Goal: Task Accomplishment & Management: Manage account settings

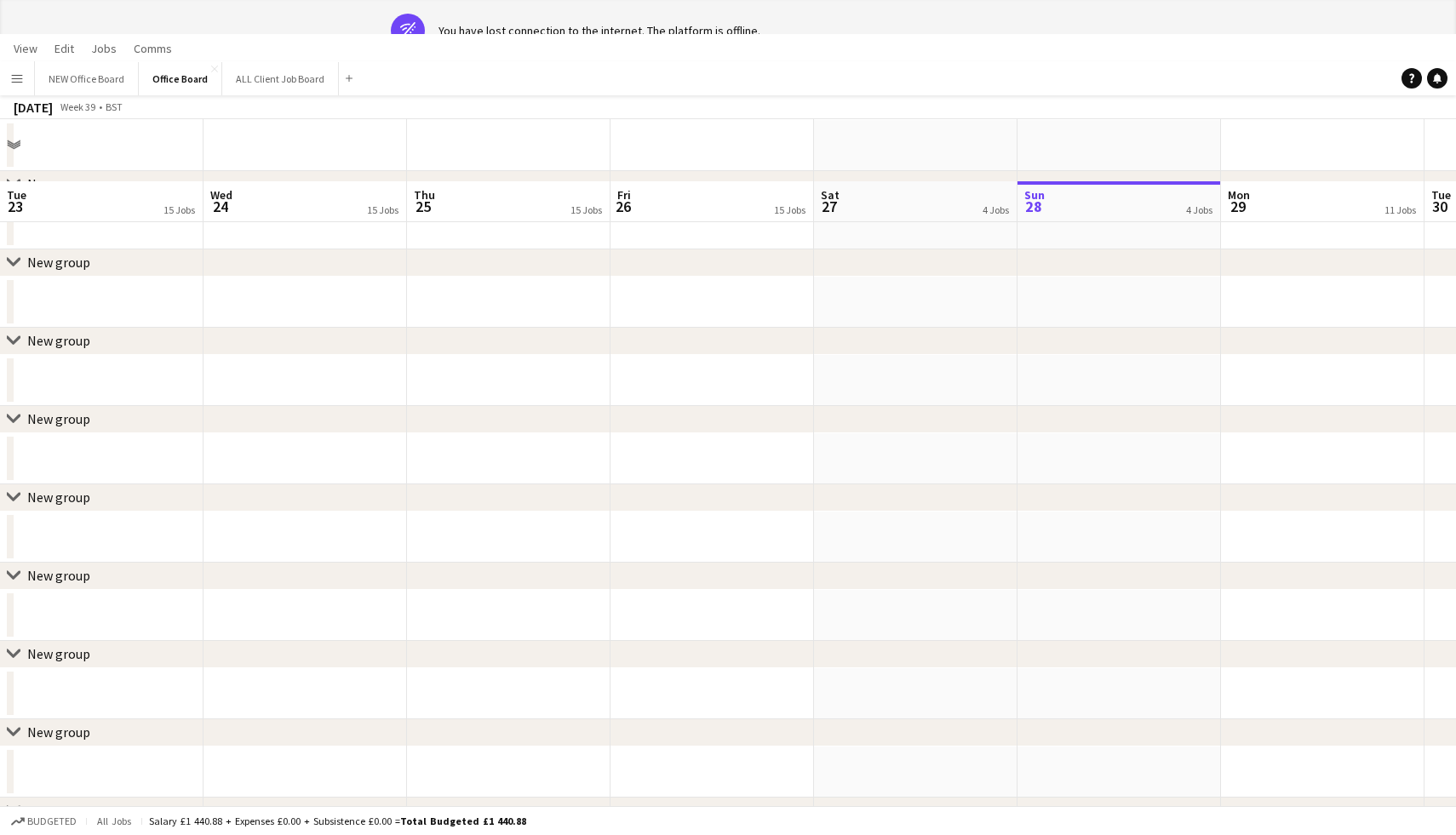
scroll to position [0, 407]
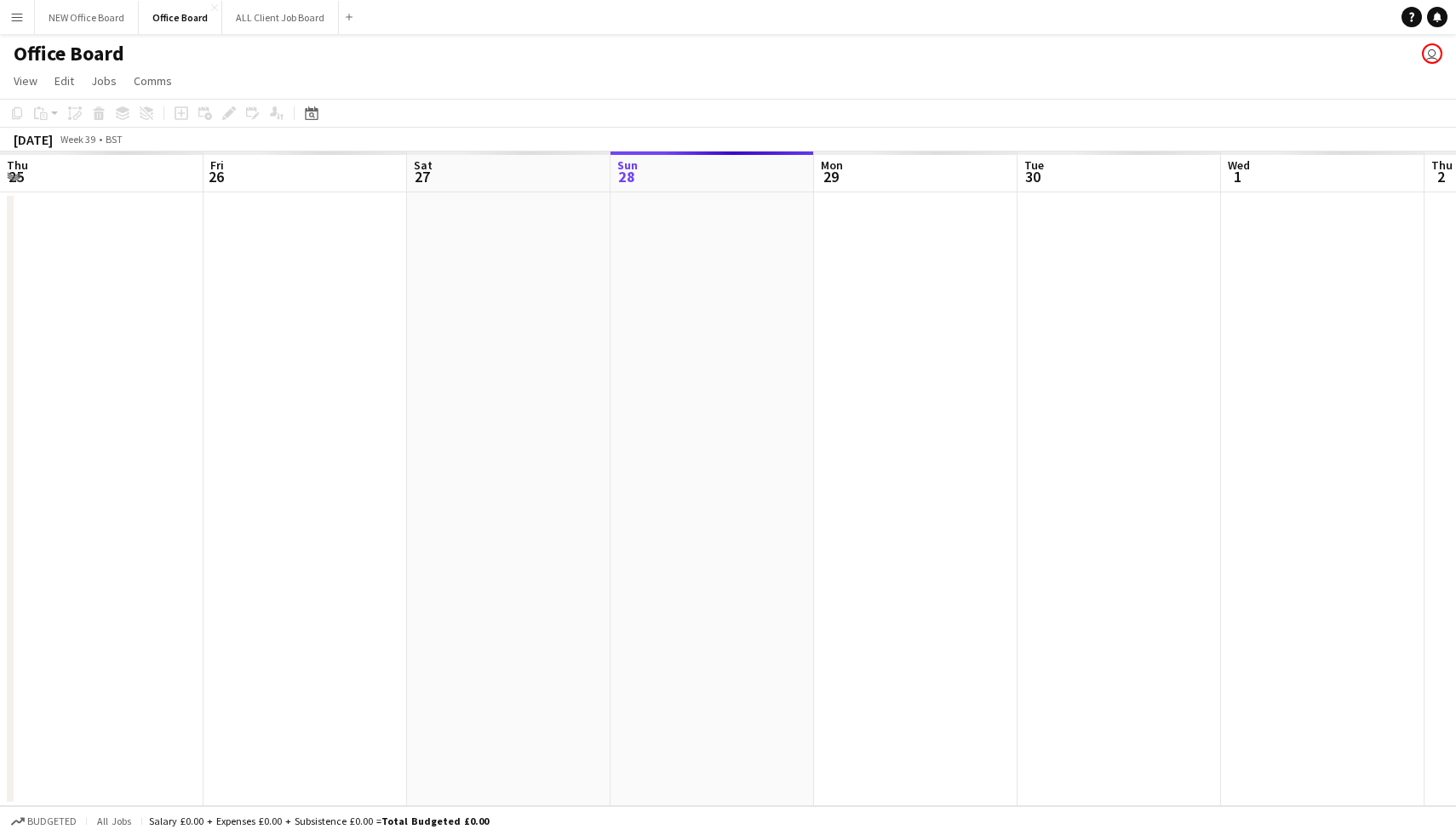
scroll to position [0, 407]
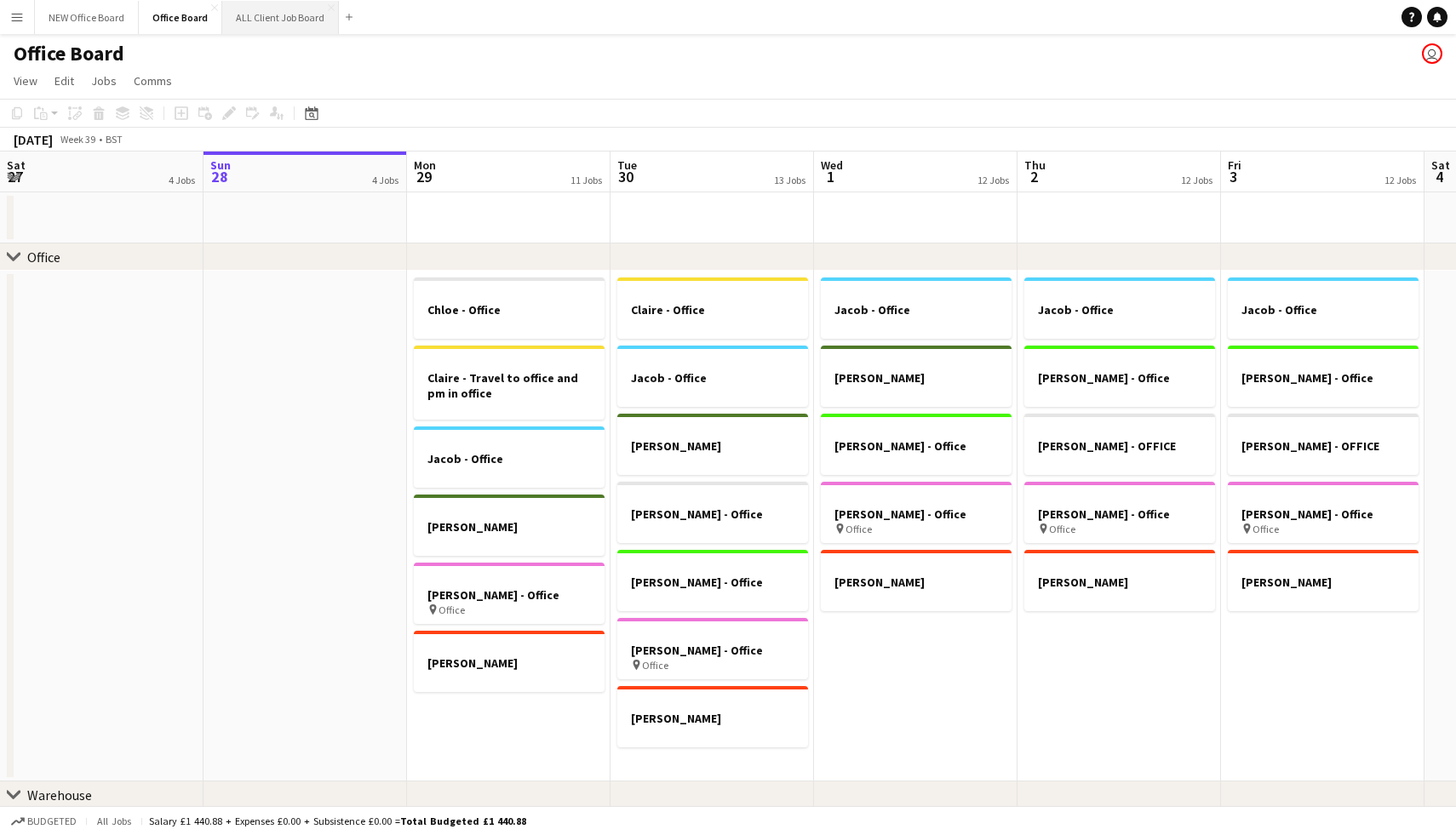
click at [282, 23] on button "ALL Client Job Board Close" at bounding box center [281, 18] width 116 height 33
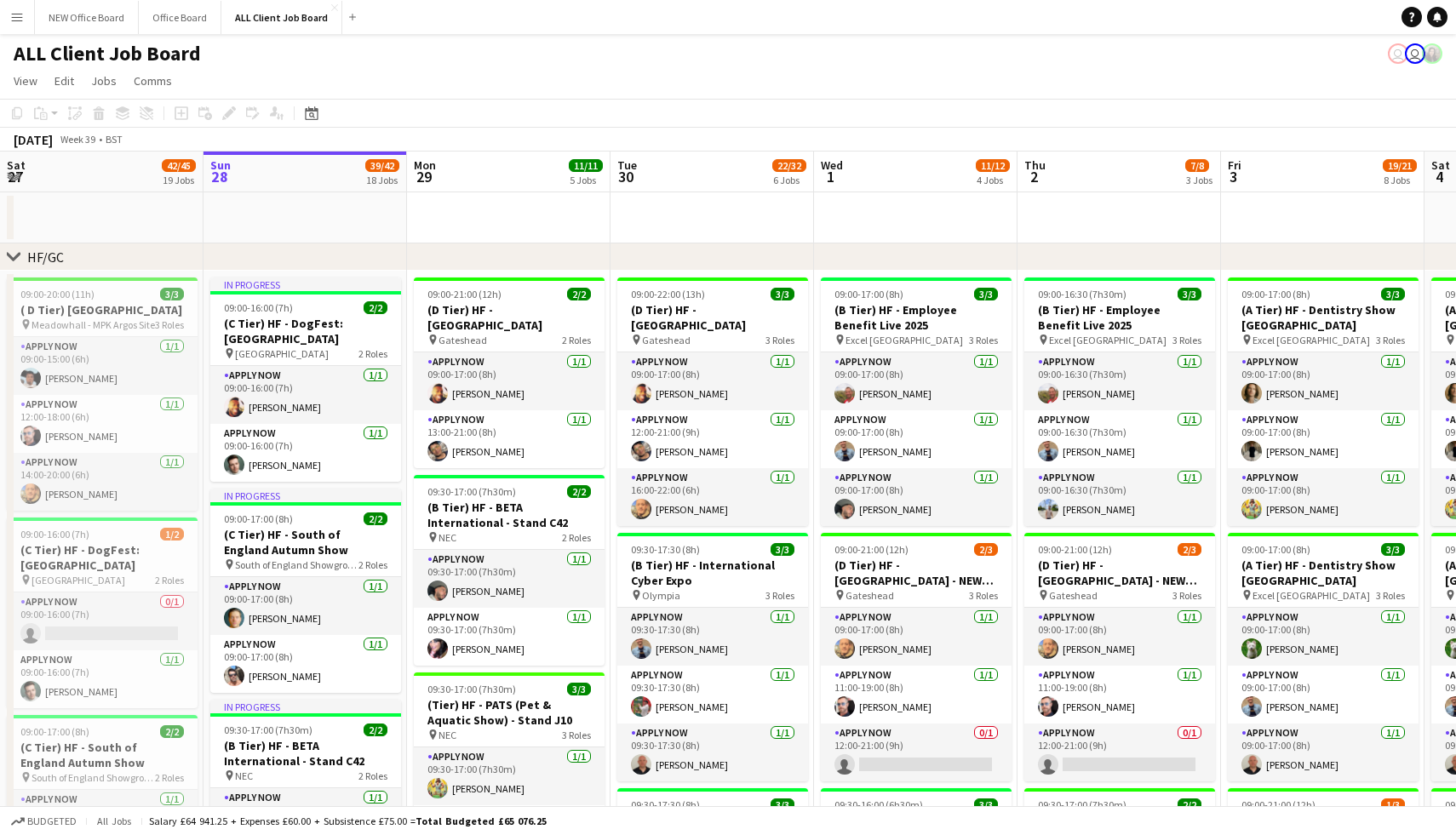
click at [19, 17] on app-icon "Menu" at bounding box center [17, 17] width 14 height 14
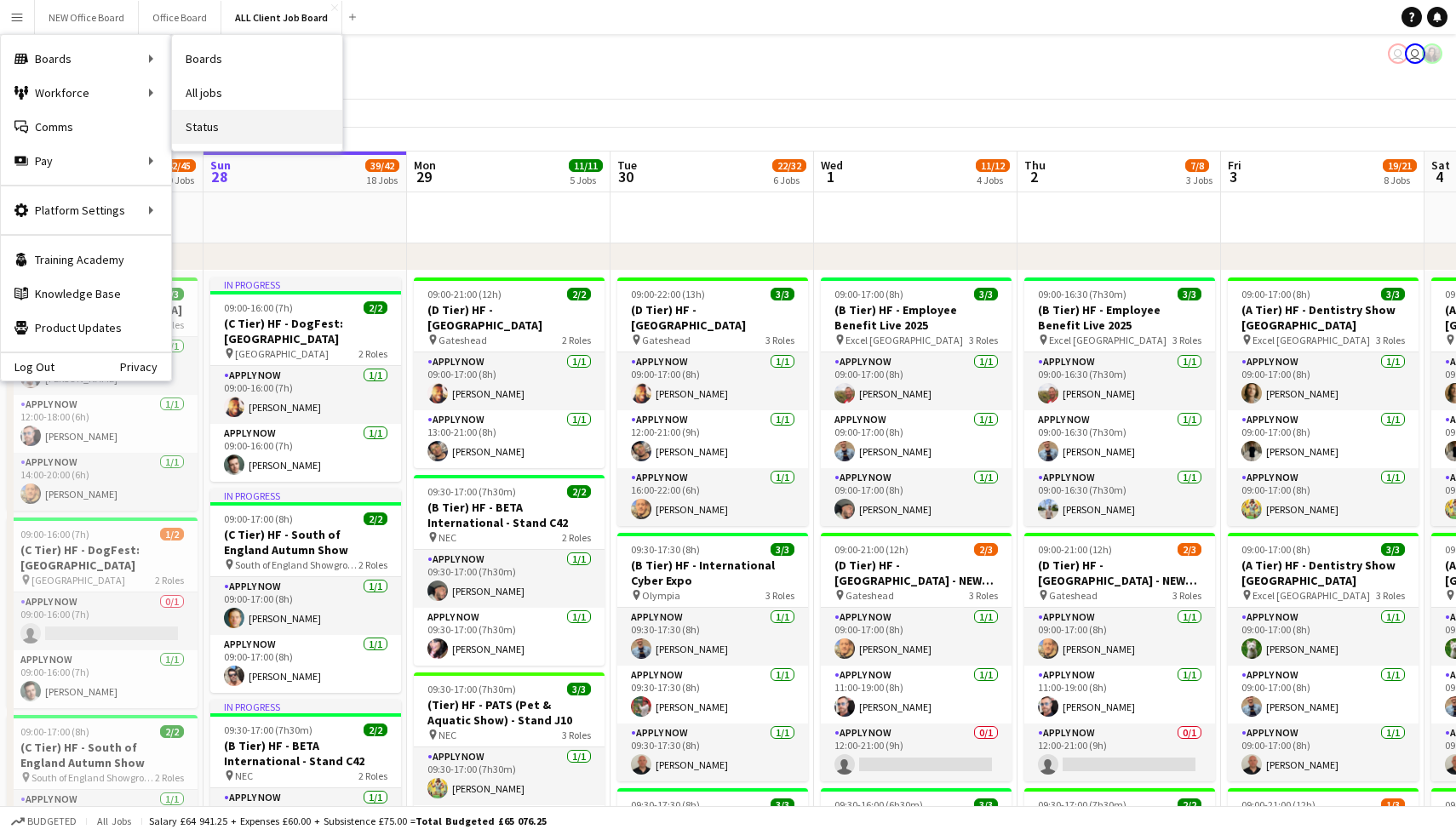
click at [195, 118] on link "Status" at bounding box center [257, 127] width 170 height 34
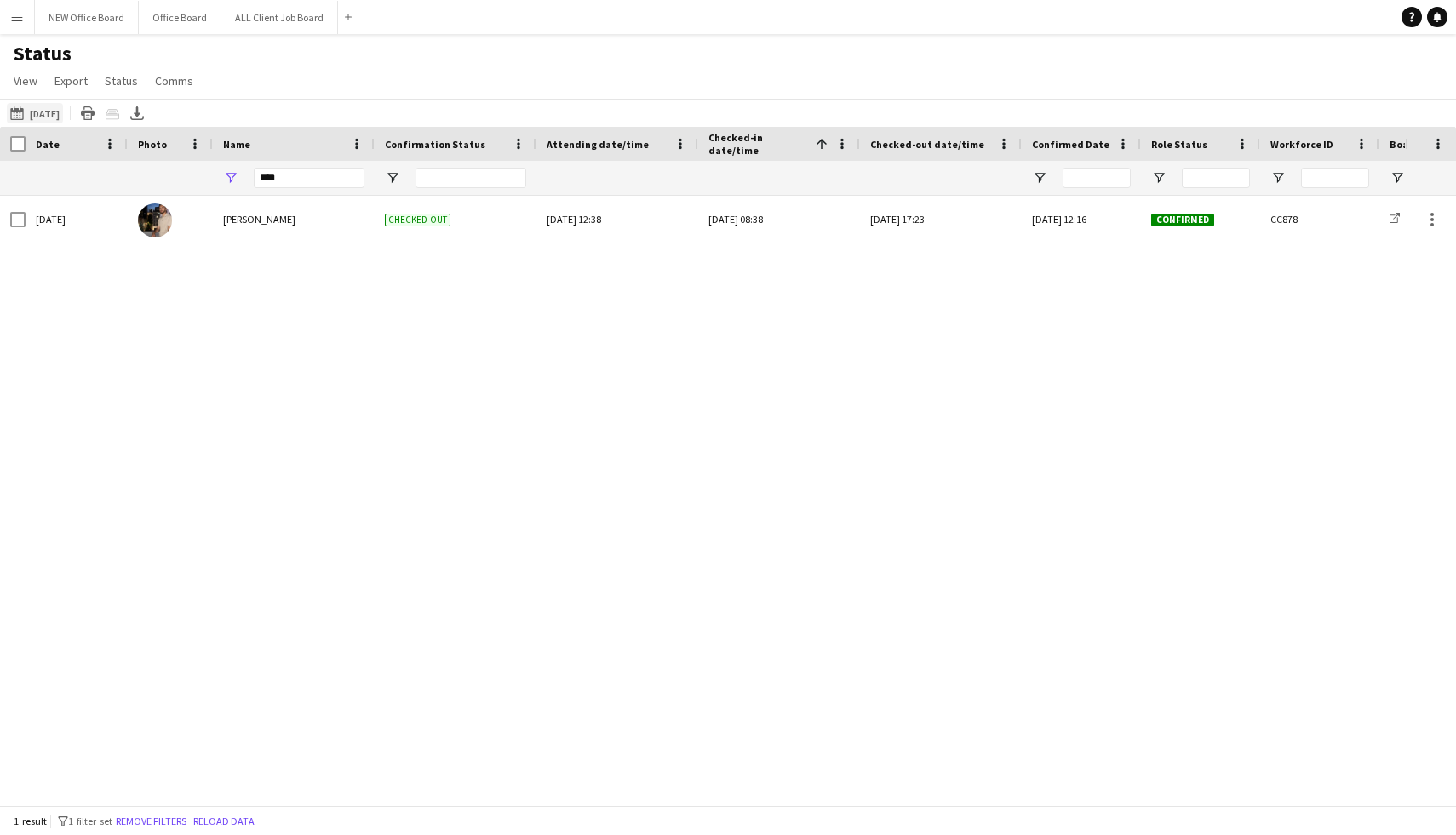
click at [63, 112] on button "This Week [DATE]" at bounding box center [34, 113] width 56 height 21
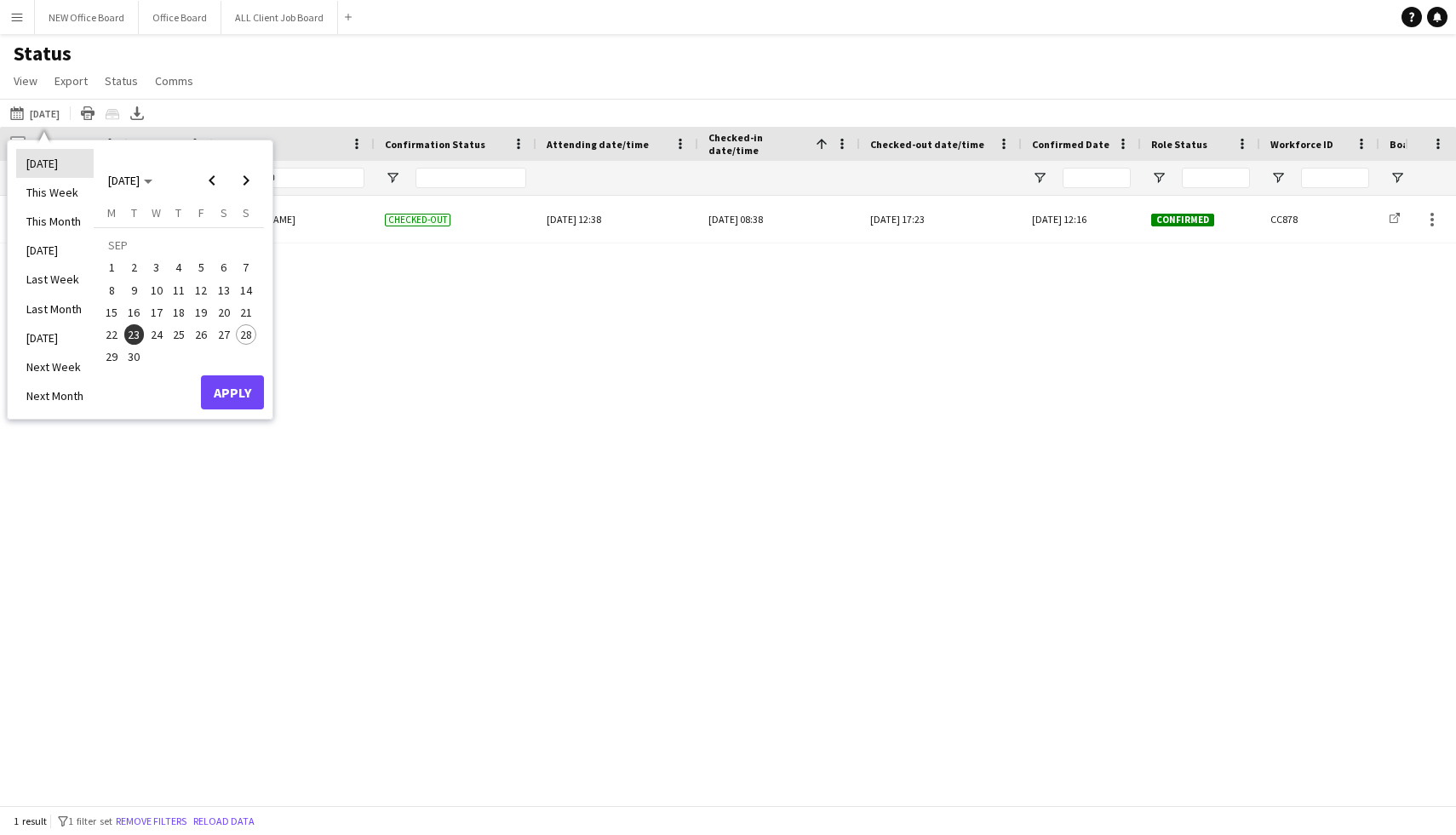
click at [62, 166] on li "[DATE]" at bounding box center [54, 162] width 78 height 29
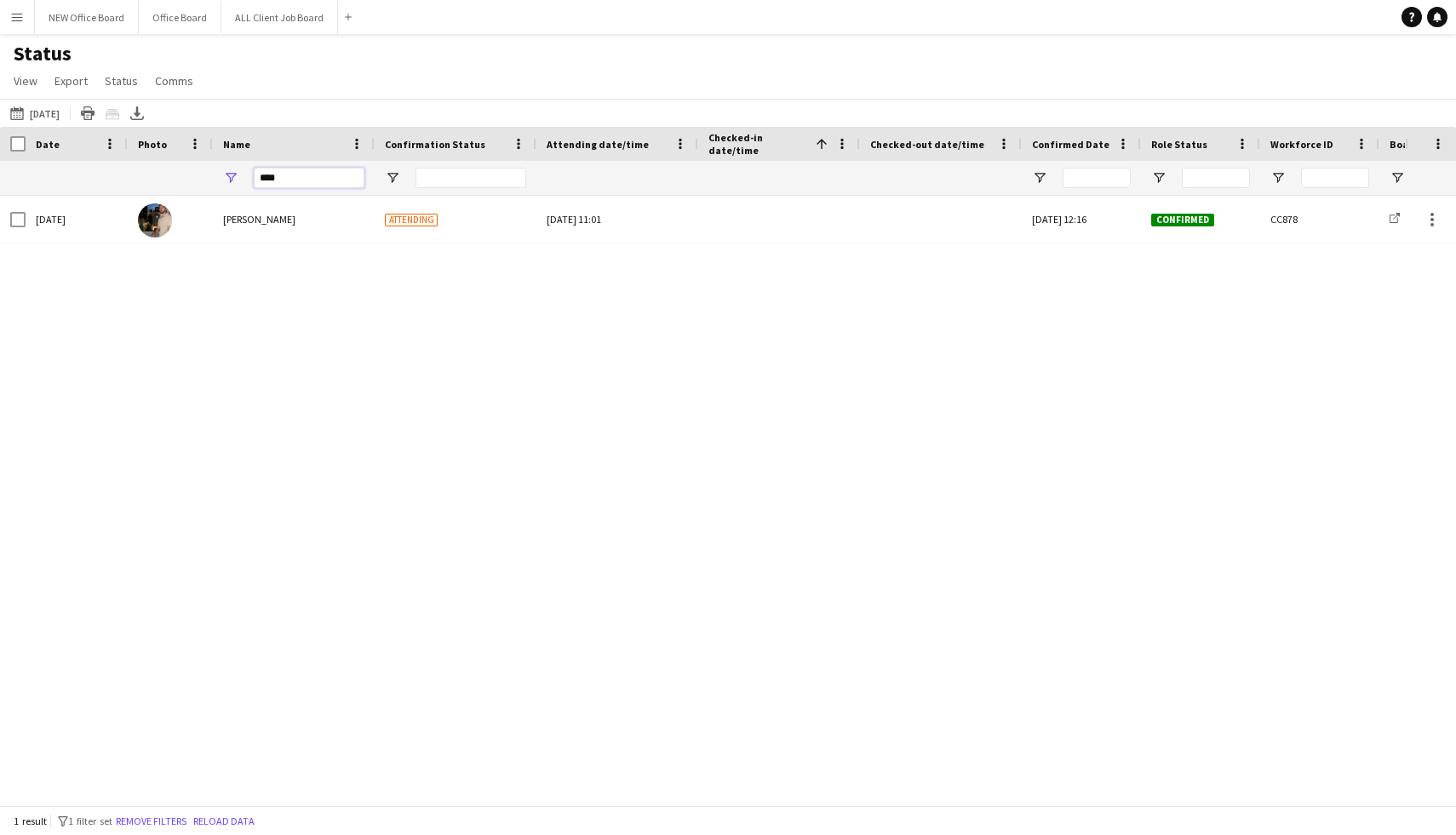
click at [287, 182] on input "****" at bounding box center [309, 177] width 110 height 21
type input "*"
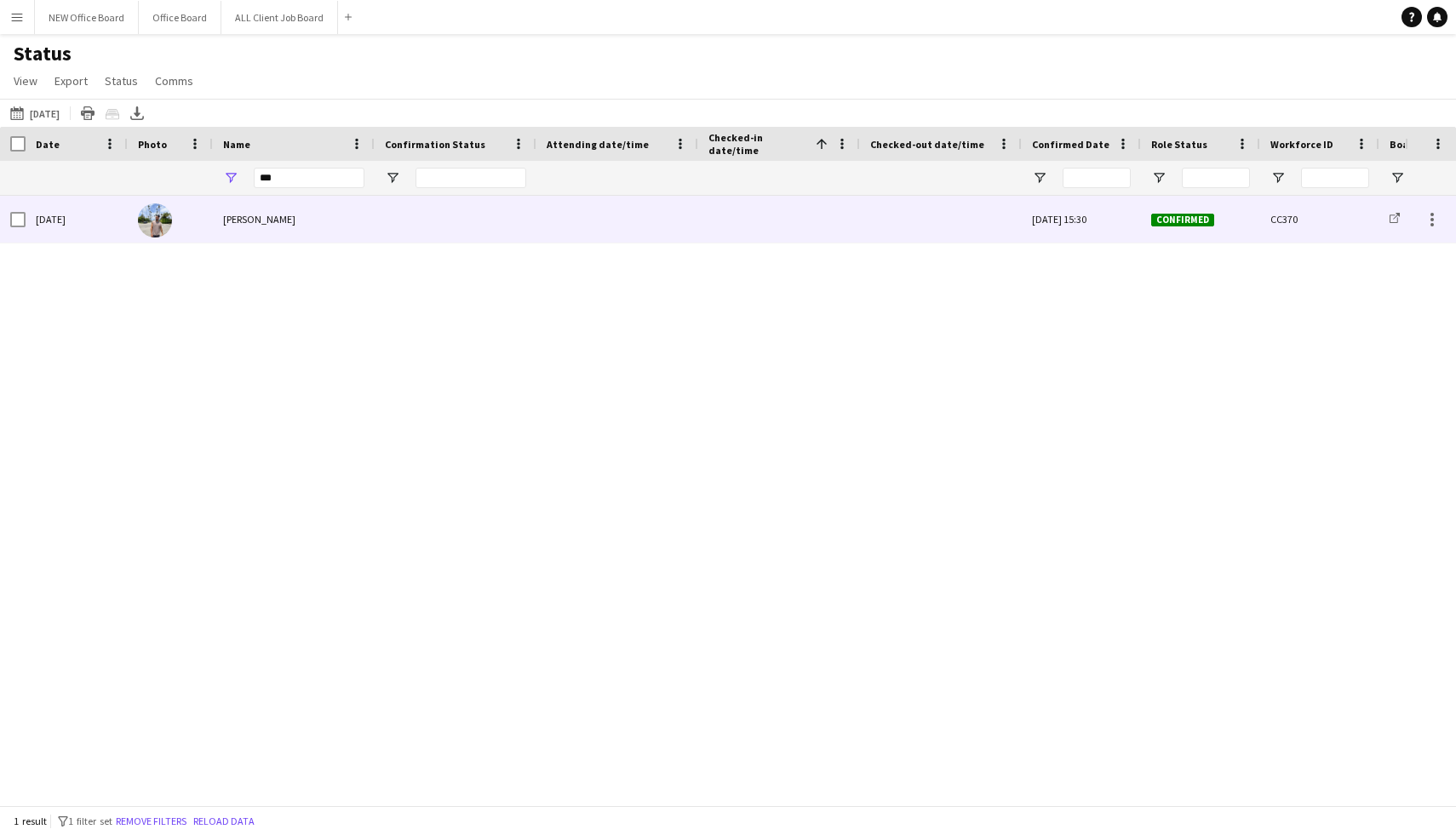
click at [319, 212] on div "[PERSON_NAME]" at bounding box center [293, 220] width 161 height 47
click at [743, 217] on div at bounding box center [779, 220] width 142 height 47
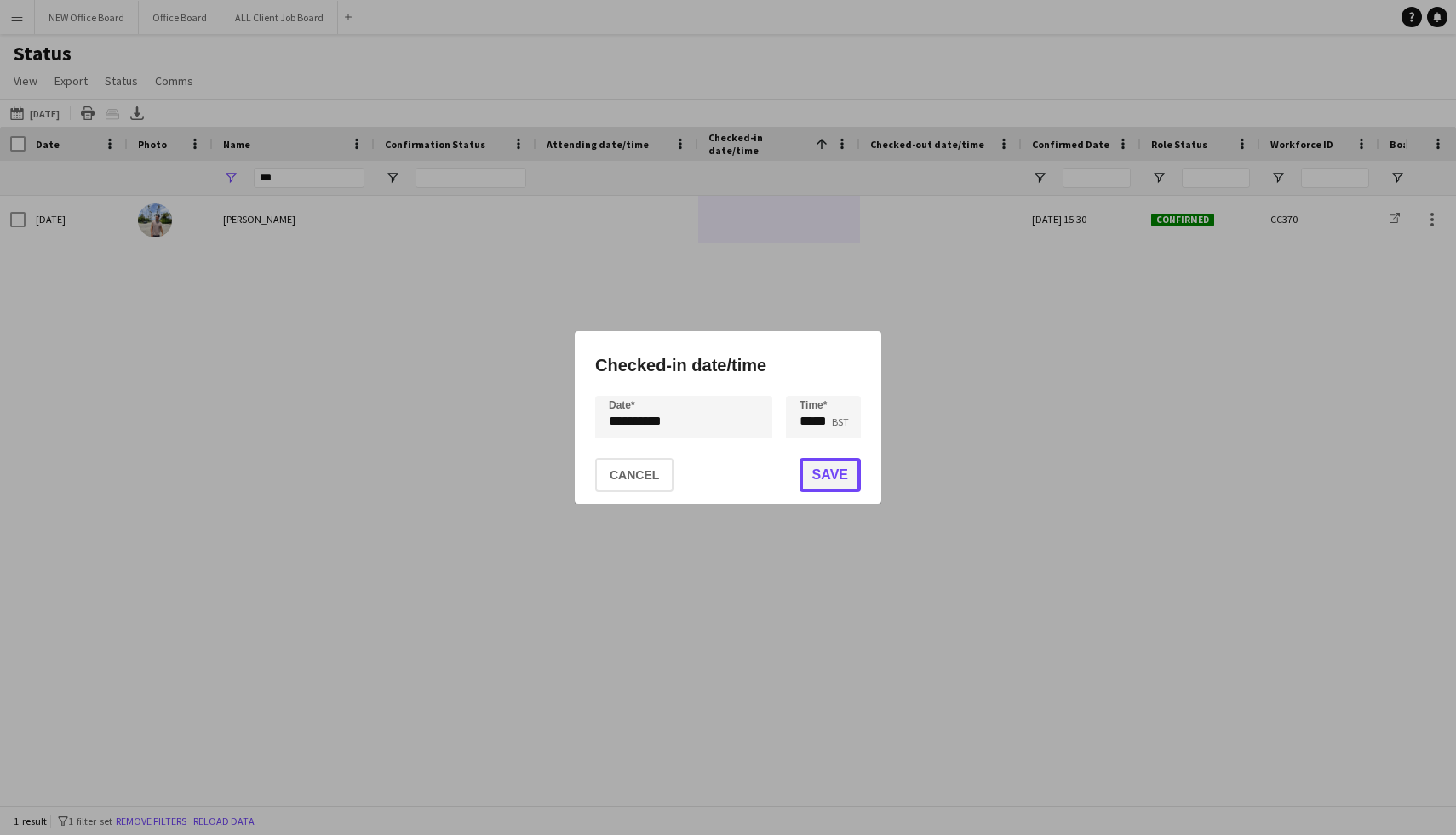
click at [831, 482] on button "Save" at bounding box center [830, 475] width 61 height 34
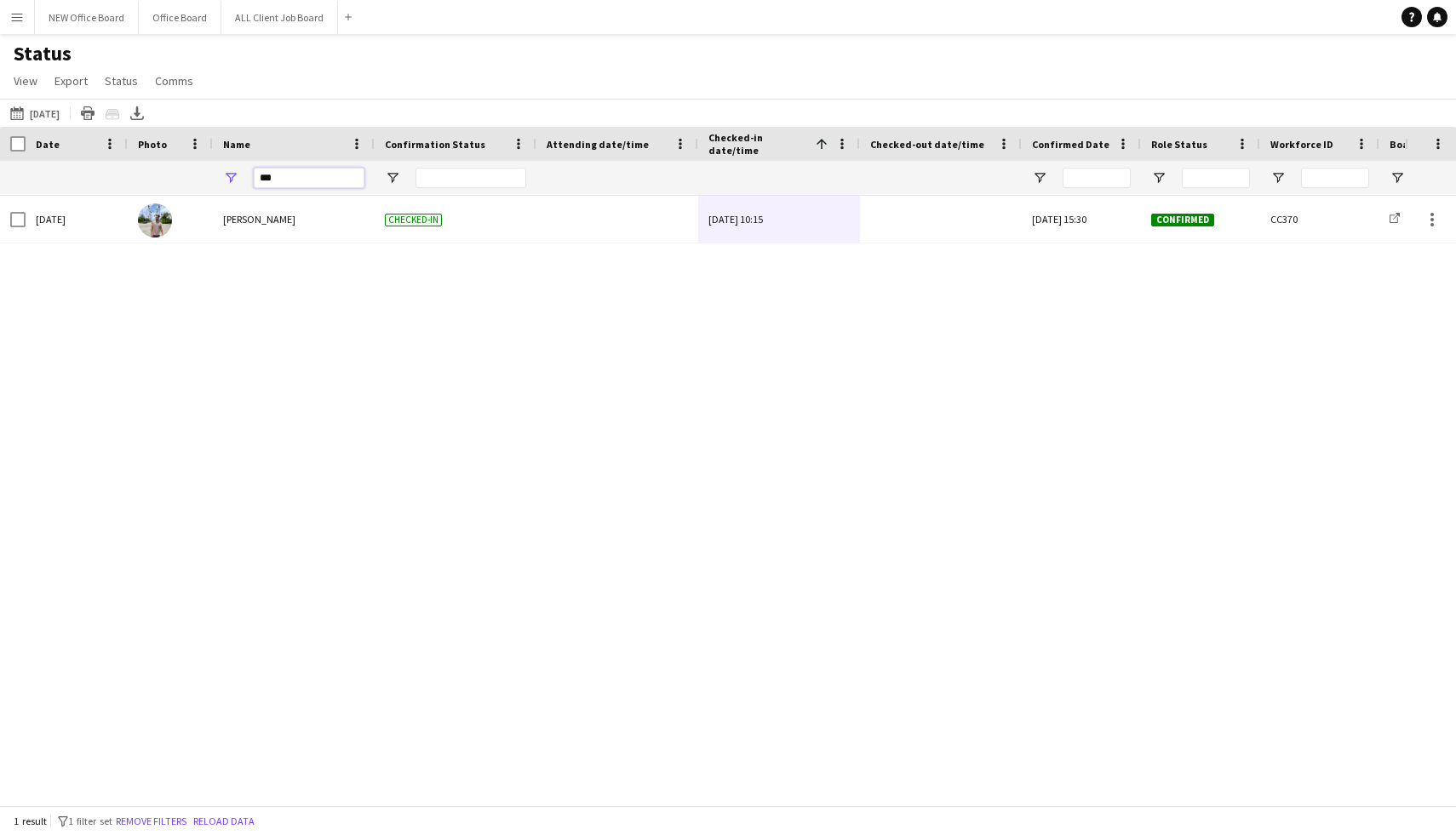
click at [323, 178] on input "***" at bounding box center [309, 177] width 110 height 21
type input "*"
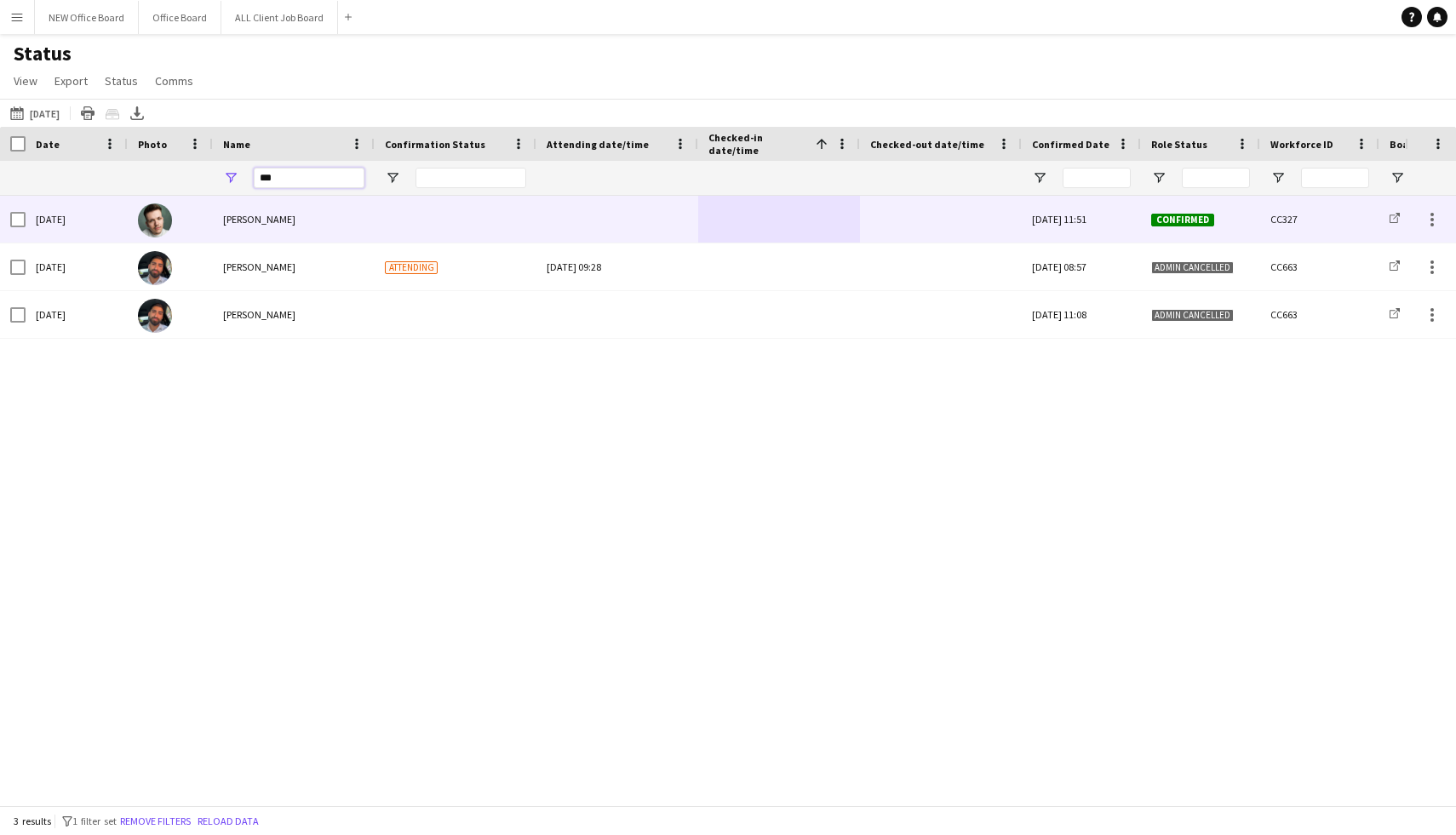
type input "***"
click at [747, 215] on div at bounding box center [779, 220] width 142 height 47
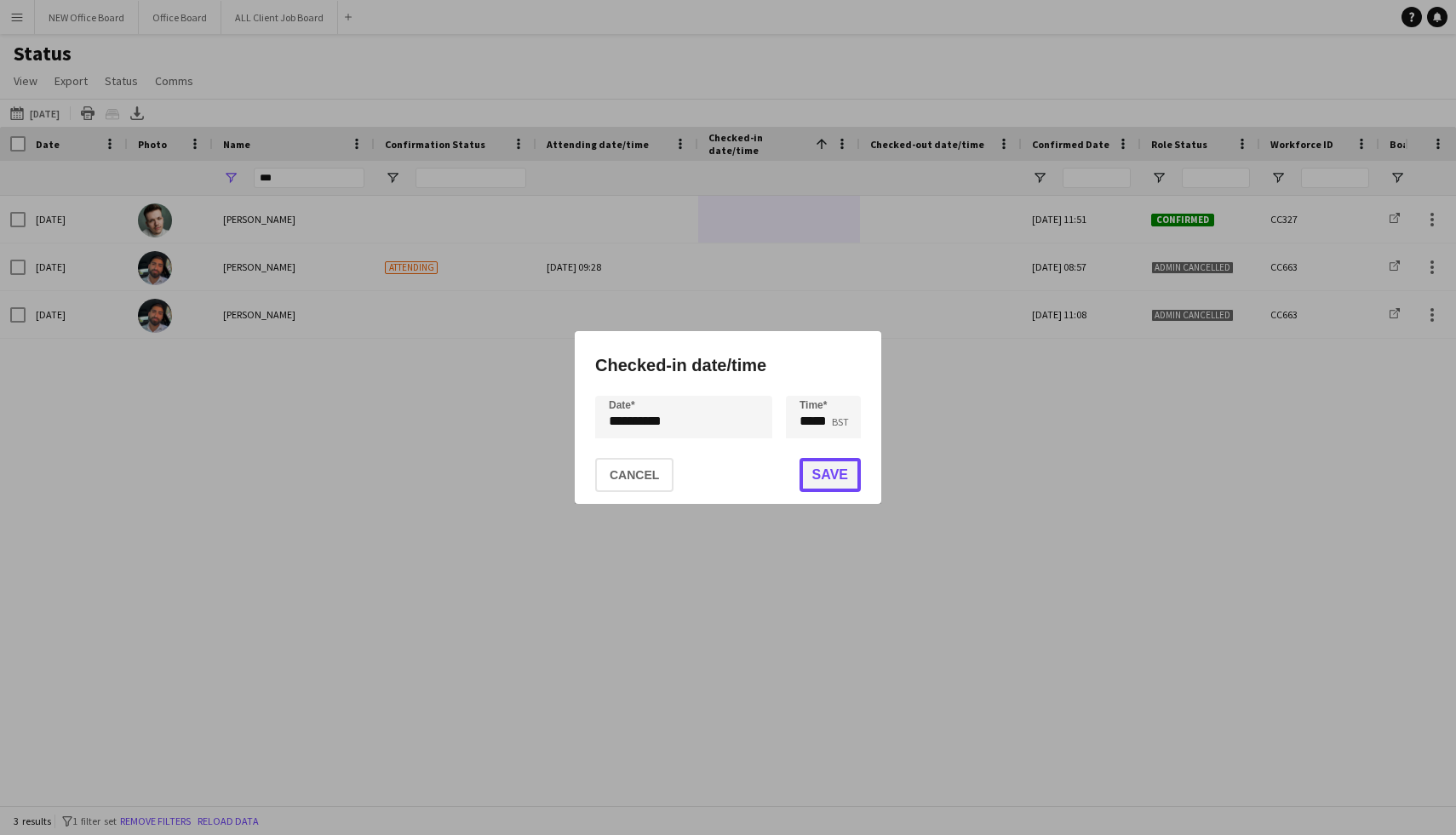
click at [829, 478] on button "Save" at bounding box center [830, 475] width 61 height 34
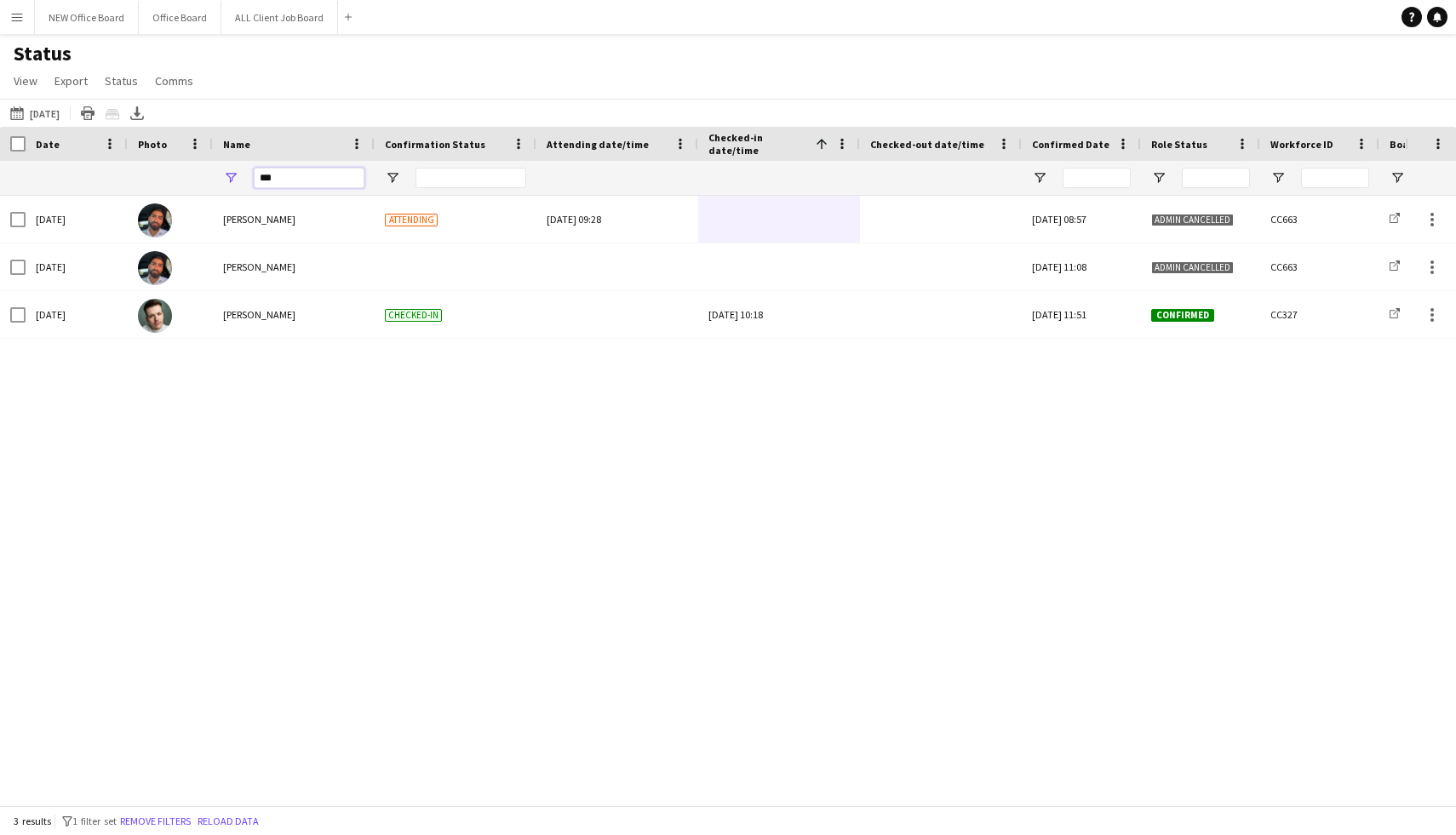
drag, startPoint x: 330, startPoint y: 186, endPoint x: 225, endPoint y: 174, distance: 105.7
click at [225, 174] on div "***" at bounding box center [293, 177] width 161 height 34
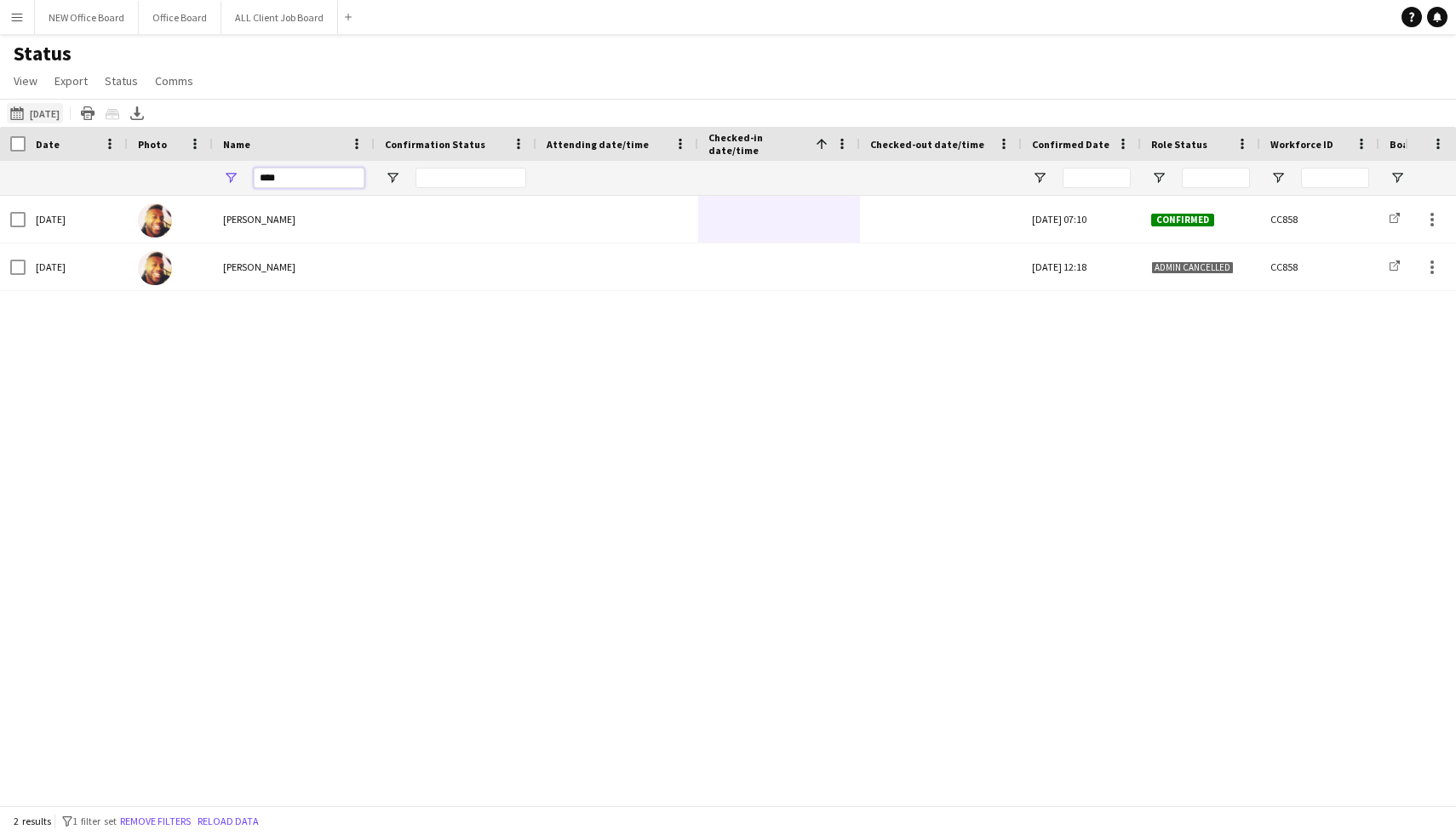
type input "****"
click at [56, 111] on button "This Week [DATE]" at bounding box center [34, 113] width 56 height 21
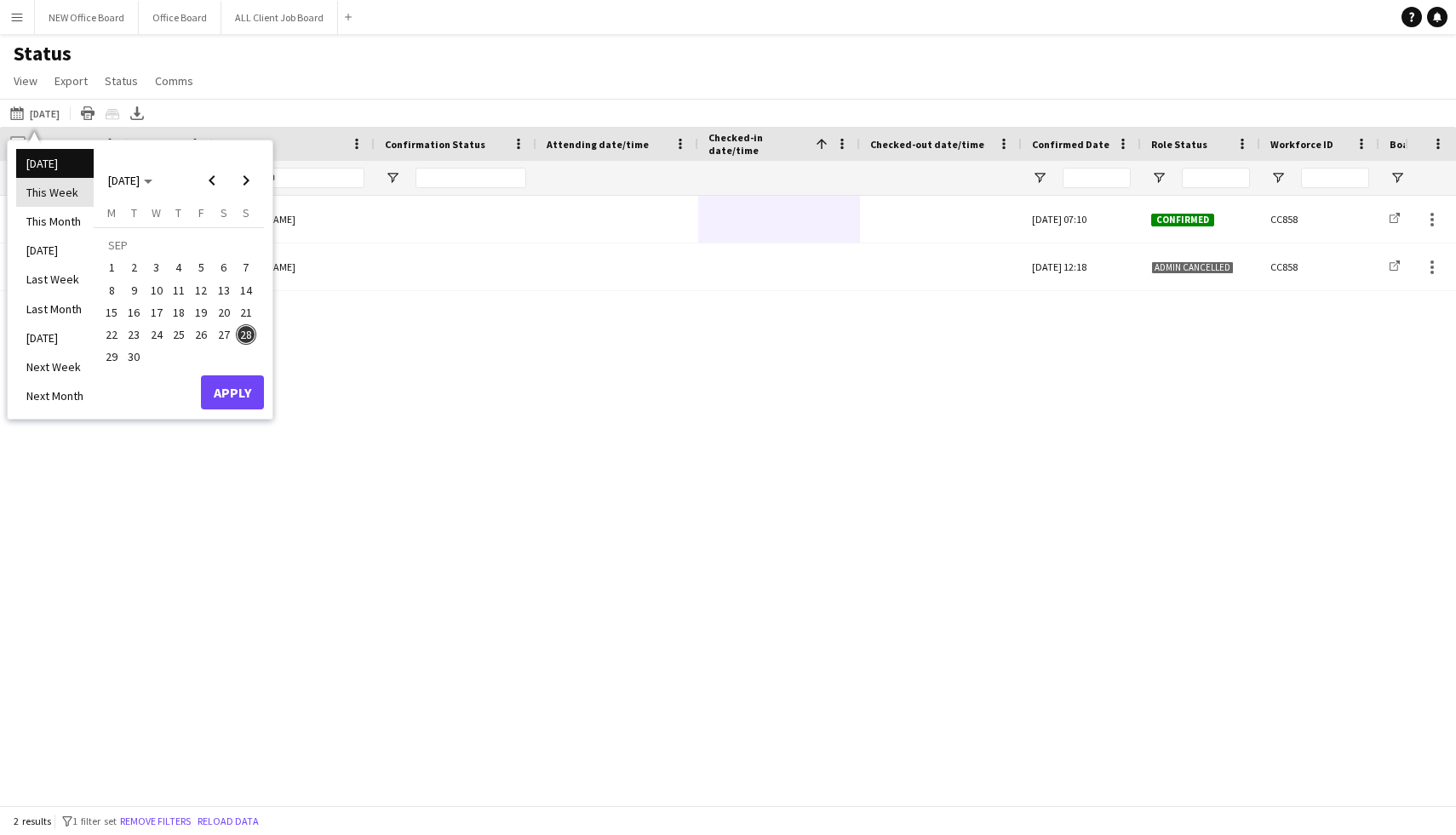
click at [60, 195] on li "This Week" at bounding box center [54, 192] width 78 height 29
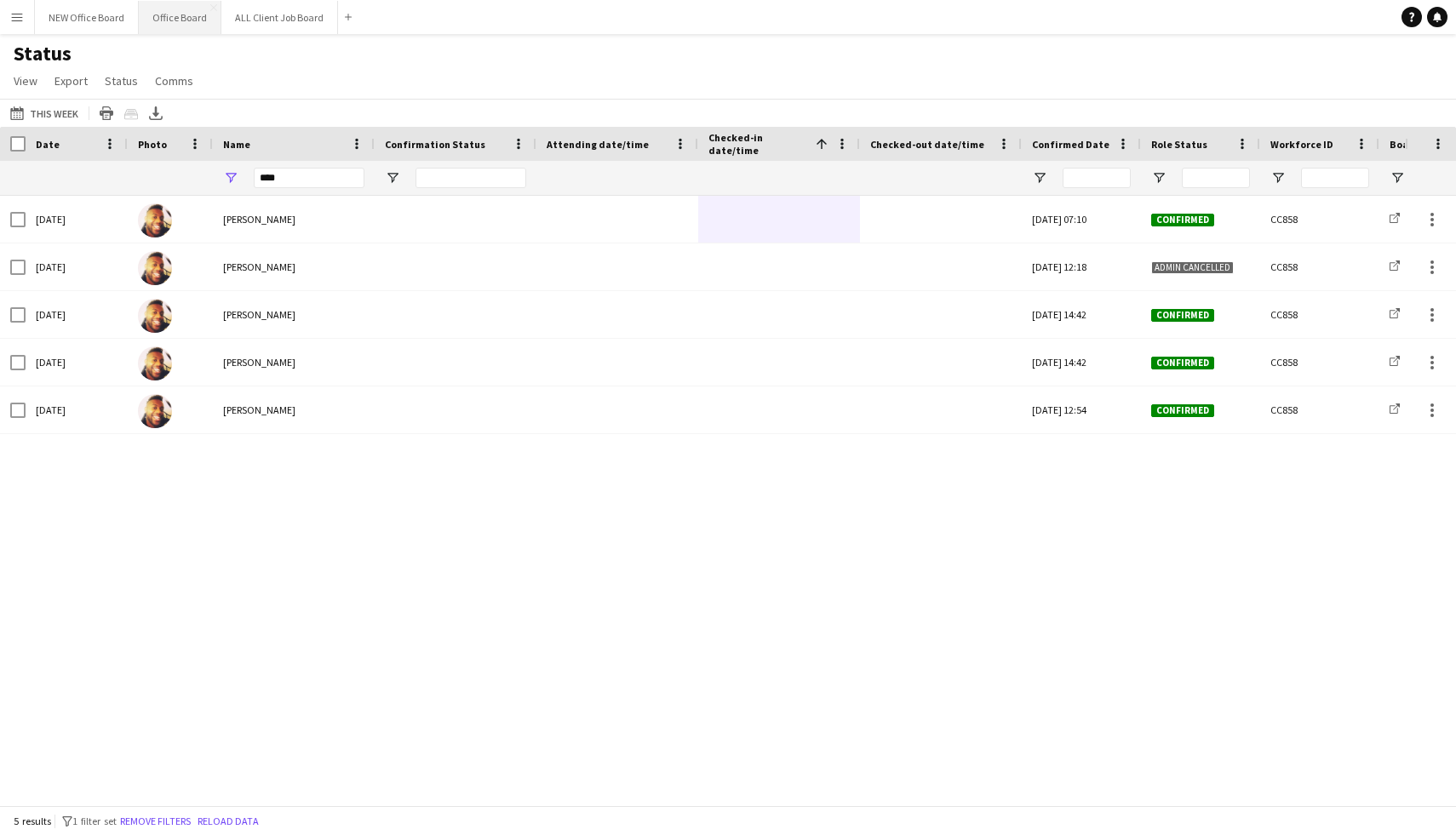
click at [161, 20] on button "Office Board Close" at bounding box center [180, 18] width 83 height 33
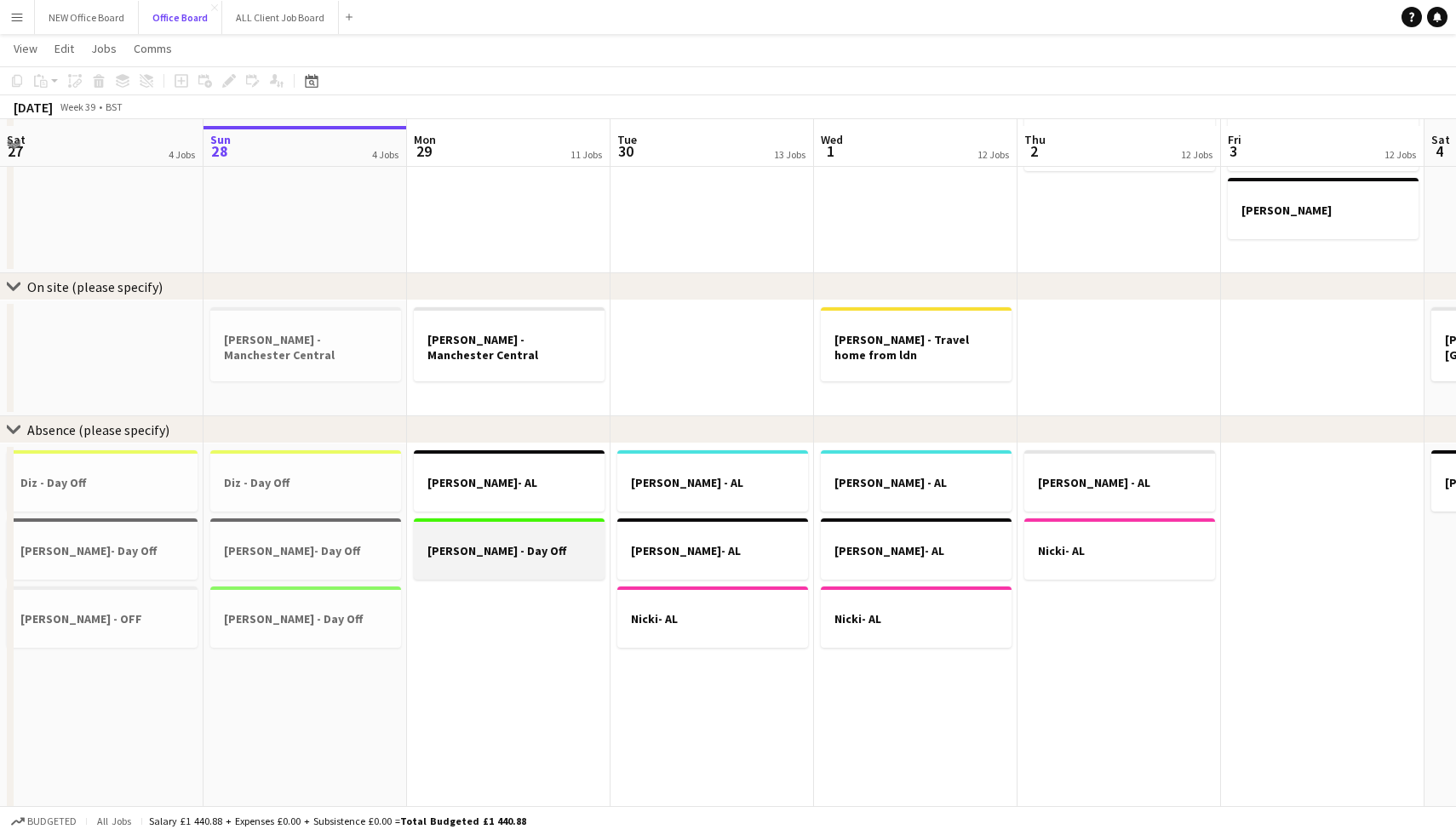
scroll to position [1145, 0]
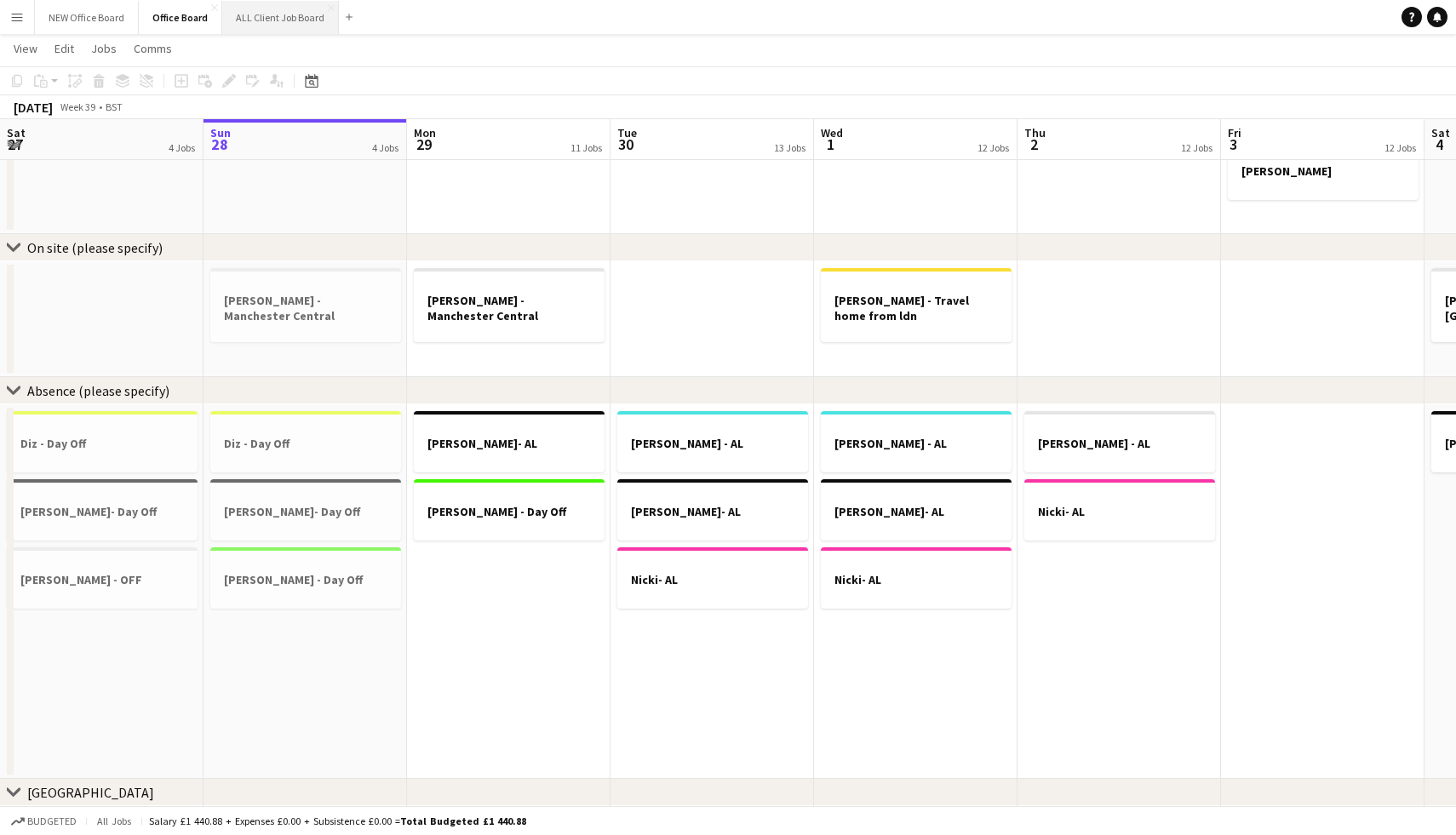
click at [265, 21] on button "ALL Client Job Board Close" at bounding box center [281, 18] width 116 height 33
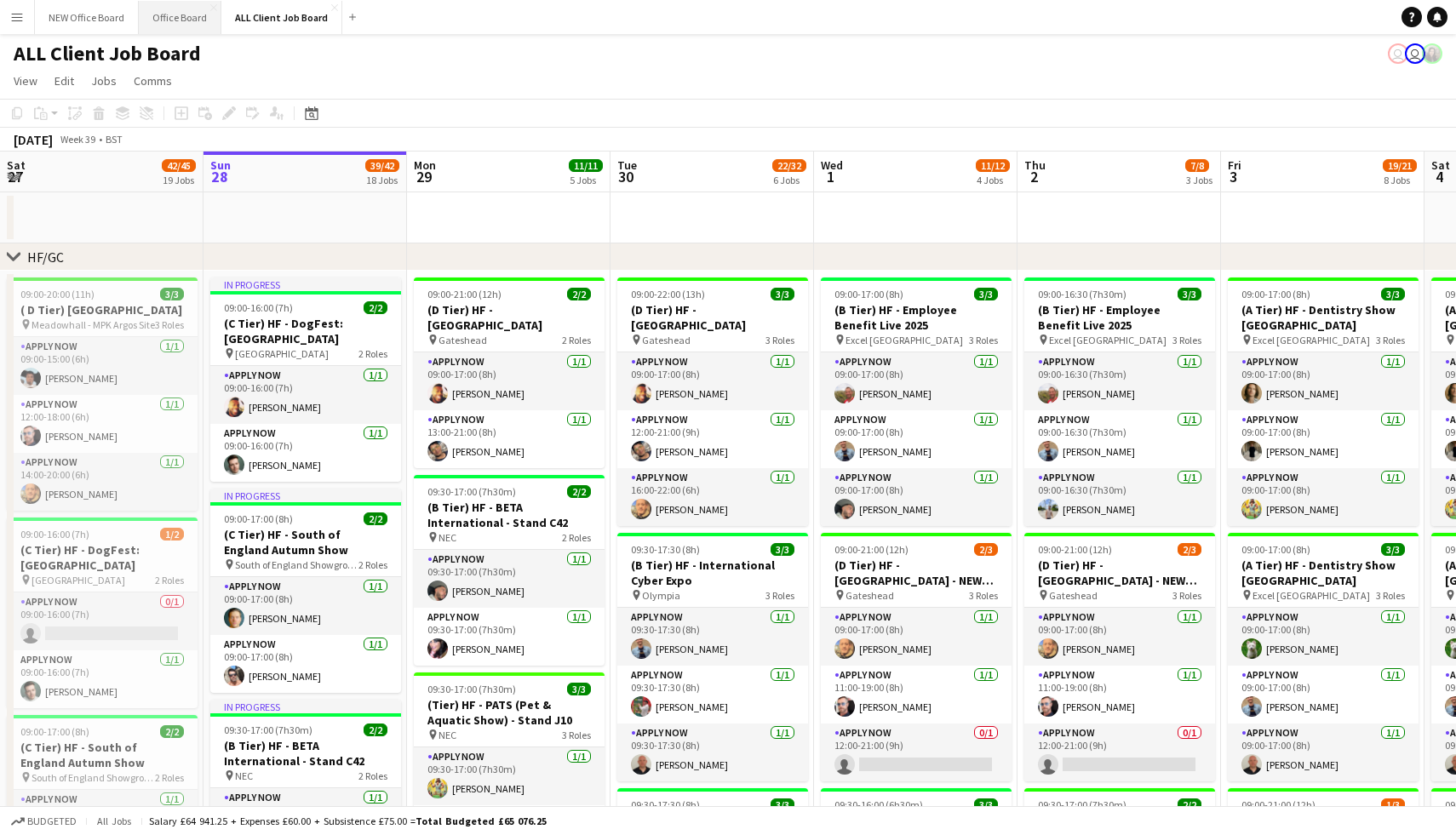
click at [195, 27] on button "Office Board Close" at bounding box center [180, 18] width 83 height 33
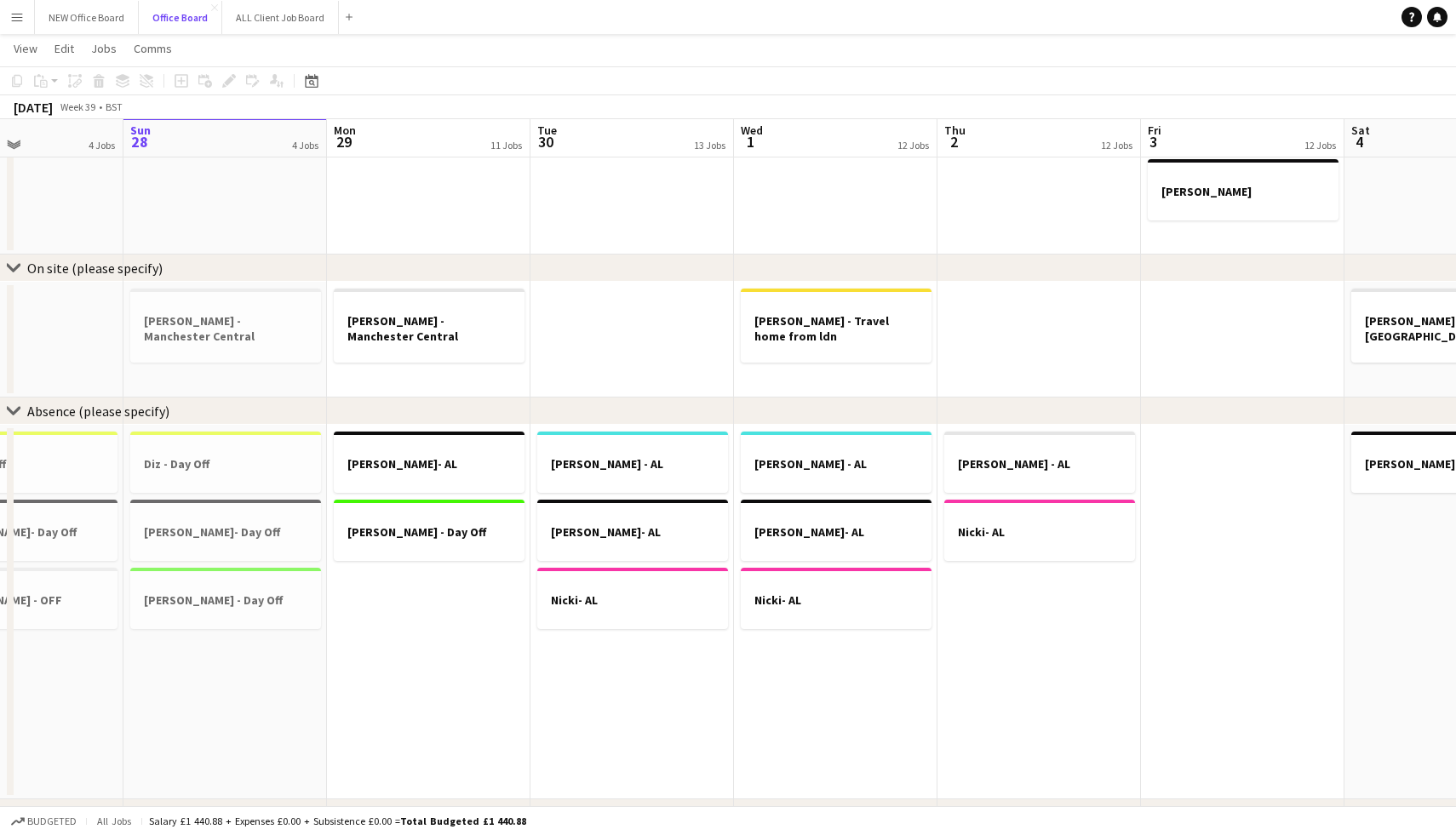
scroll to position [1123, 0]
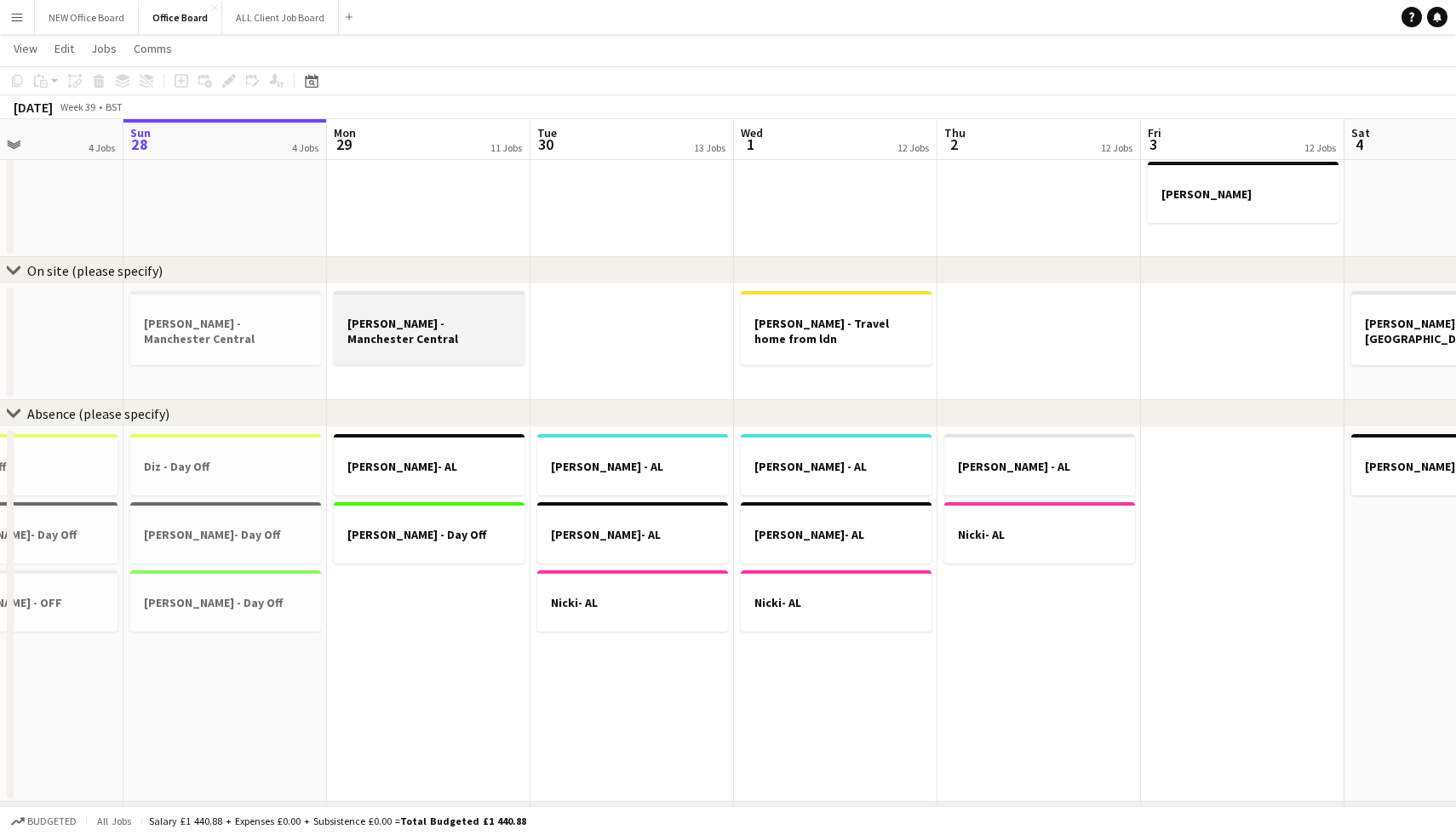
click at [406, 303] on div at bounding box center [429, 307] width 191 height 13
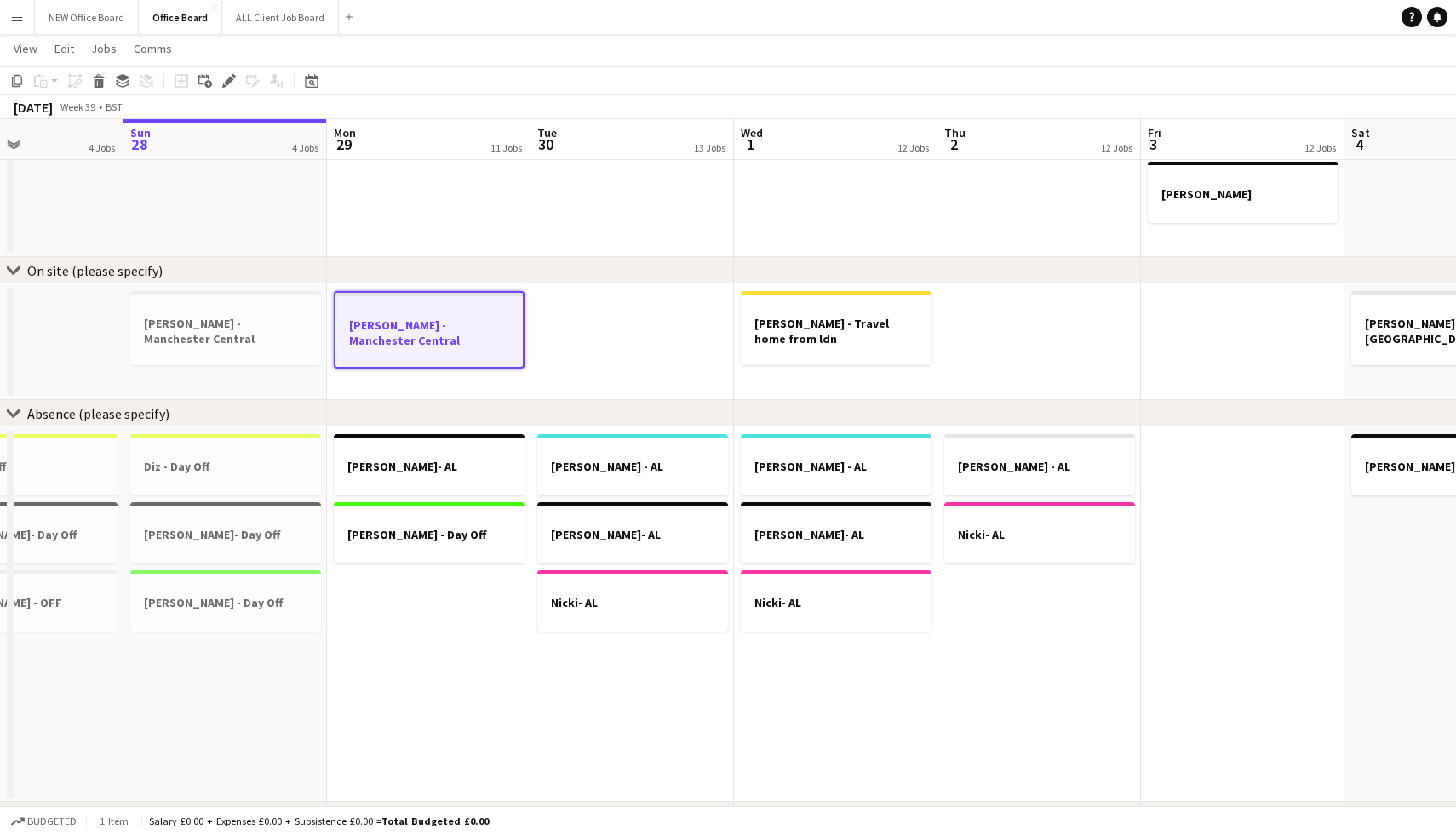
click at [358, 348] on app-job-card "[PERSON_NAME] - Manchester Central" at bounding box center [429, 330] width 191 height 78
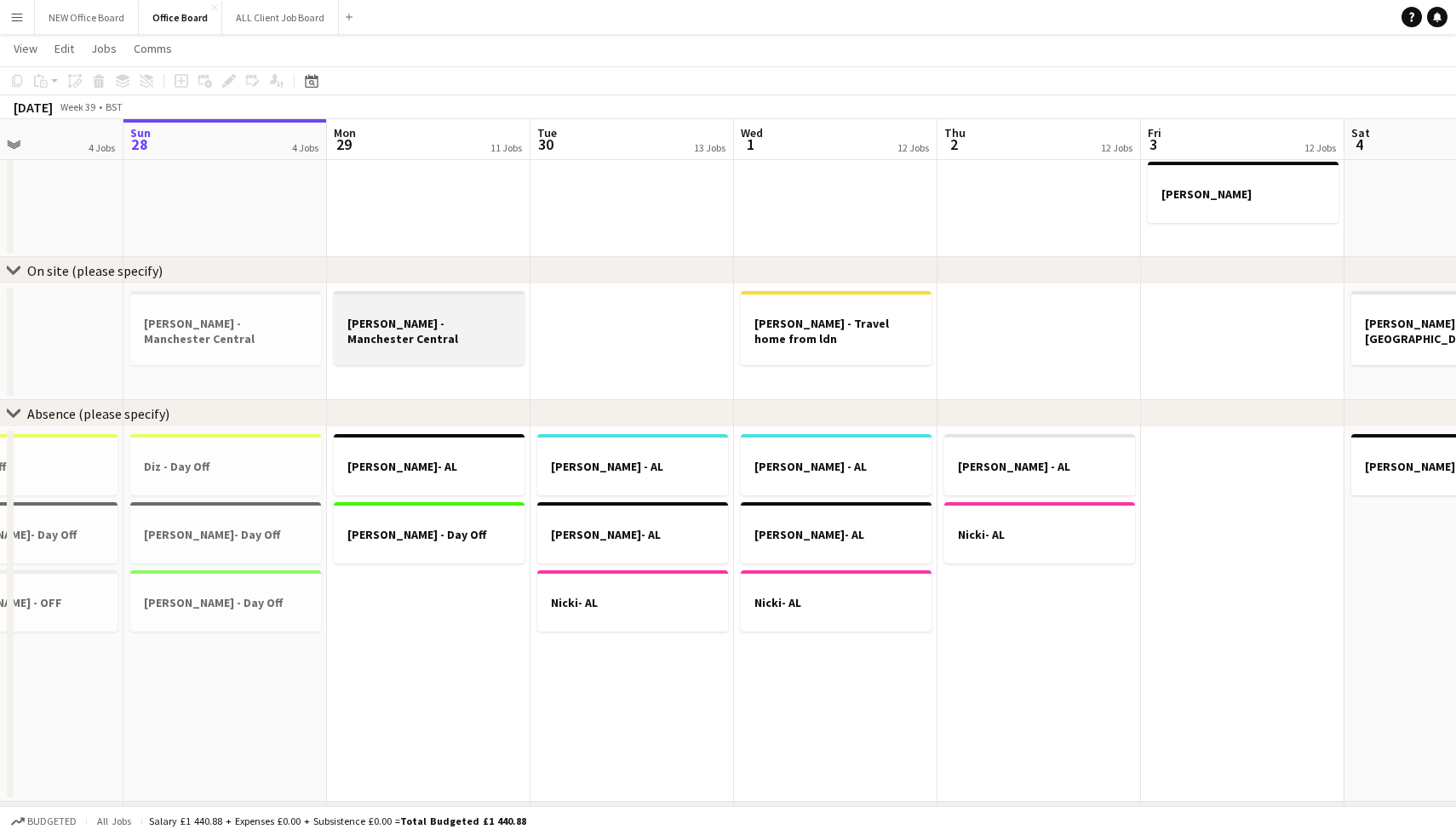
click at [358, 348] on app-job-card "[PERSON_NAME] - Manchester Central" at bounding box center [429, 328] width 191 height 74
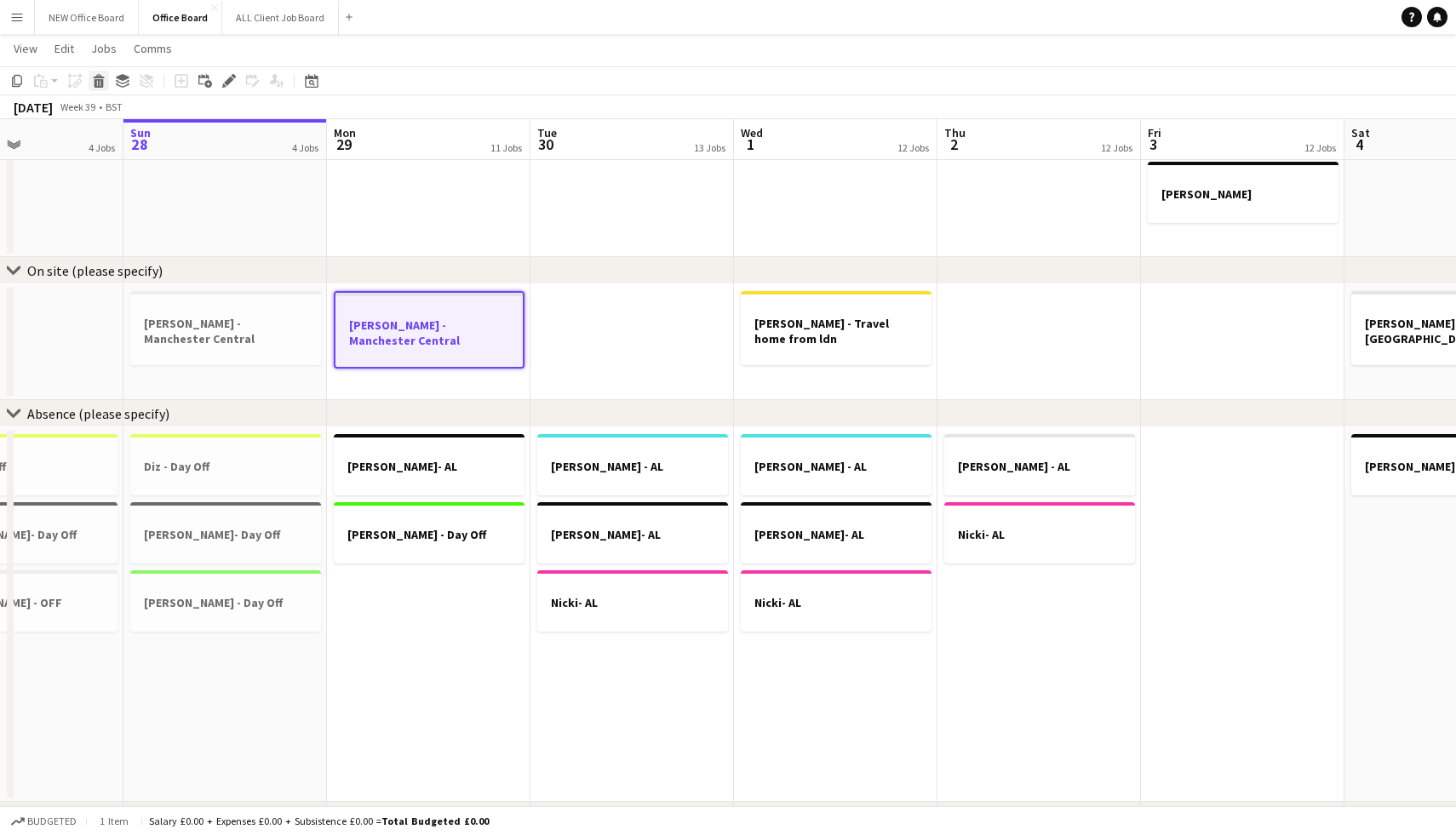
click at [97, 83] on icon at bounding box center [99, 83] width 10 height 9
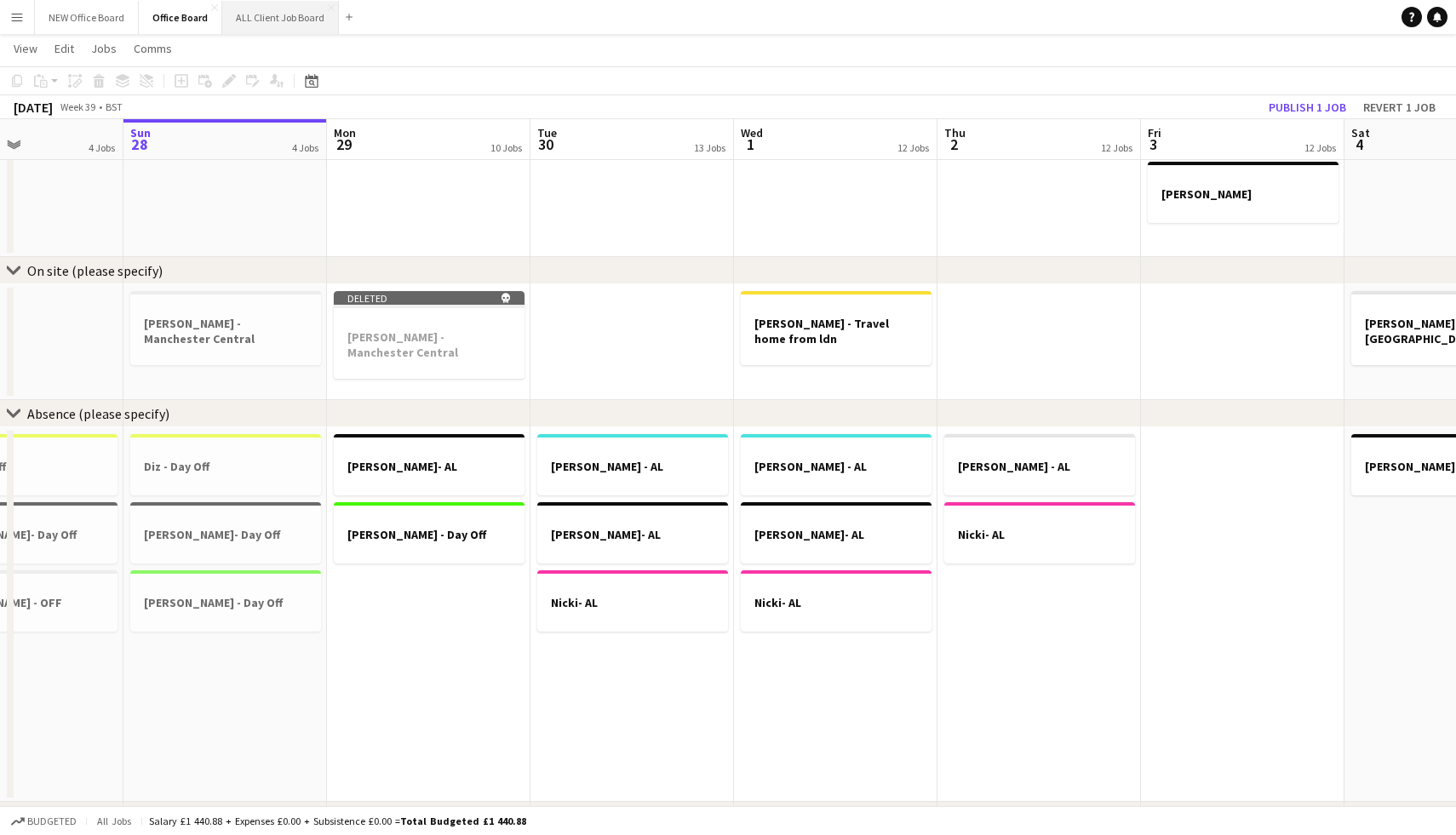
click at [268, 19] on button "ALL Client Job Board Close" at bounding box center [281, 18] width 116 height 33
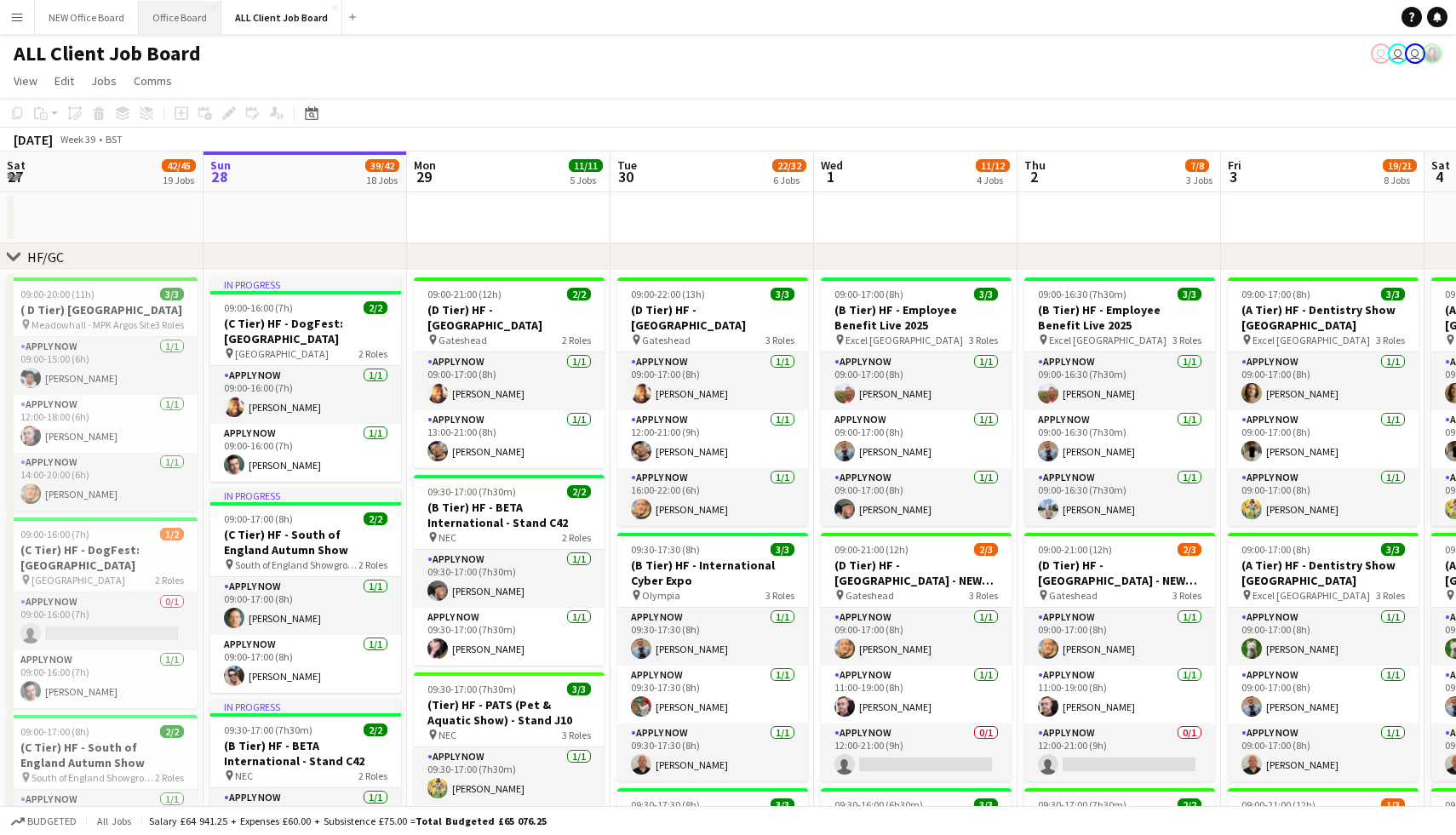
click at [185, 10] on button "Office Board Close" at bounding box center [180, 18] width 83 height 33
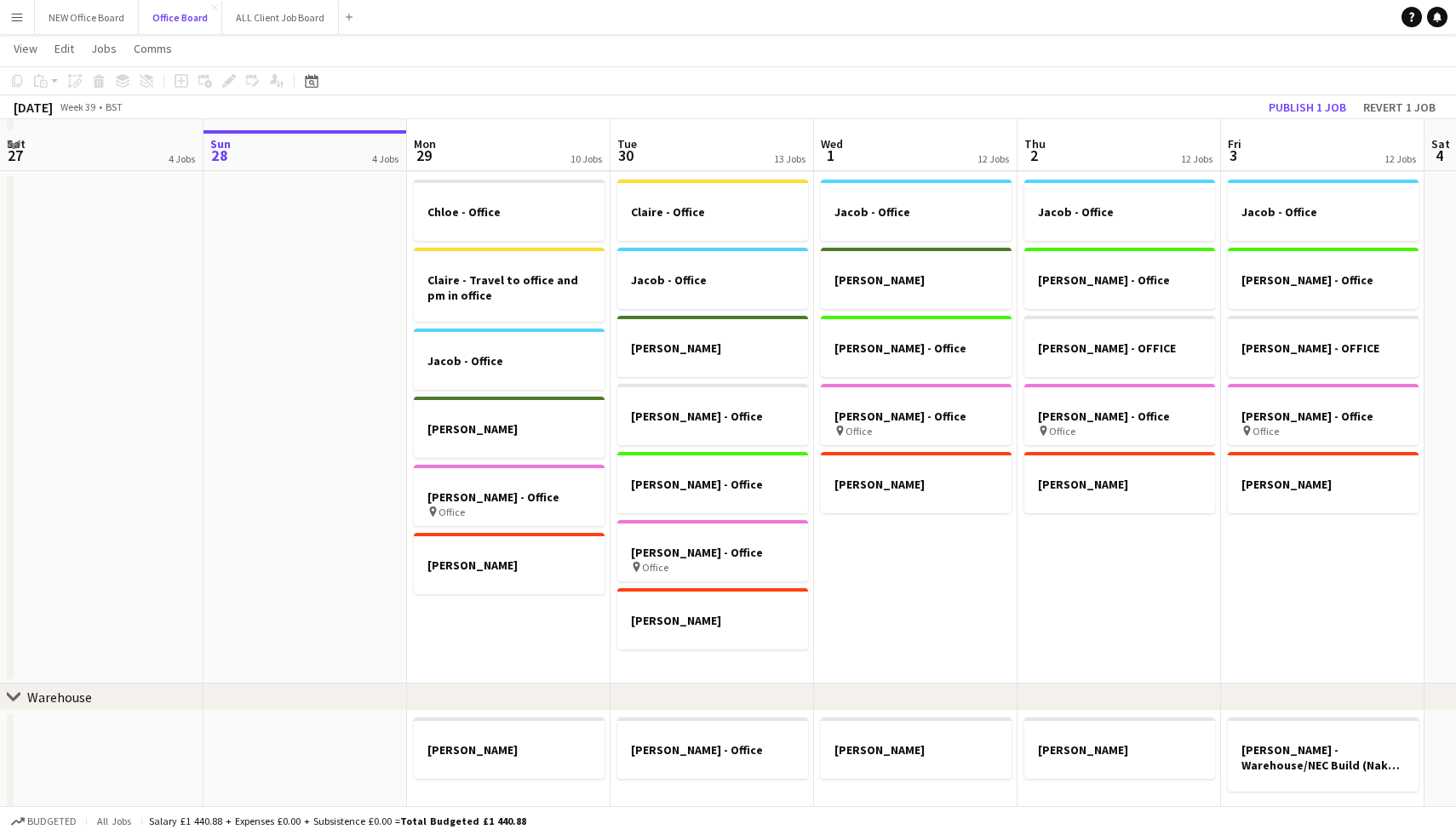
scroll to position [87, 0]
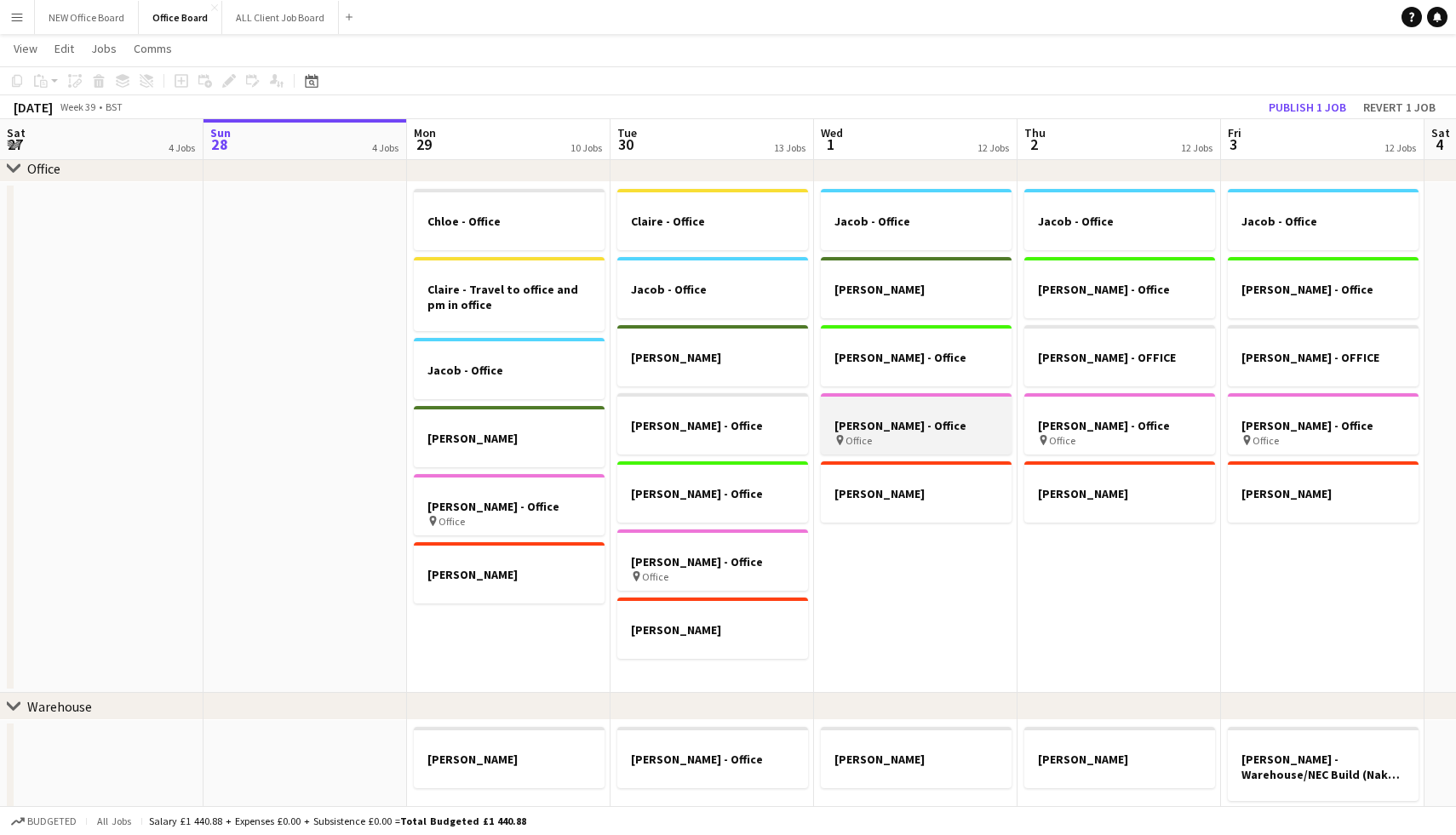
click at [907, 423] on h3 "[PERSON_NAME] - Office" at bounding box center [917, 426] width 191 height 16
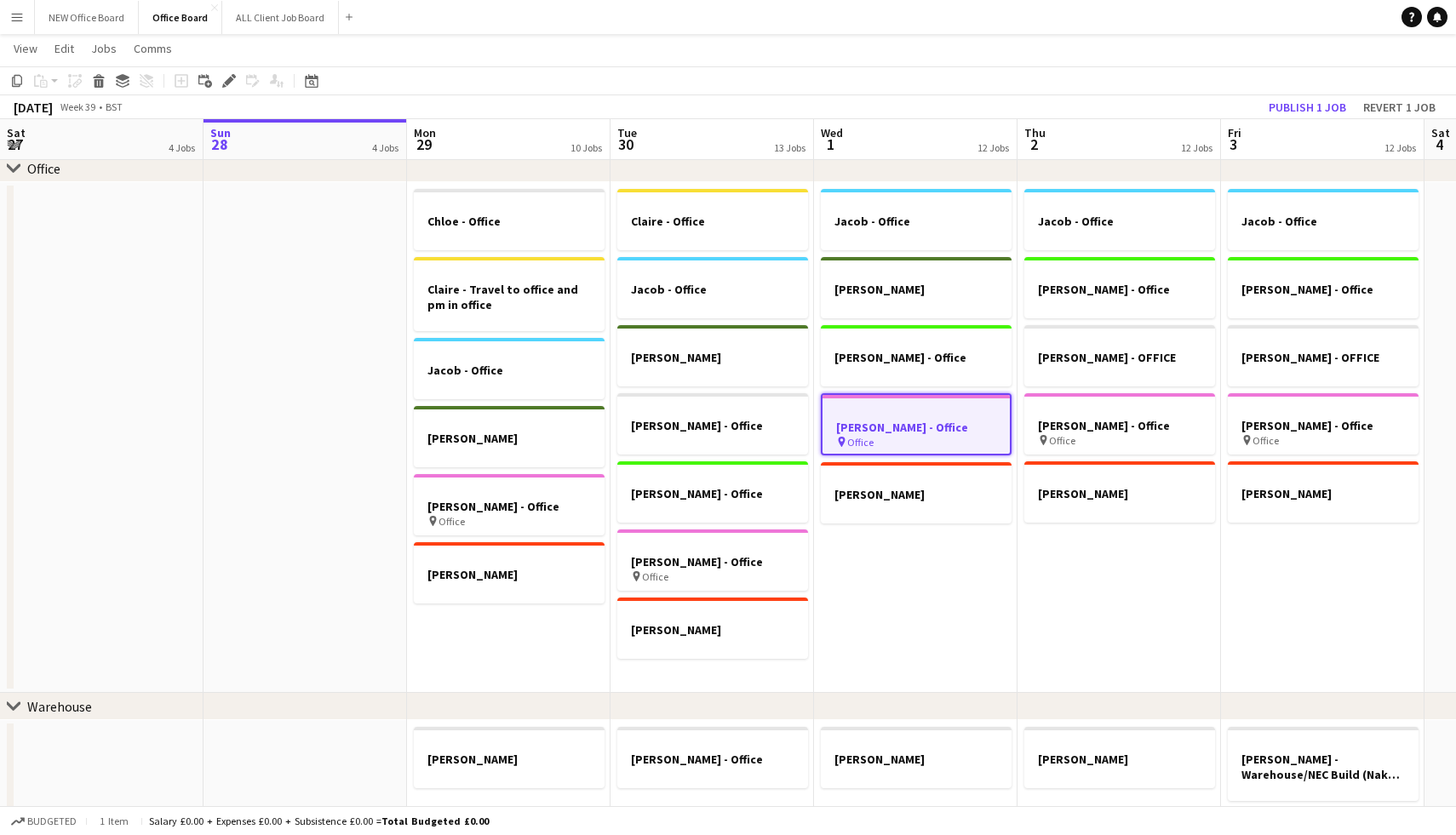
click at [865, 639] on app-date-cell "Jacob - Office [PERSON_NAME] [PERSON_NAME] - Office [PERSON_NAME] - Office pin …" at bounding box center [916, 437] width 204 height 511
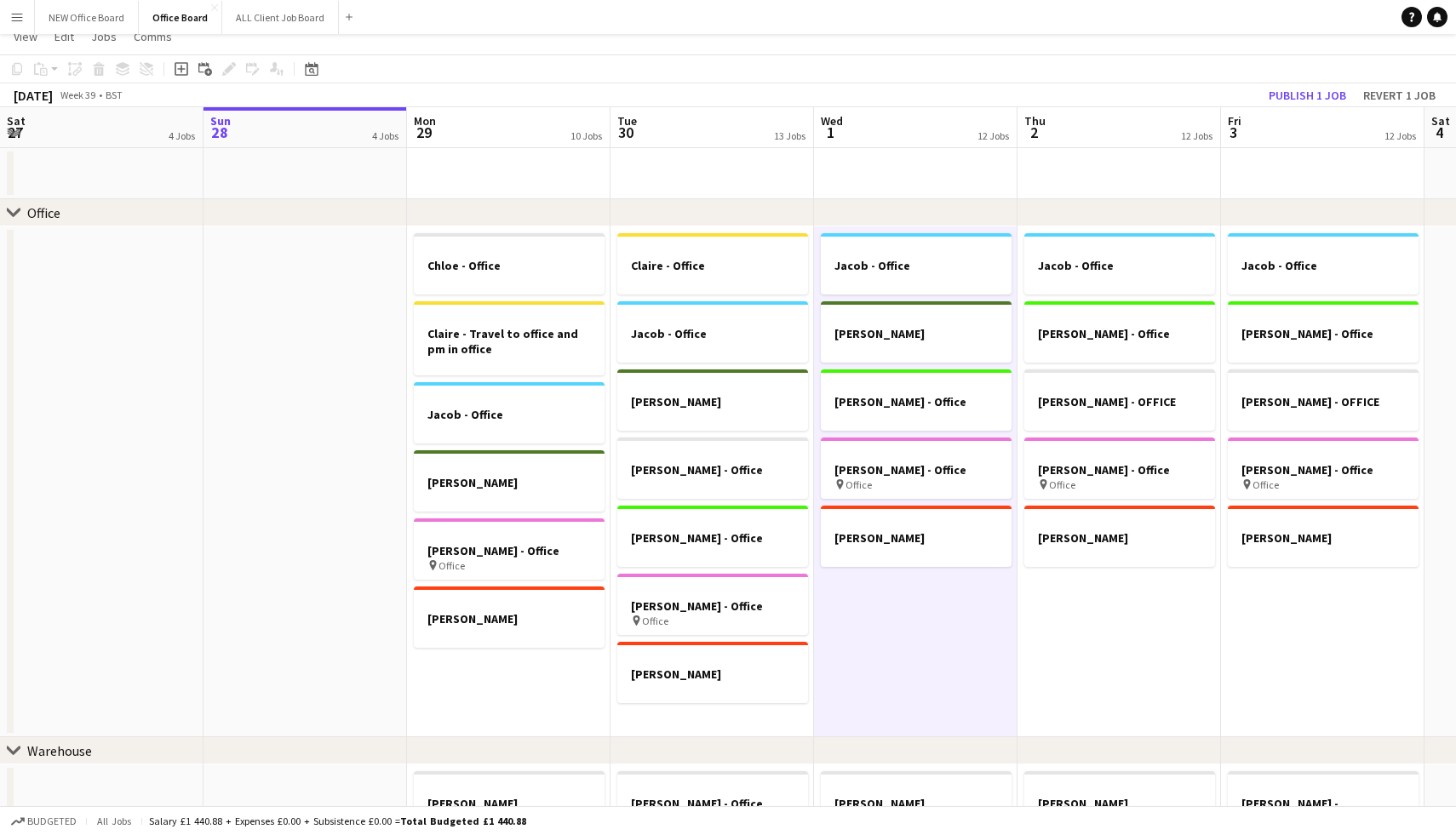
scroll to position [0, 0]
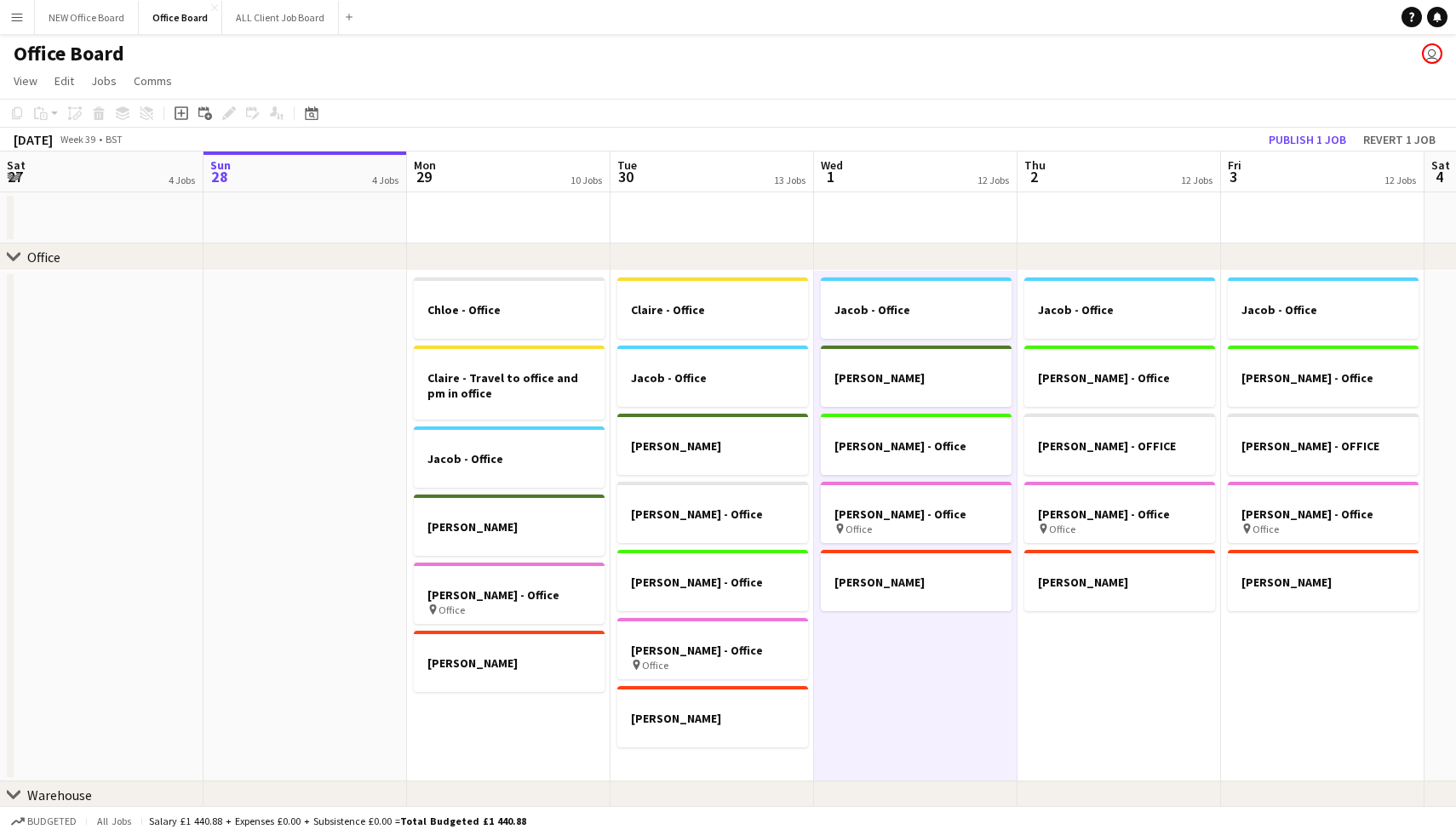
click at [483, 714] on app-date-cell "[PERSON_NAME] - Office Claire - Travel to office and pm in office Jacob - Offic…" at bounding box center [508, 526] width 204 height 511
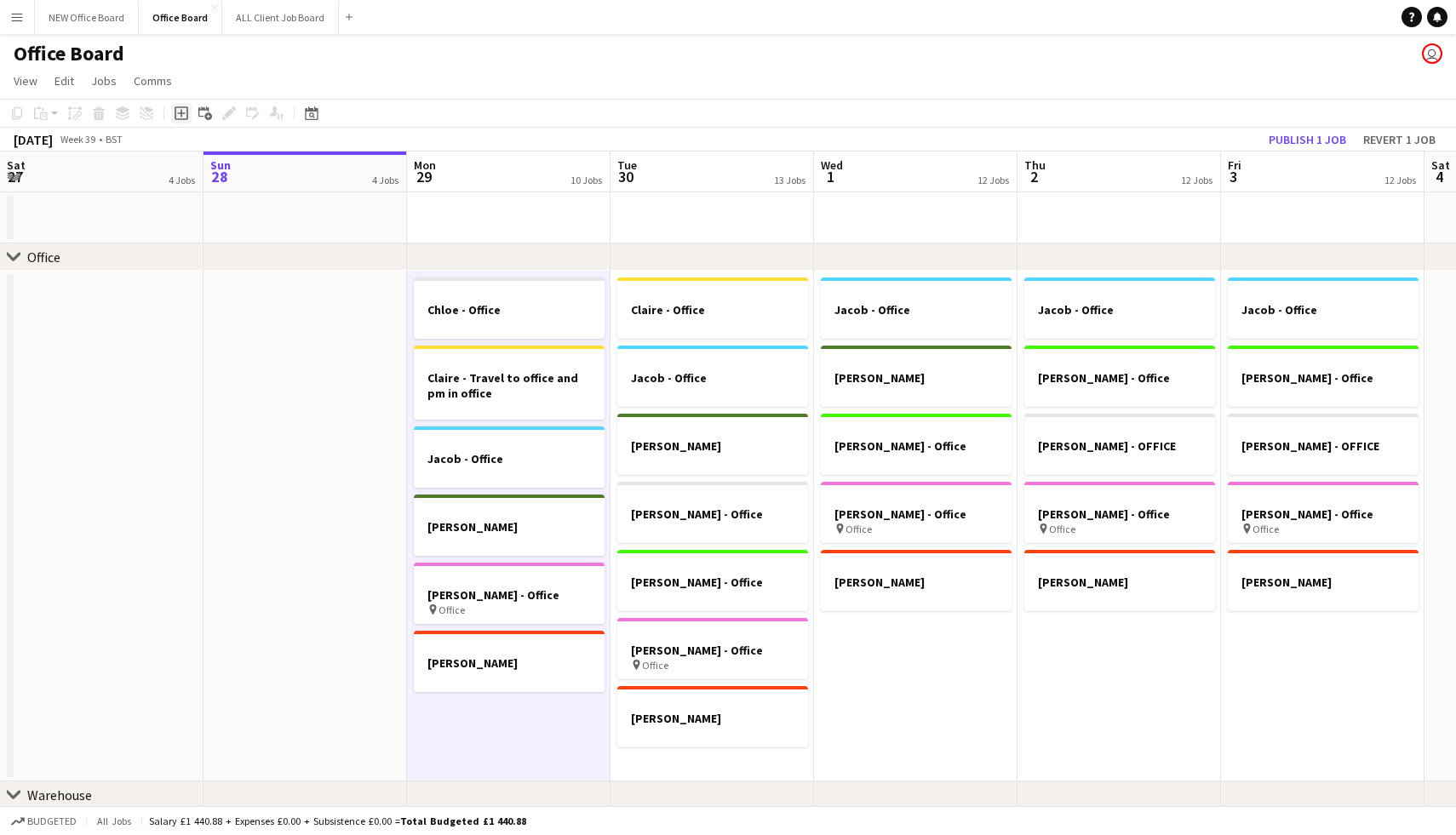
click at [179, 110] on icon "Add job" at bounding box center [181, 113] width 14 height 14
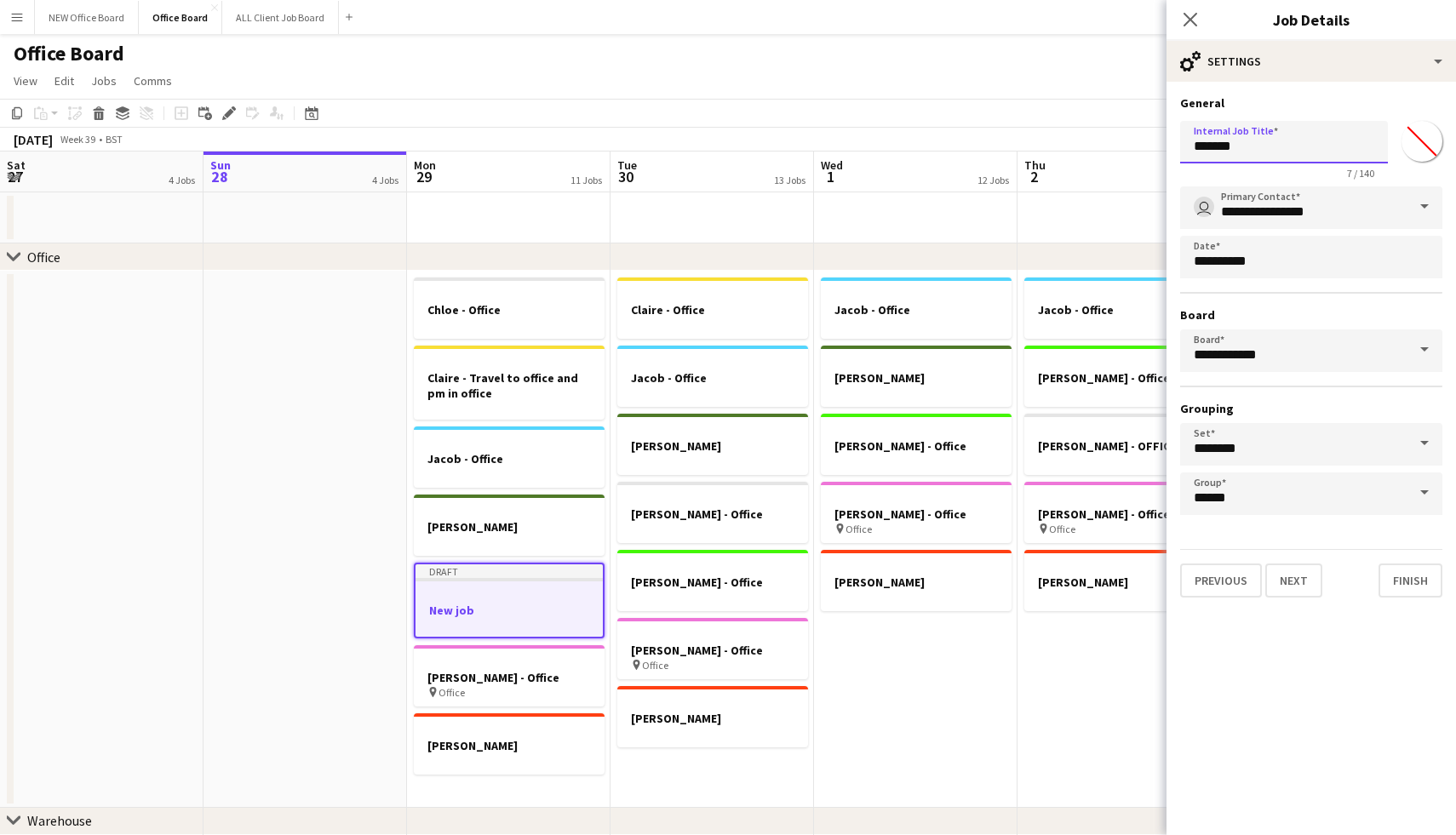
drag, startPoint x: 1270, startPoint y: 140, endPoint x: 1191, endPoint y: 142, distance: 79.0
click at [1191, 147] on input "*******" at bounding box center [1283, 142] width 208 height 42
type input "**********"
click at [1400, 588] on button "Finish" at bounding box center [1410, 580] width 64 height 34
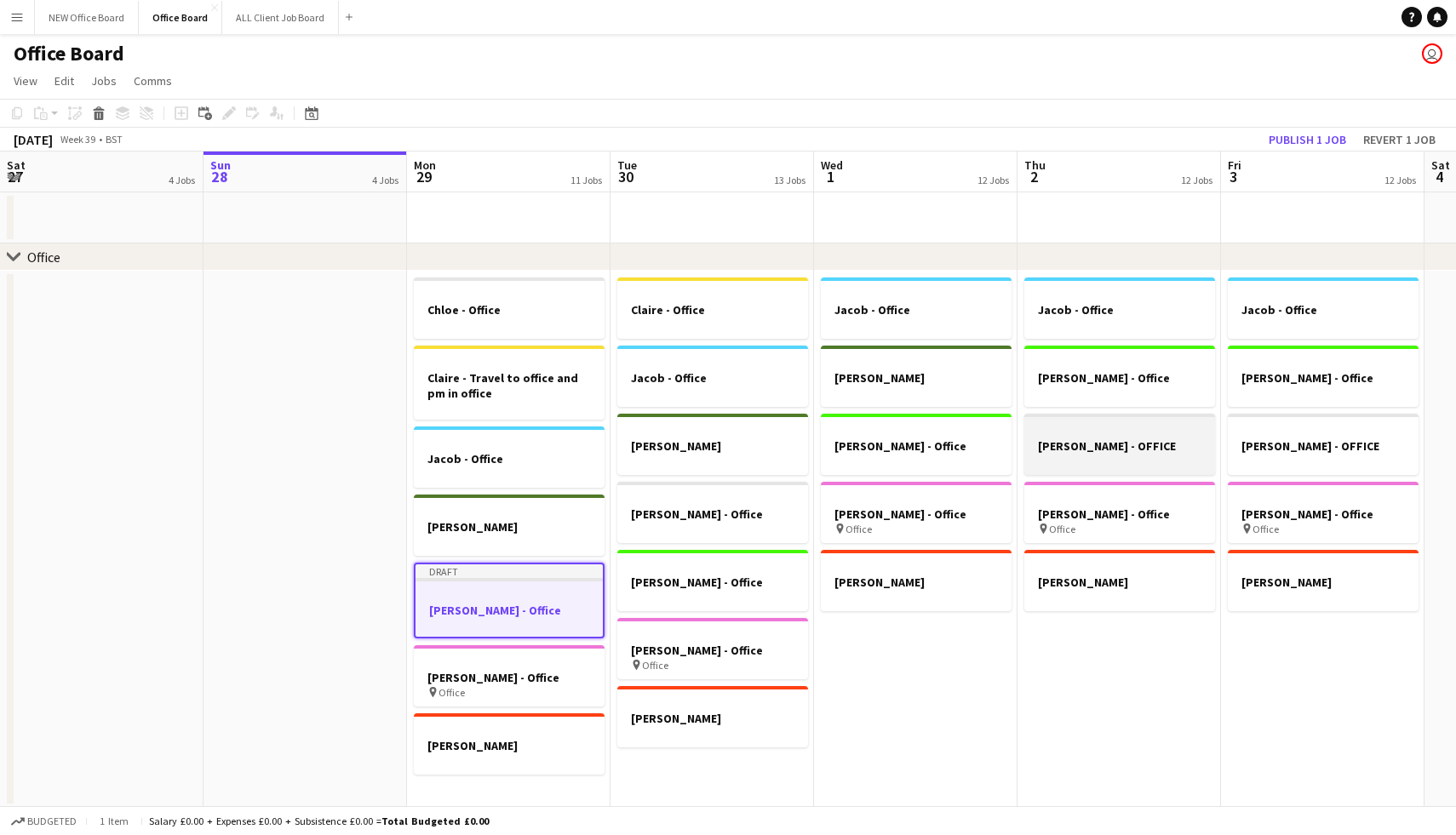
scroll to position [61, 0]
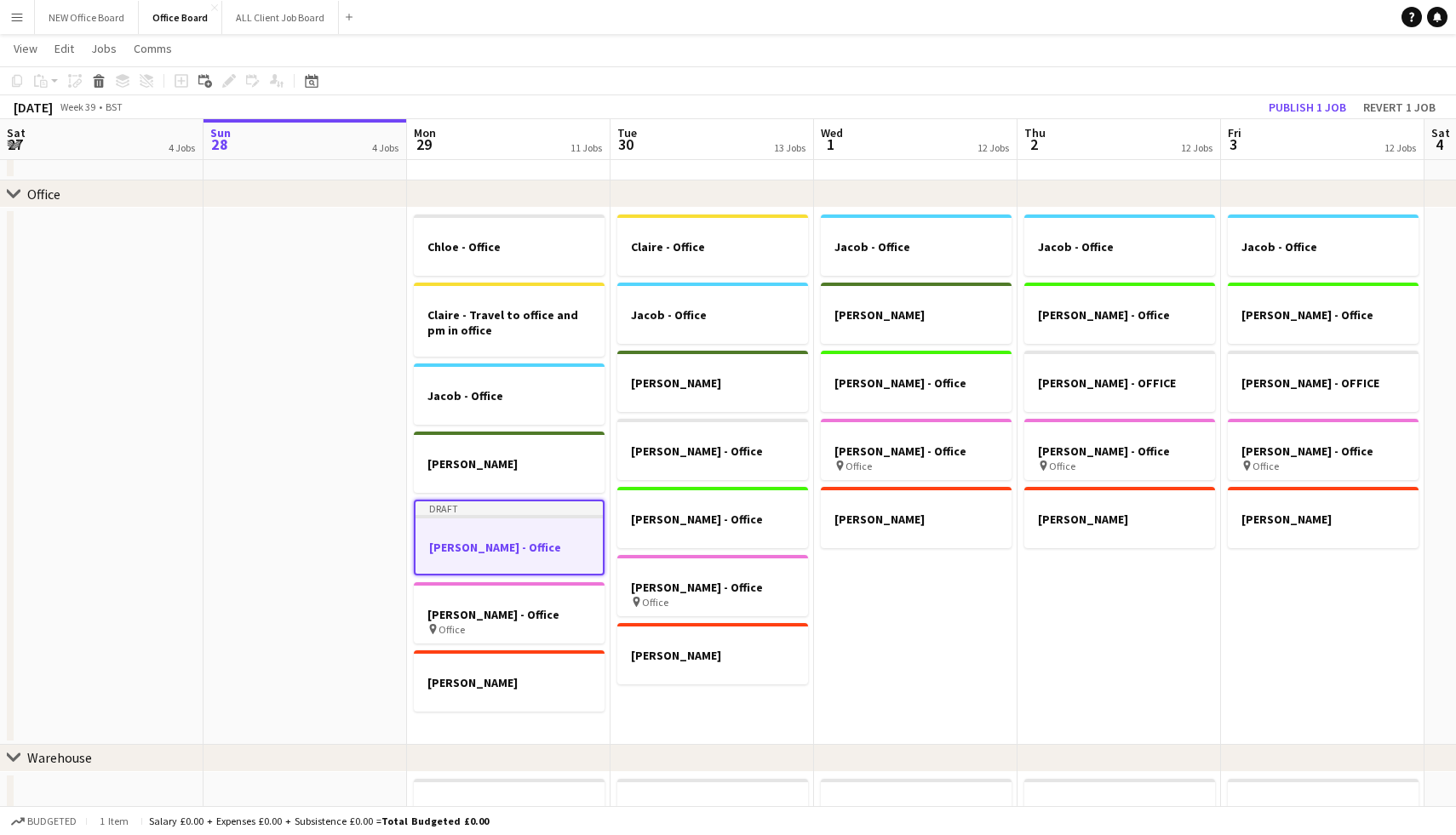
click at [489, 727] on app-date-cell "[PERSON_NAME] - Office [PERSON_NAME] - Travel to office and pm in office [PERSO…" at bounding box center [508, 477] width 204 height 538
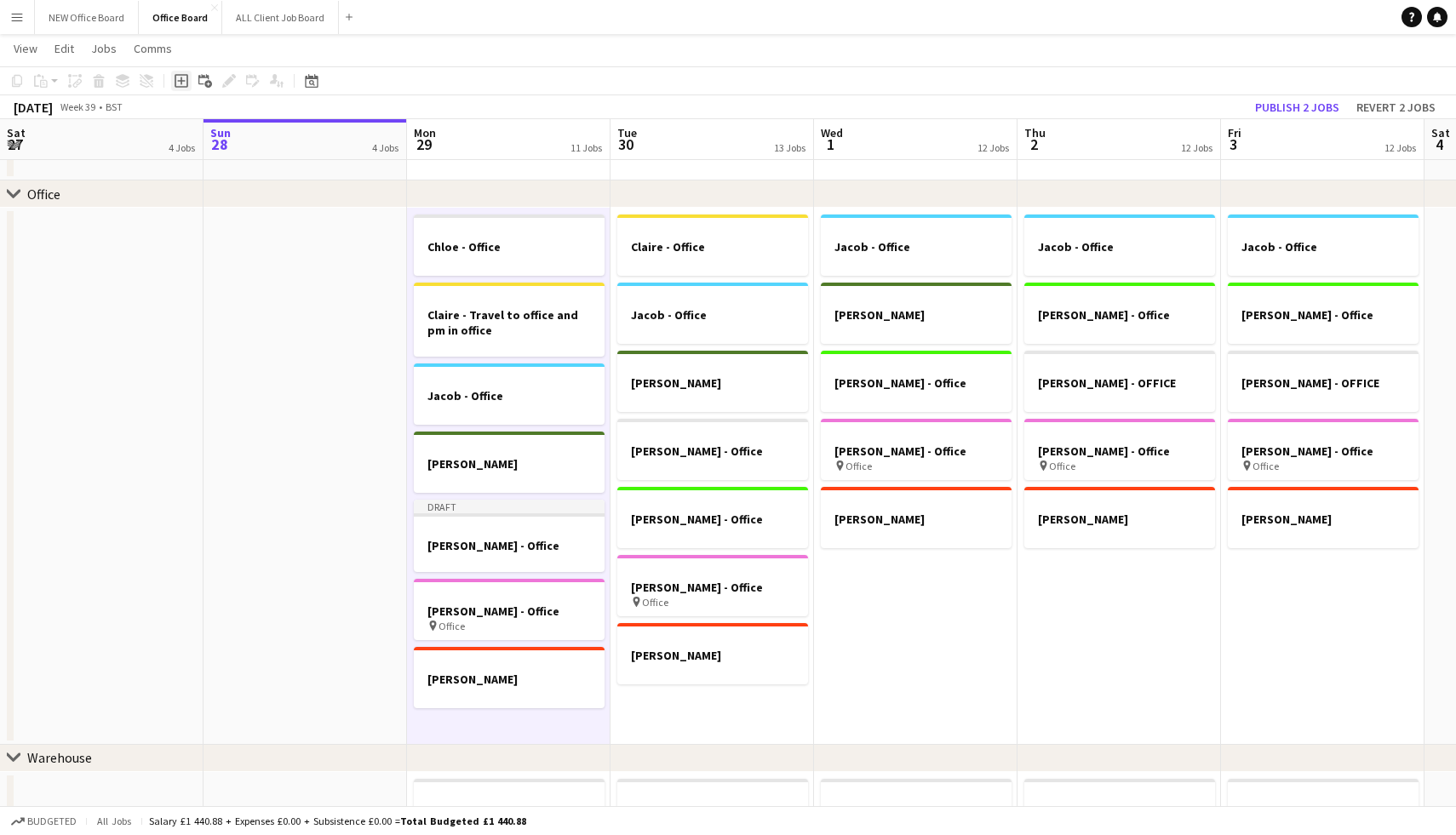
click at [180, 80] on icon at bounding box center [181, 81] width 8 height 8
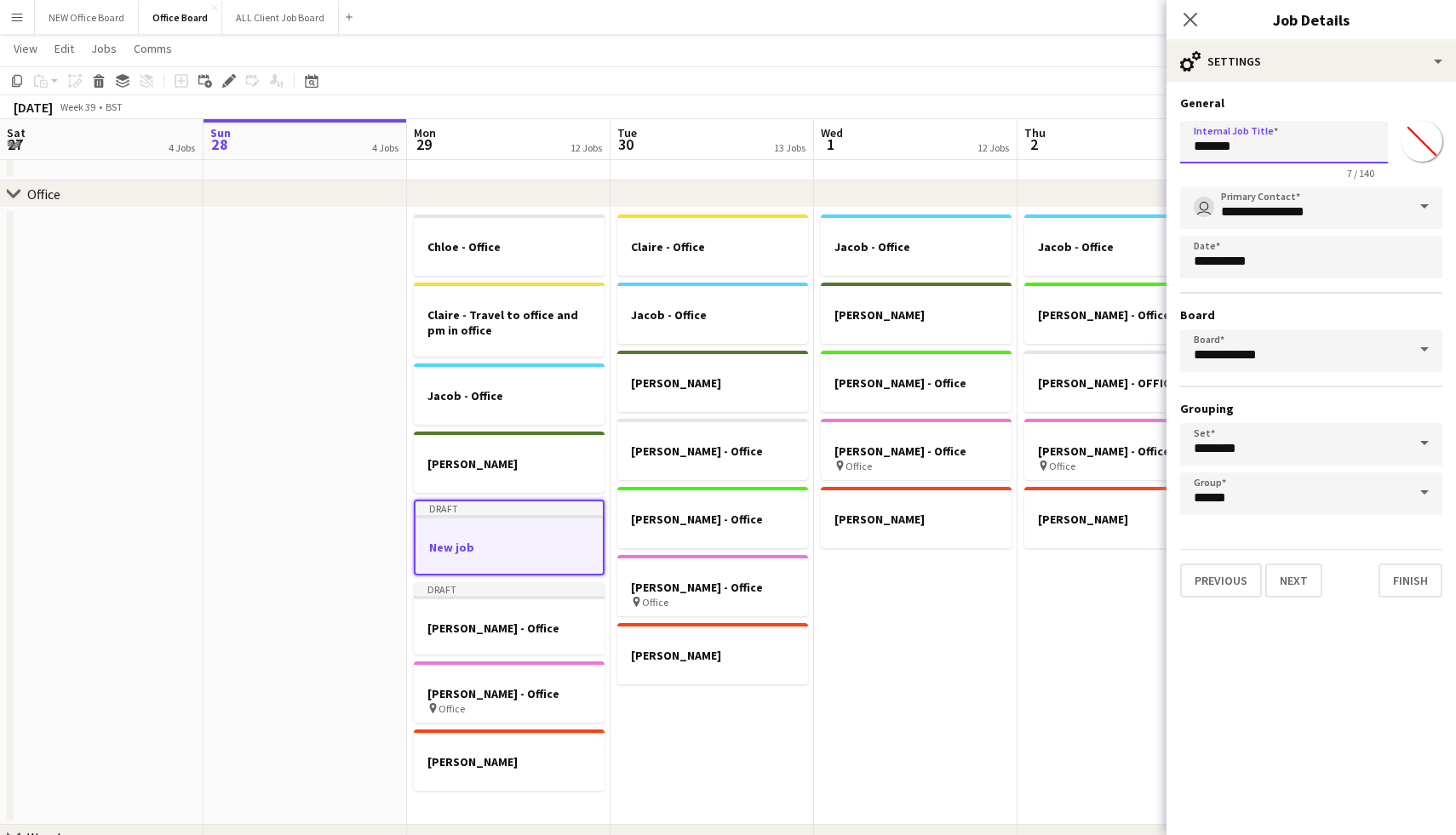
drag, startPoint x: 1289, startPoint y: 156, endPoint x: 1181, endPoint y: 161, distance: 108.1
click at [1181, 161] on input "*******" at bounding box center [1283, 142] width 208 height 42
type input "*"
type input "**********"
click at [1396, 569] on button "Finish" at bounding box center [1410, 580] width 64 height 34
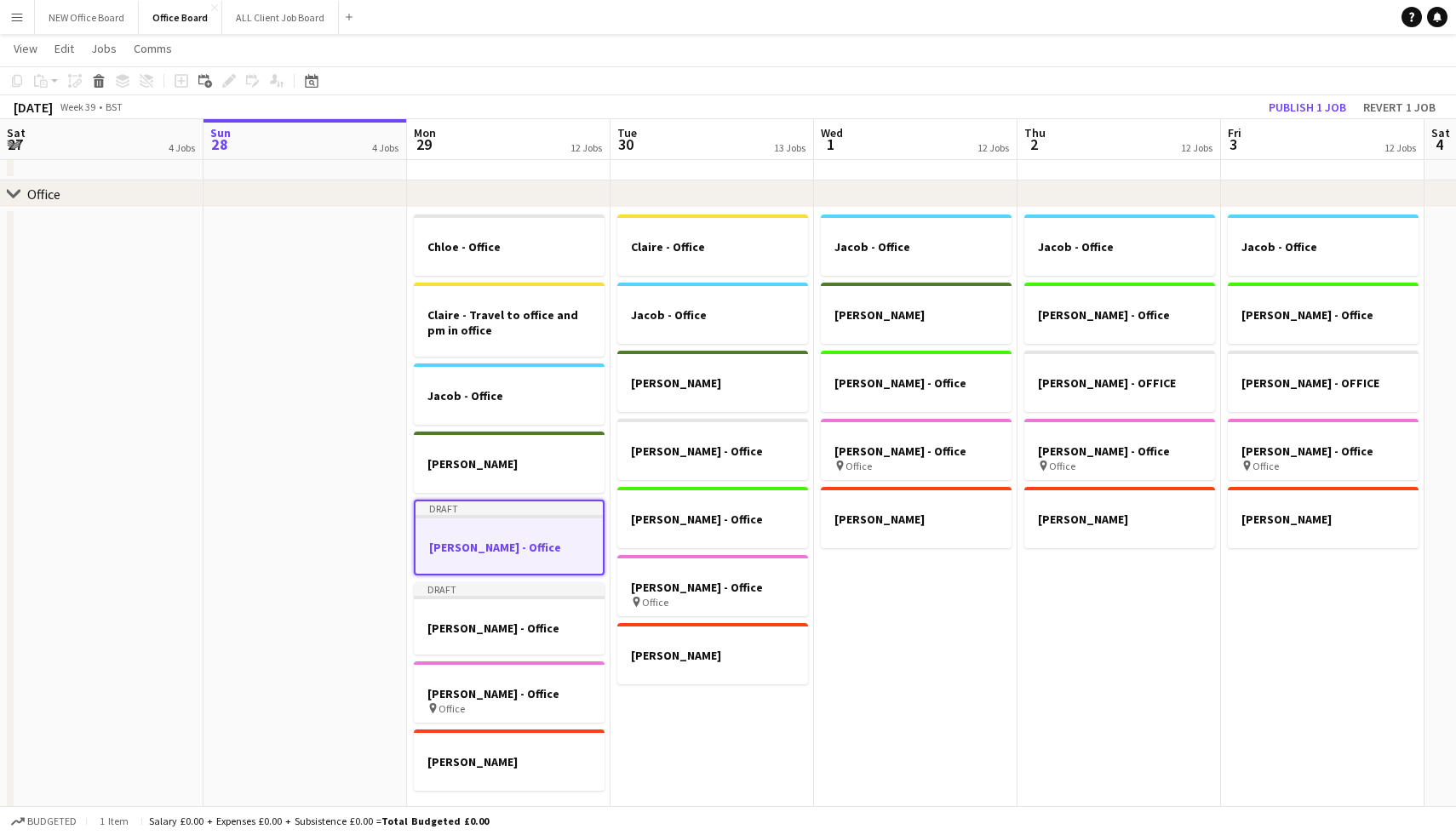
click at [655, 703] on app-date-cell "[PERSON_NAME] - Office Jacob - Office [PERSON_NAME] [PERSON_NAME] - Office [PER…" at bounding box center [712, 516] width 204 height 617
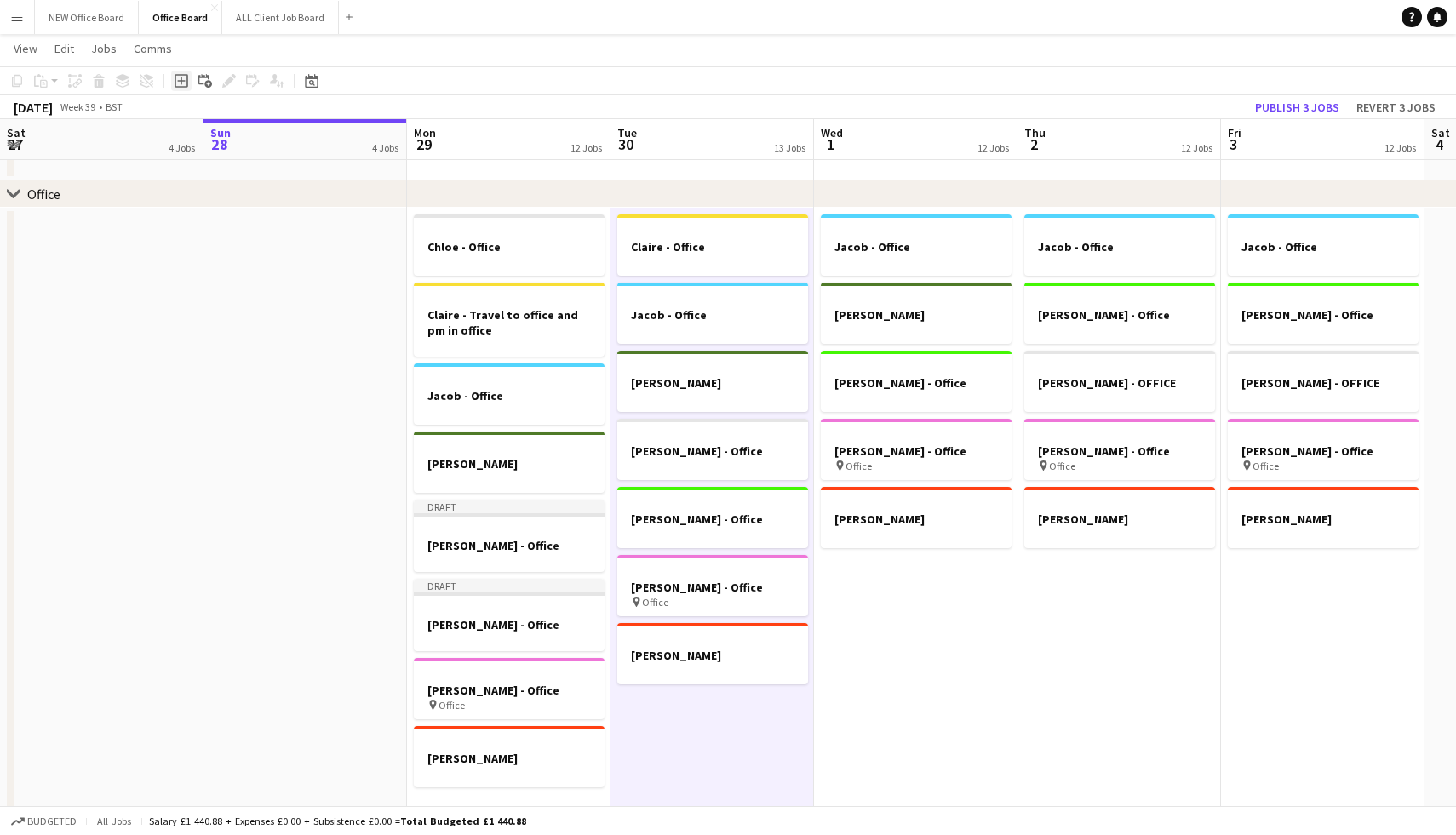
click at [185, 80] on icon at bounding box center [181, 81] width 8 height 8
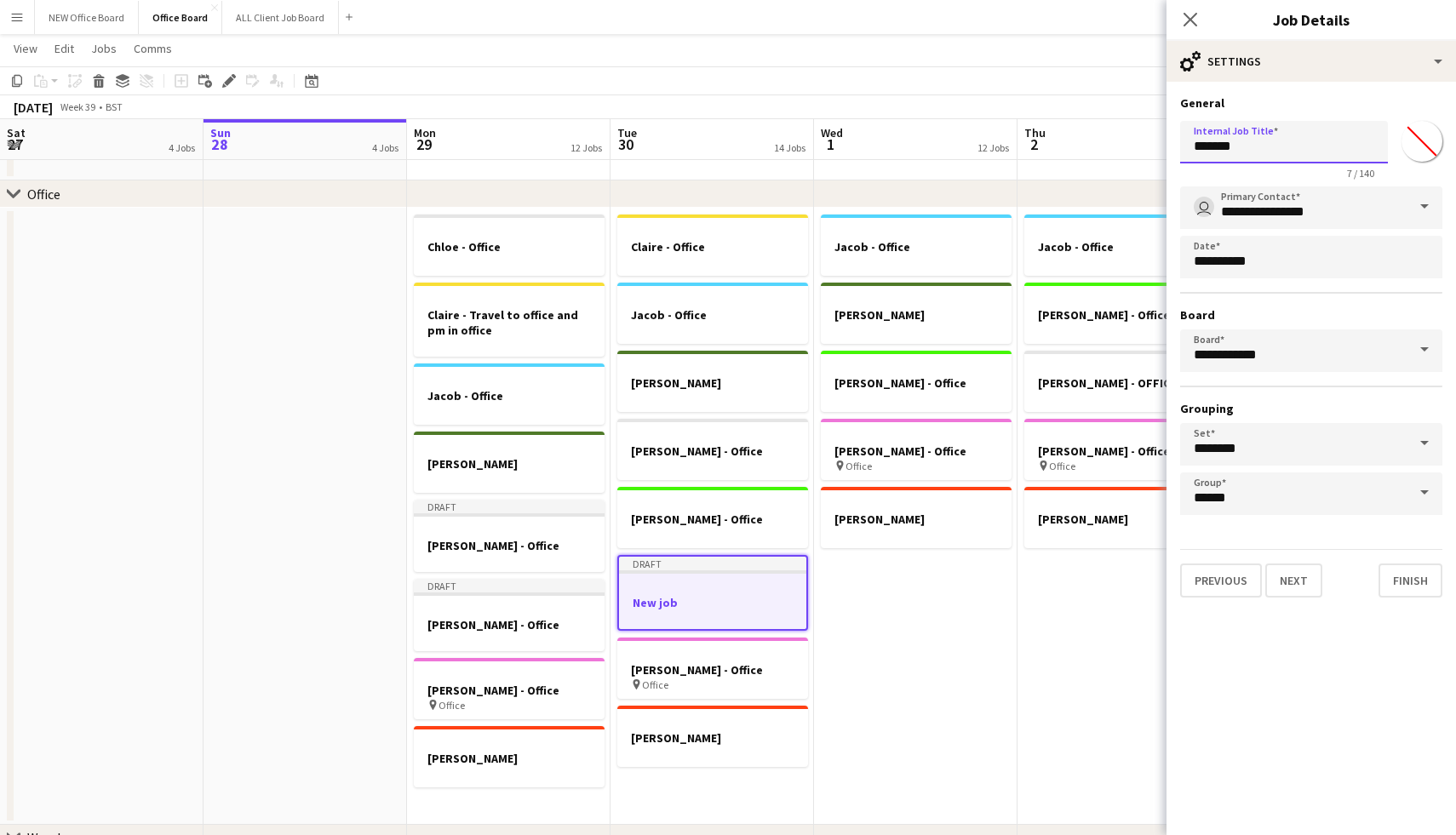
drag, startPoint x: 1283, startPoint y: 150, endPoint x: 1171, endPoint y: 152, distance: 112.0
click at [1171, 153] on form "**********" at bounding box center [1311, 347] width 289 height 502
type input "**********"
click at [1406, 580] on button "Finish" at bounding box center [1410, 580] width 64 height 34
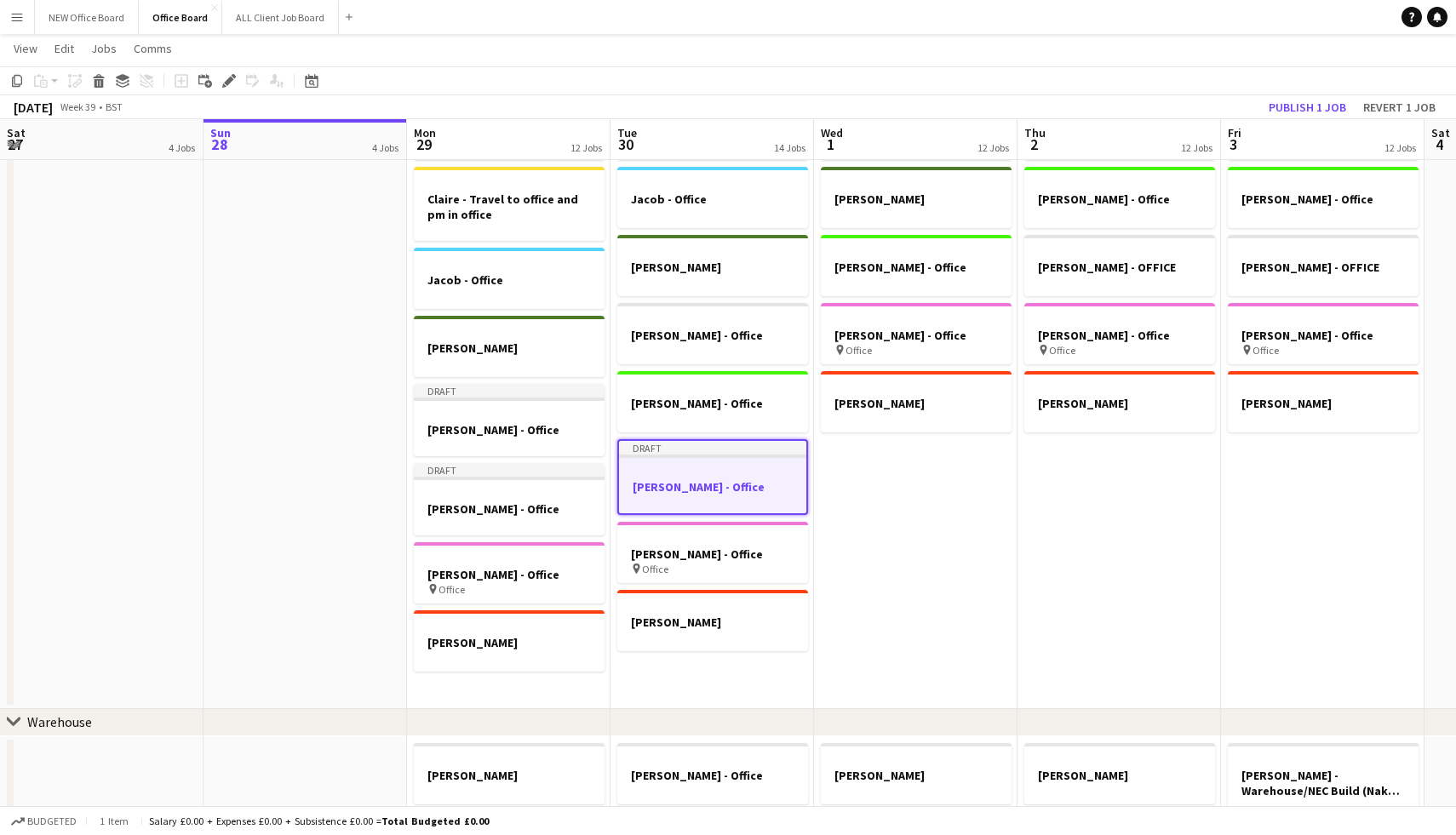
scroll to position [200, 0]
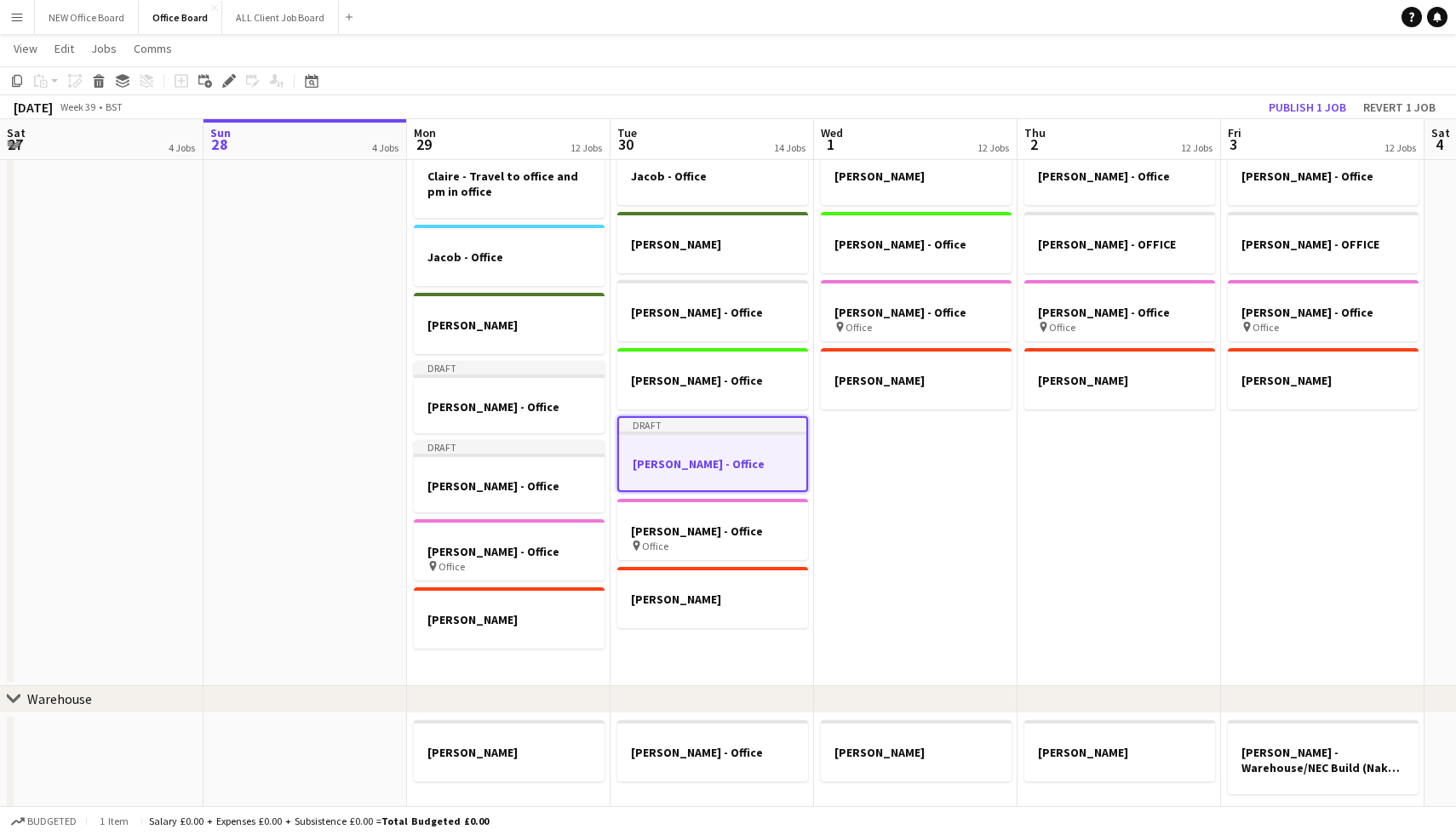
click at [693, 656] on app-date-cell "[PERSON_NAME] - Office Jacob - Office [PERSON_NAME] [PERSON_NAME] - Office [PER…" at bounding box center [712, 377] width 204 height 617
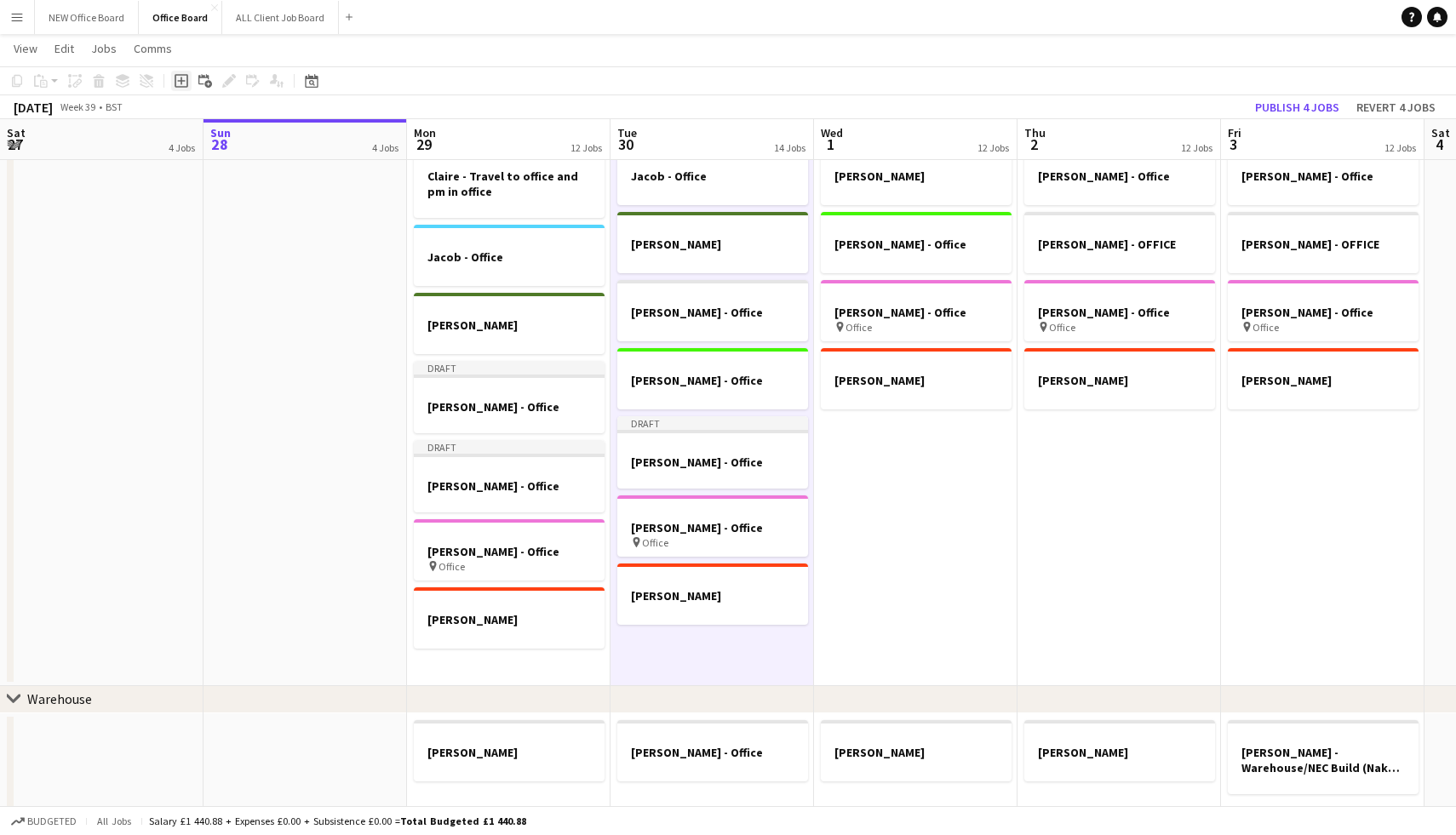
click at [180, 79] on icon at bounding box center [181, 81] width 8 height 8
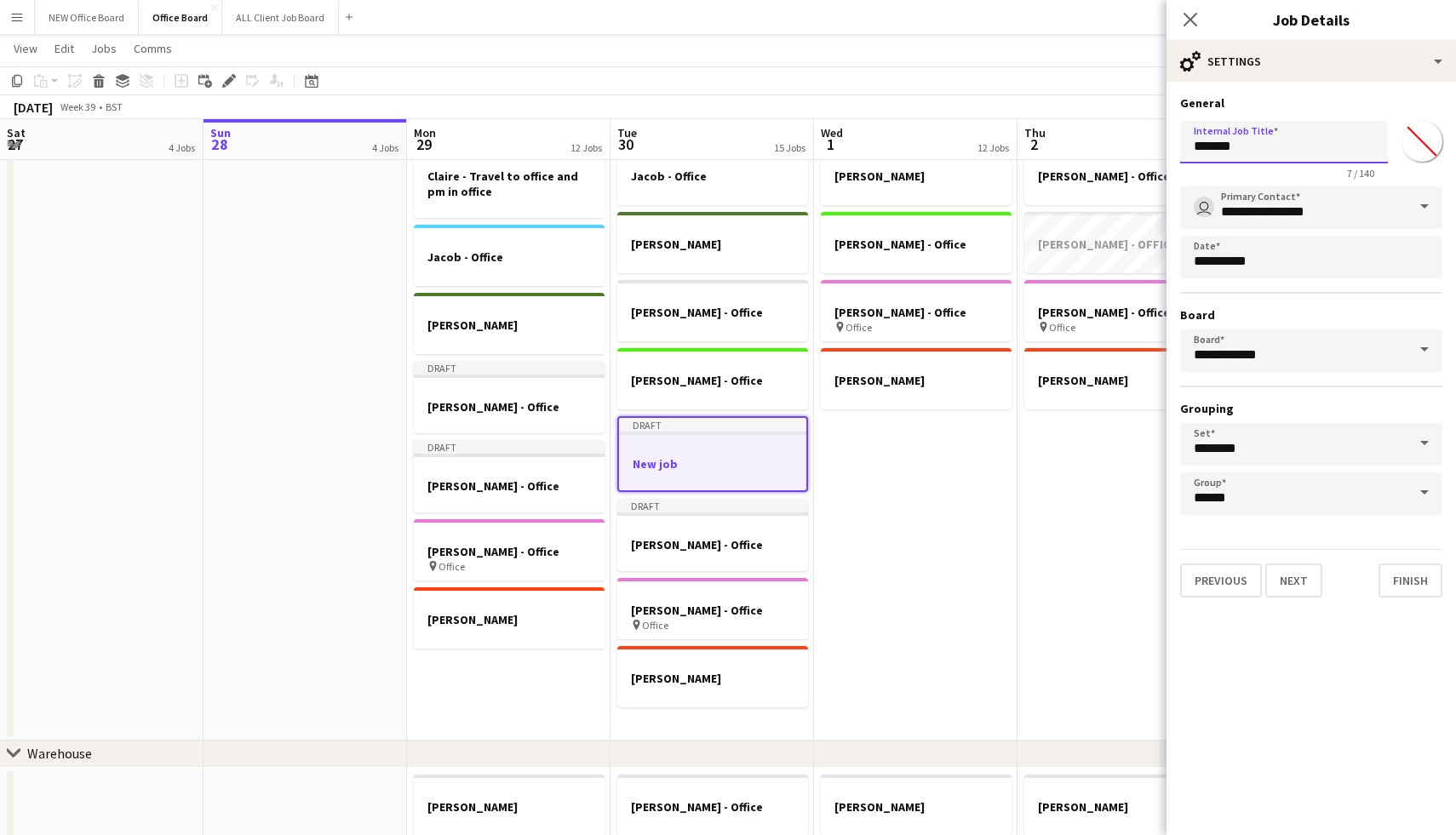
drag, startPoint x: 1258, startPoint y: 148, endPoint x: 1142, endPoint y: 142, distance: 116.2
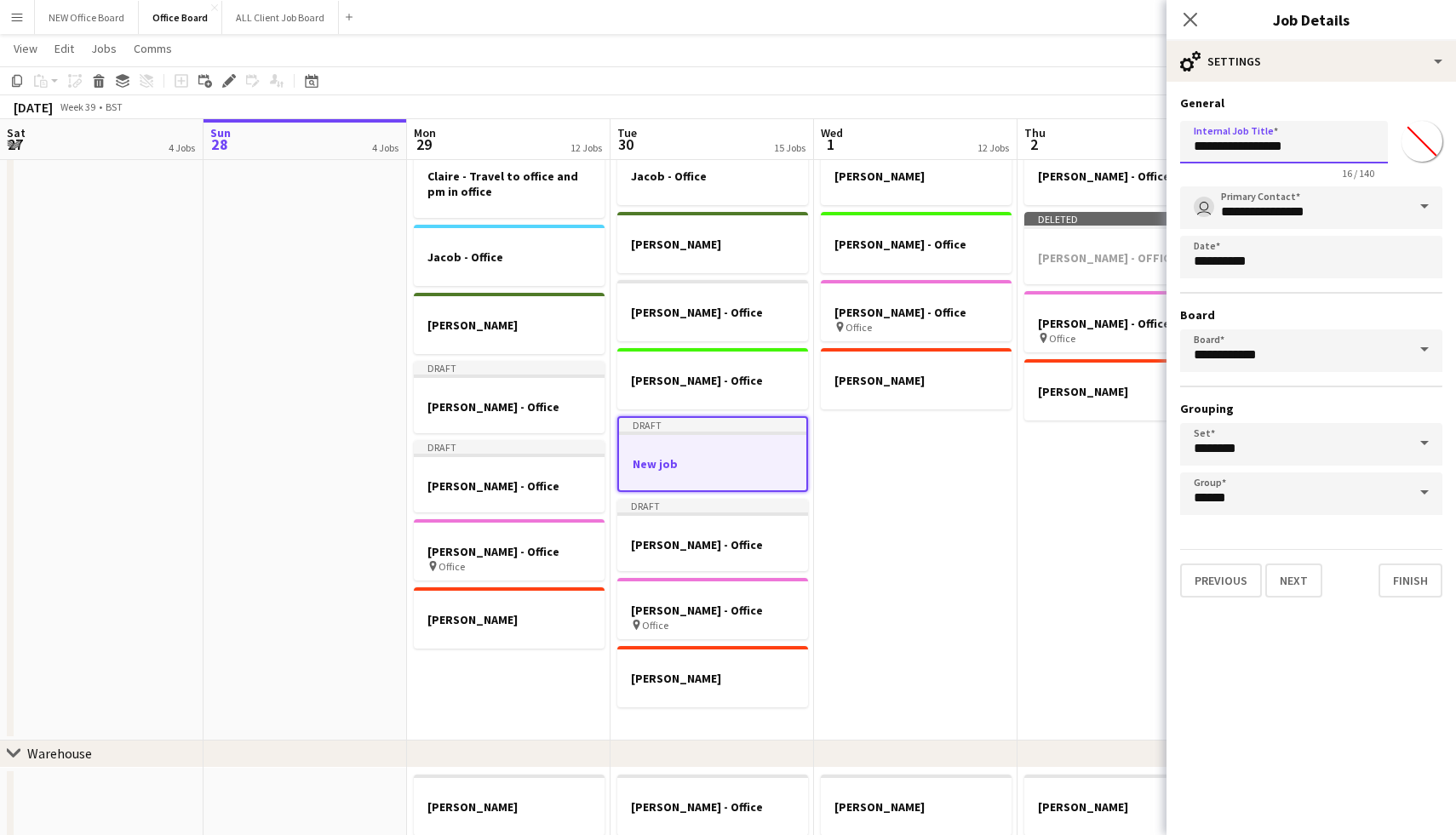
type input "**********"
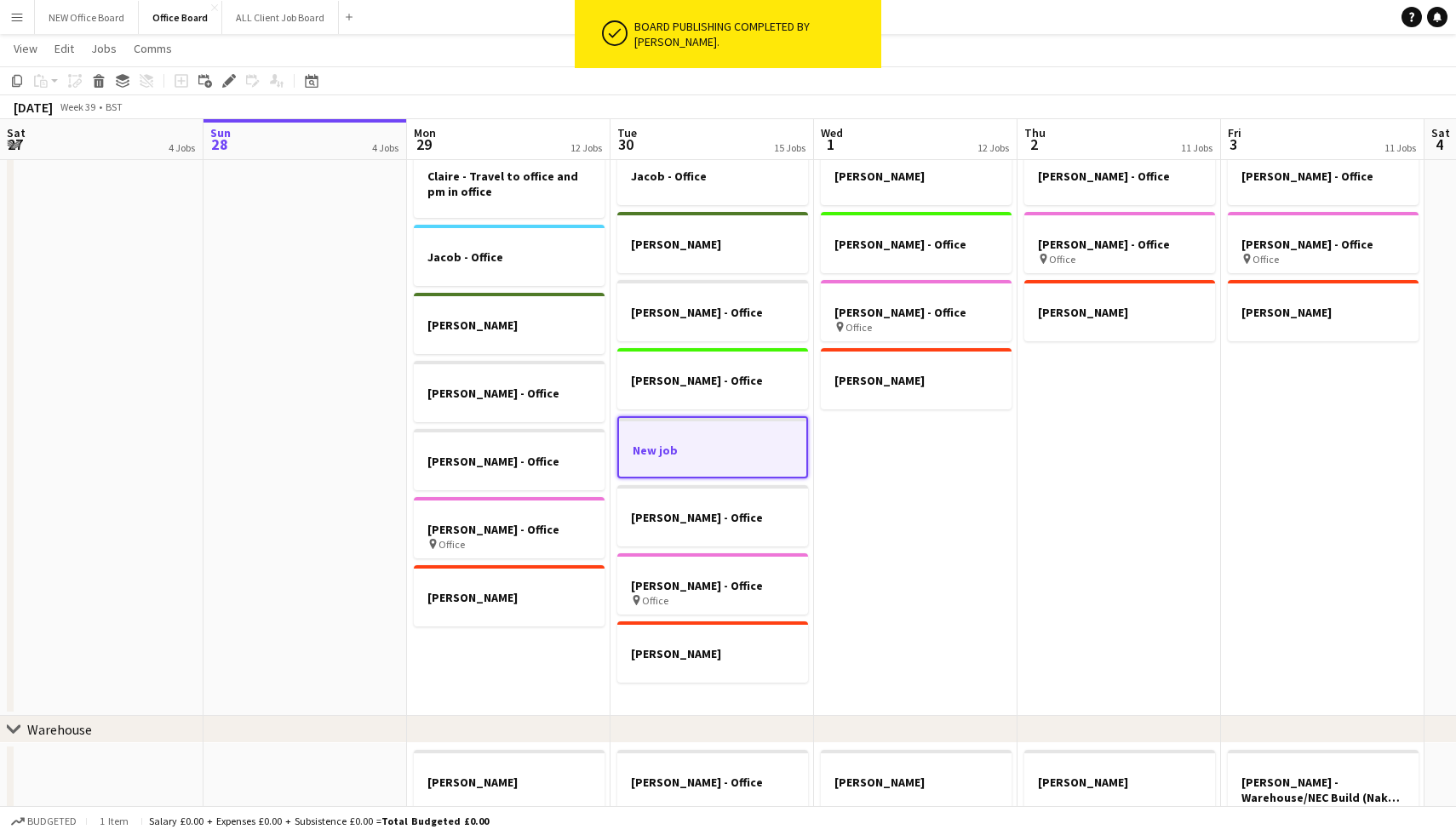
click at [702, 445] on h3 "New job" at bounding box center [713, 451] width 187 height 16
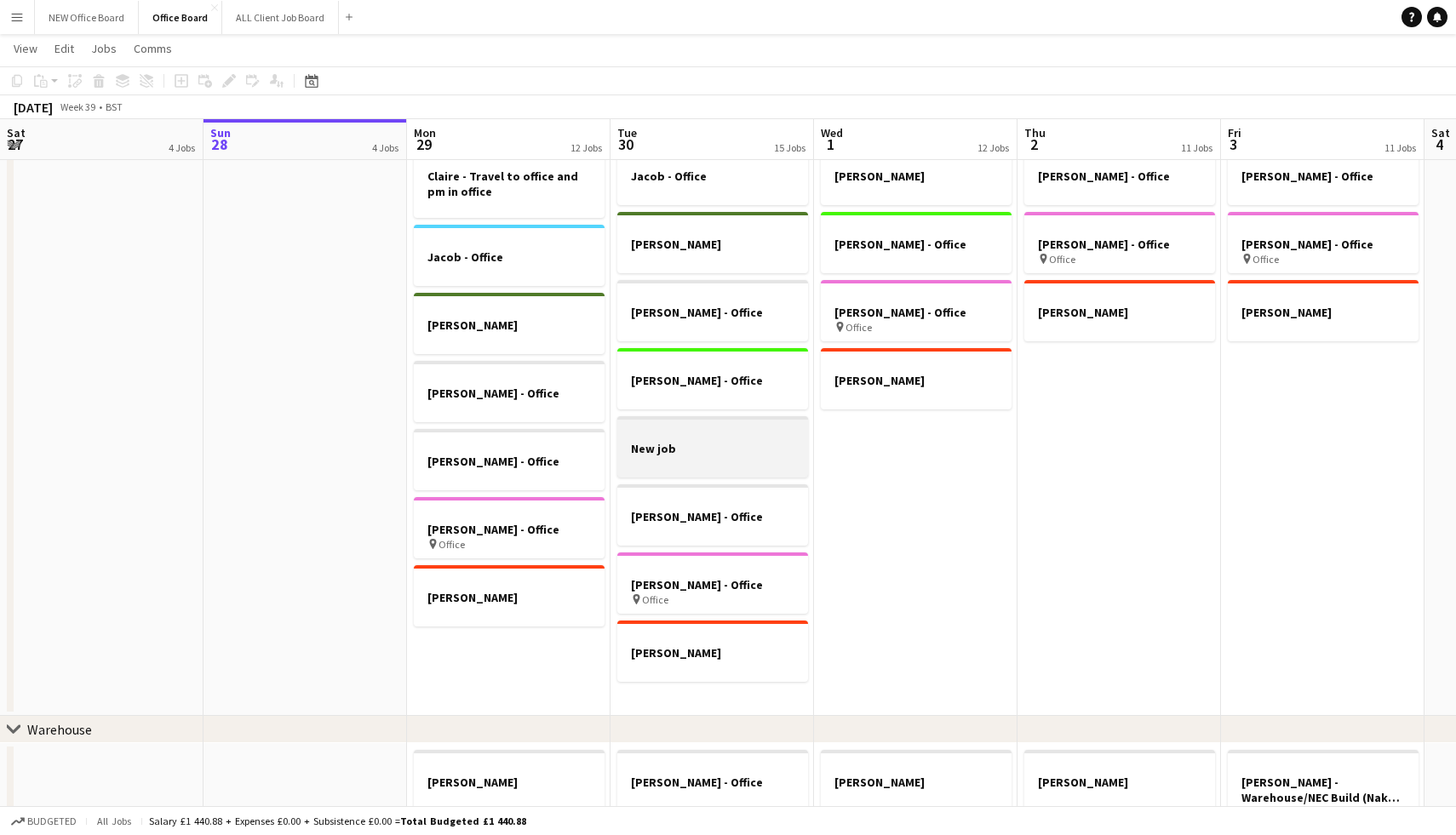
click at [689, 448] on h3 "New job" at bounding box center [713, 449] width 191 height 16
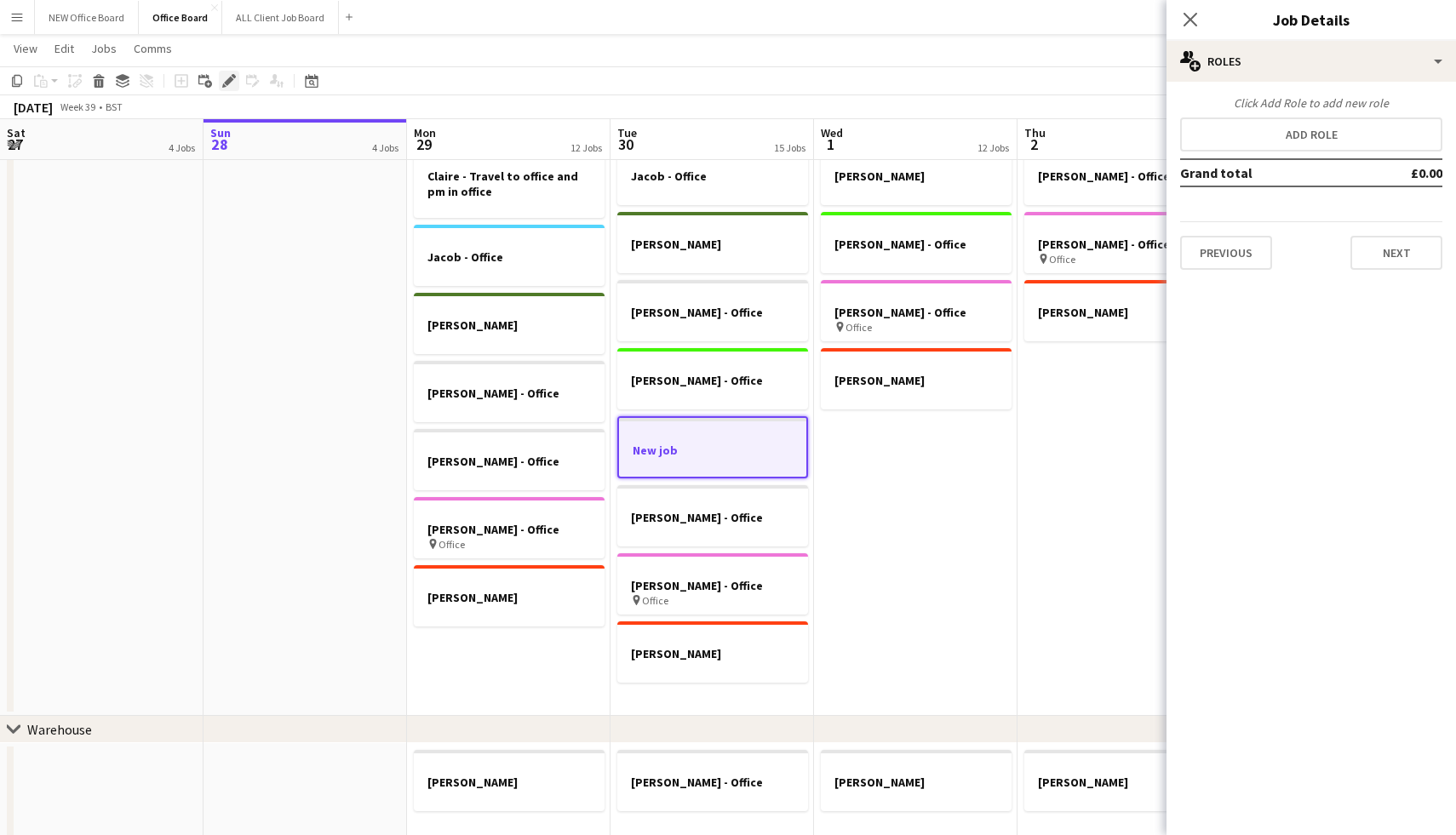
click at [225, 82] on icon at bounding box center [228, 82] width 10 height 10
click at [1190, 15] on icon "Close pop-in" at bounding box center [1189, 19] width 16 height 16
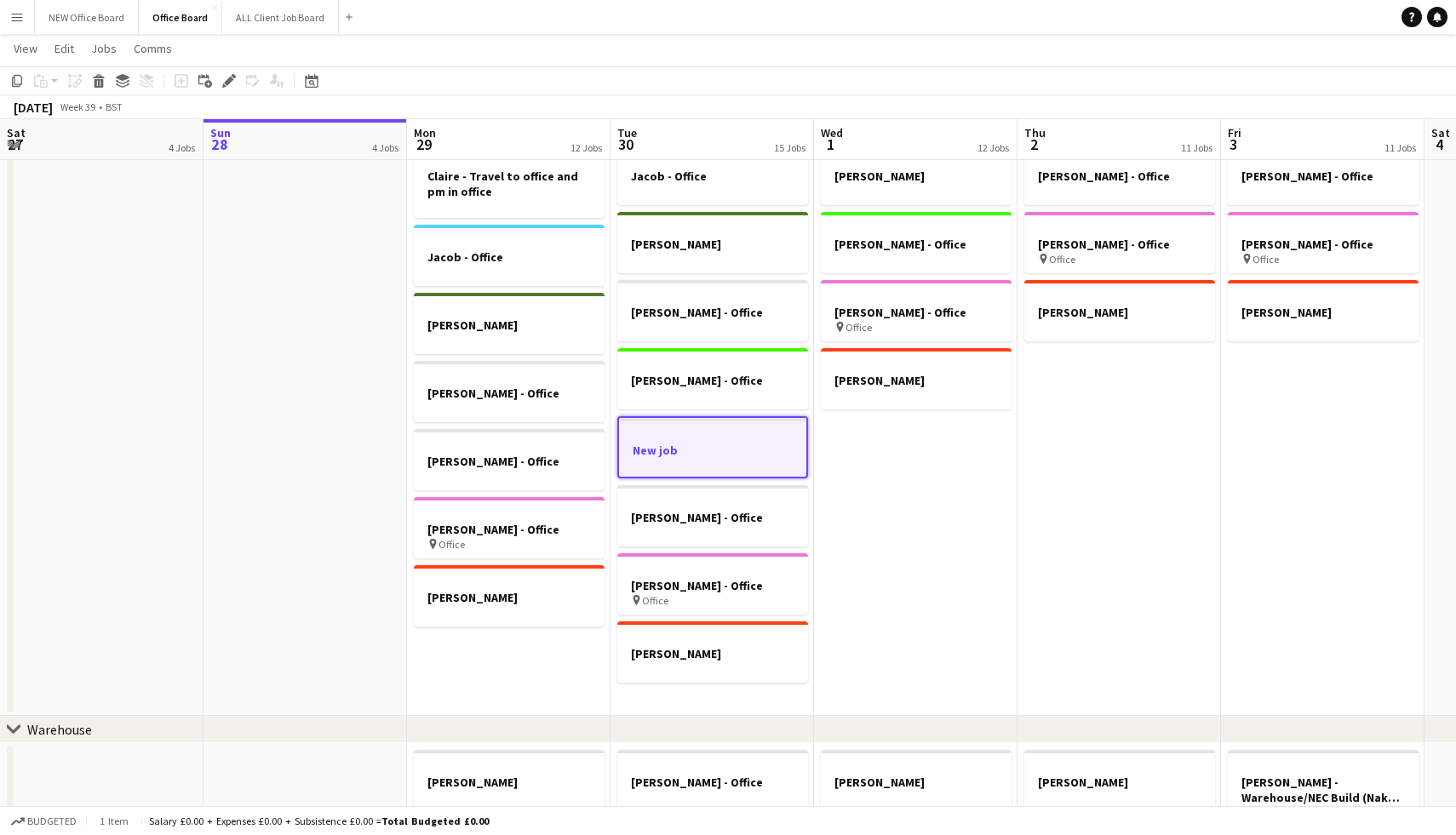
click at [862, 496] on app-date-cell "Jacob - Office [PERSON_NAME] [PERSON_NAME] - Office [PERSON_NAME] - Office pin …" at bounding box center [916, 392] width 204 height 647
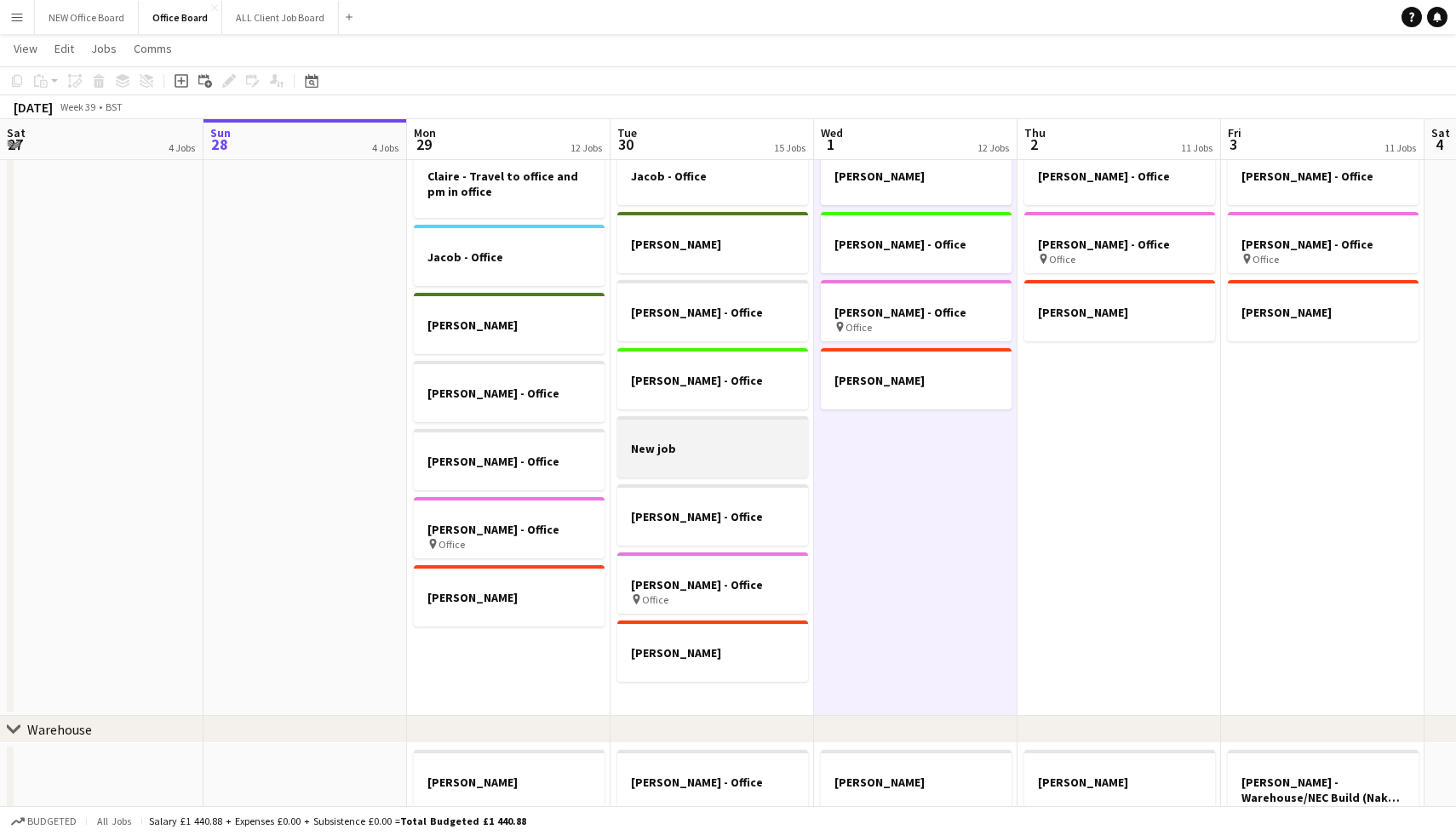
click at [702, 437] on div at bounding box center [713, 432] width 191 height 13
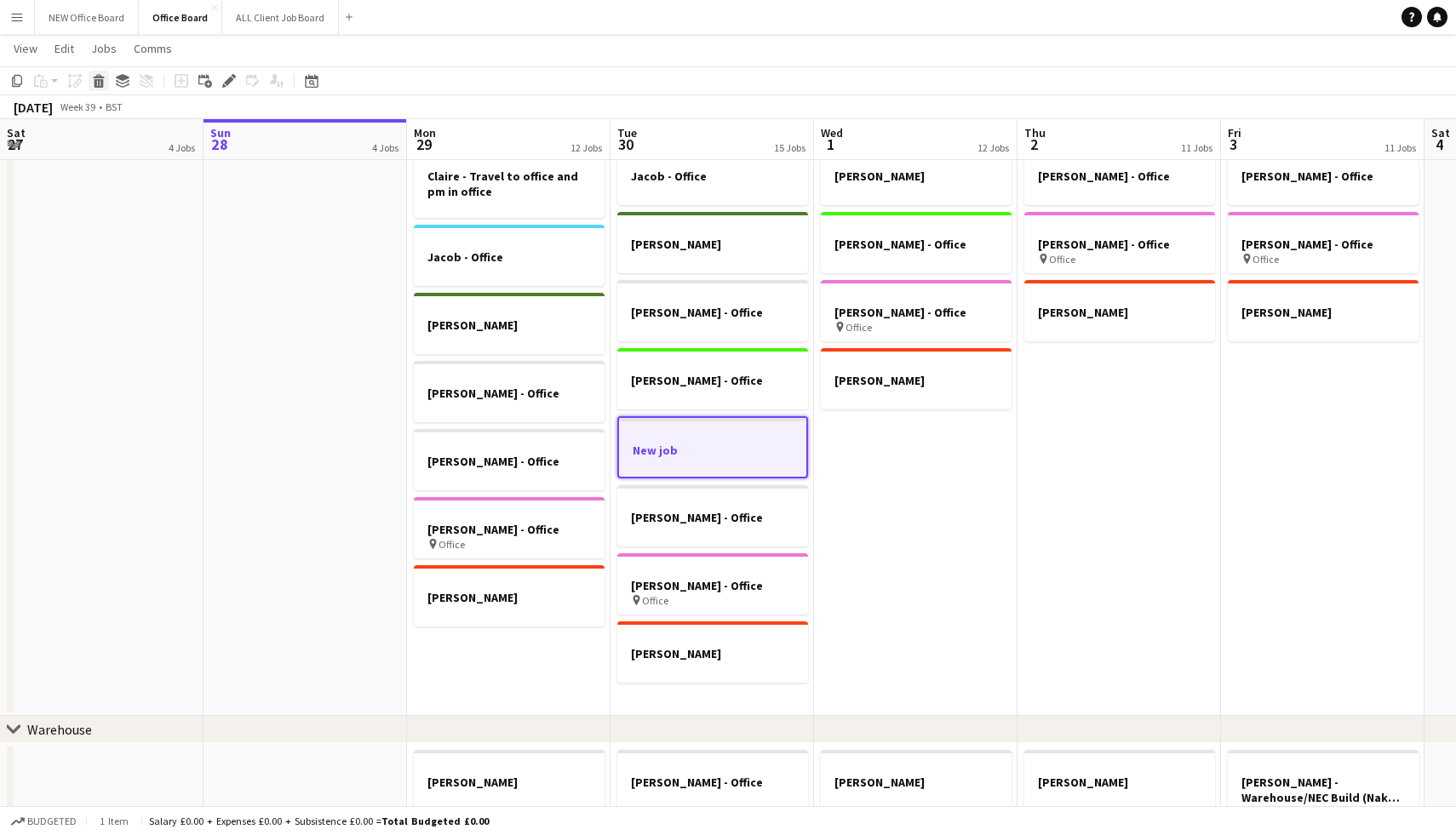
click at [97, 79] on icon at bounding box center [99, 83] width 10 height 9
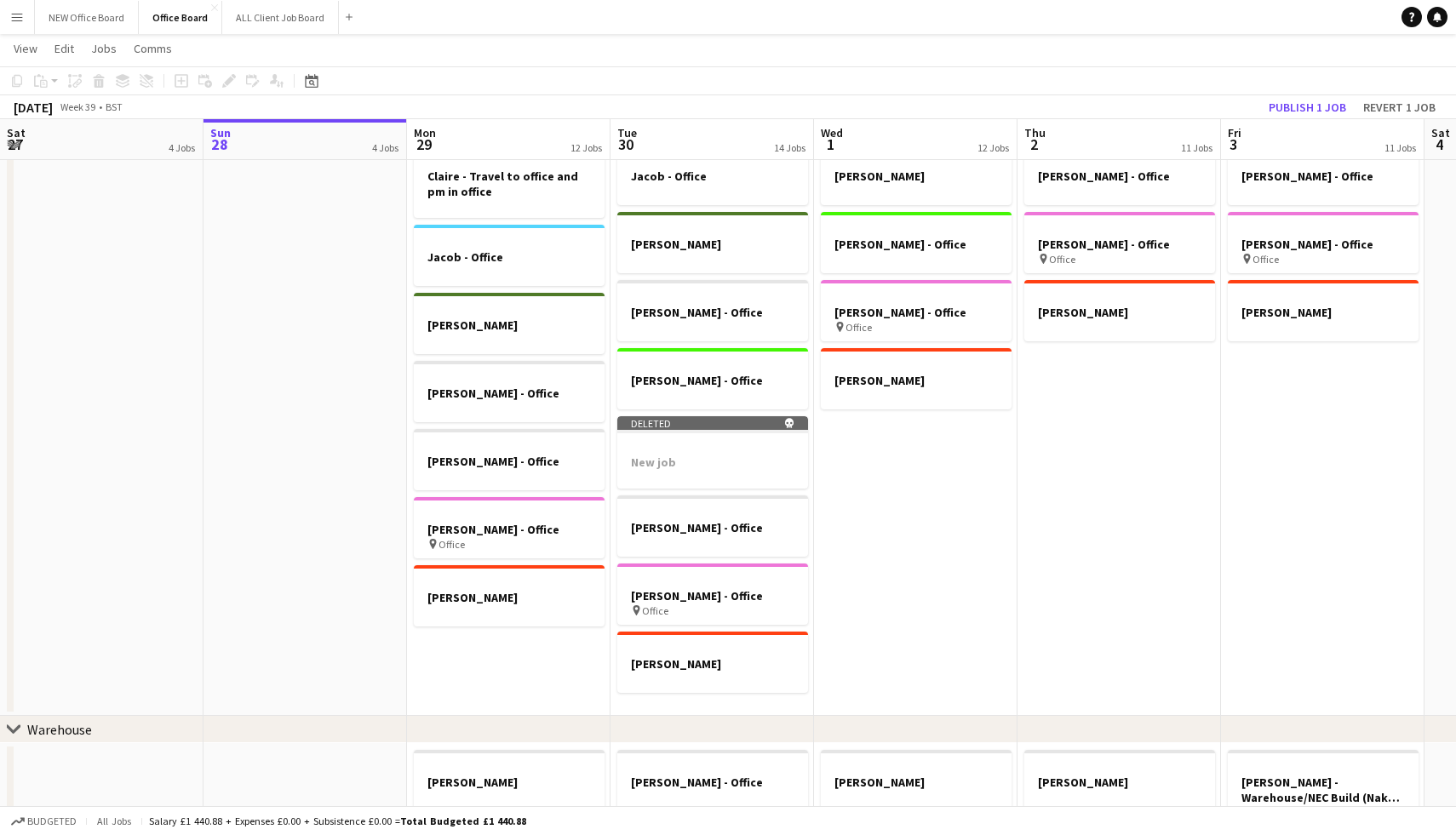
click at [693, 703] on app-date-cell "[PERSON_NAME] - Office Jacob - Office [PERSON_NAME] [PERSON_NAME] - Office [PER…" at bounding box center [712, 392] width 204 height 647
click at [179, 81] on icon at bounding box center [181, 81] width 8 height 8
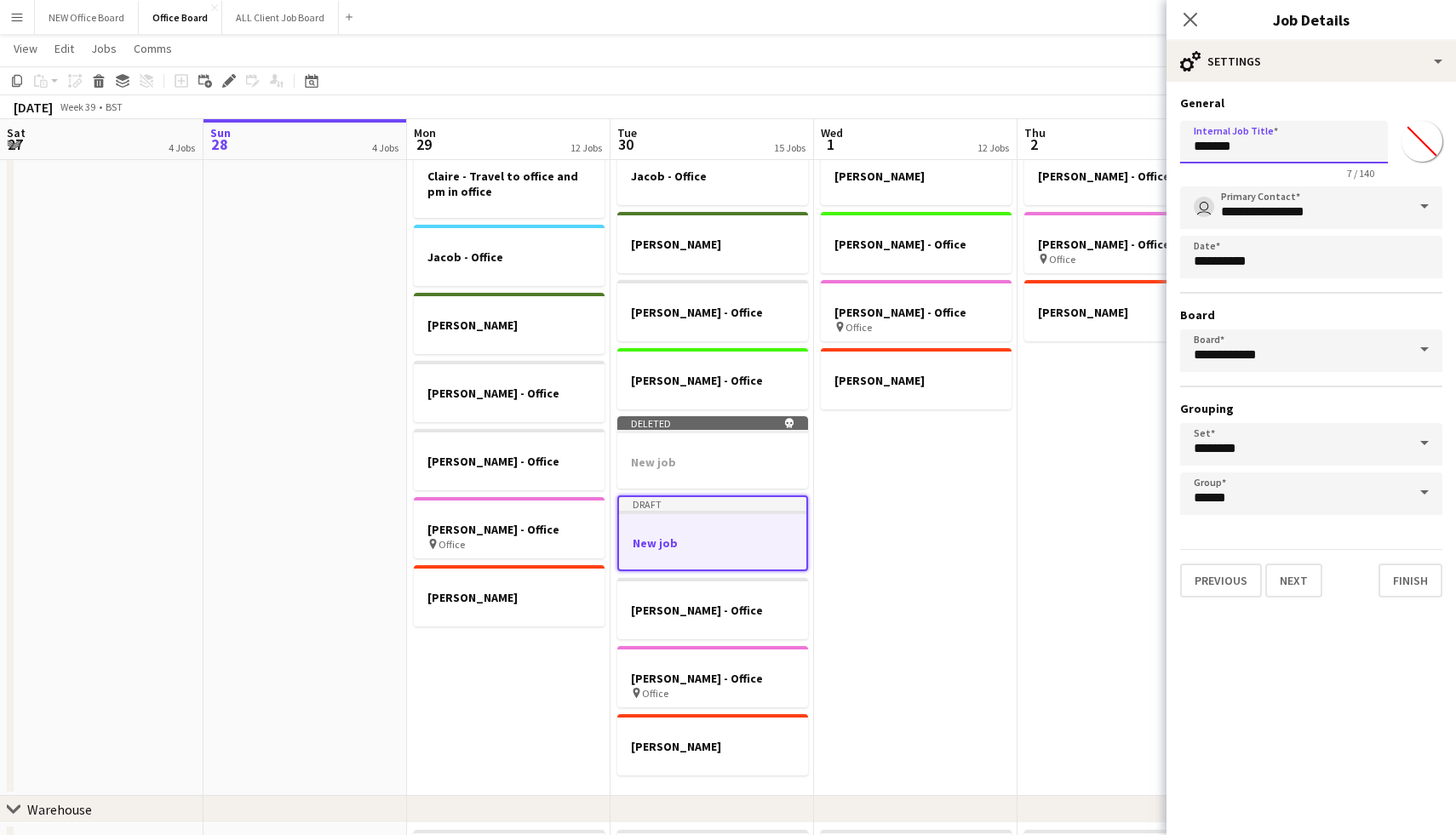
drag, startPoint x: 1245, startPoint y: 152, endPoint x: 1134, endPoint y: 143, distance: 111.4
type input "**********"
click at [1385, 580] on button "Finish" at bounding box center [1410, 580] width 64 height 34
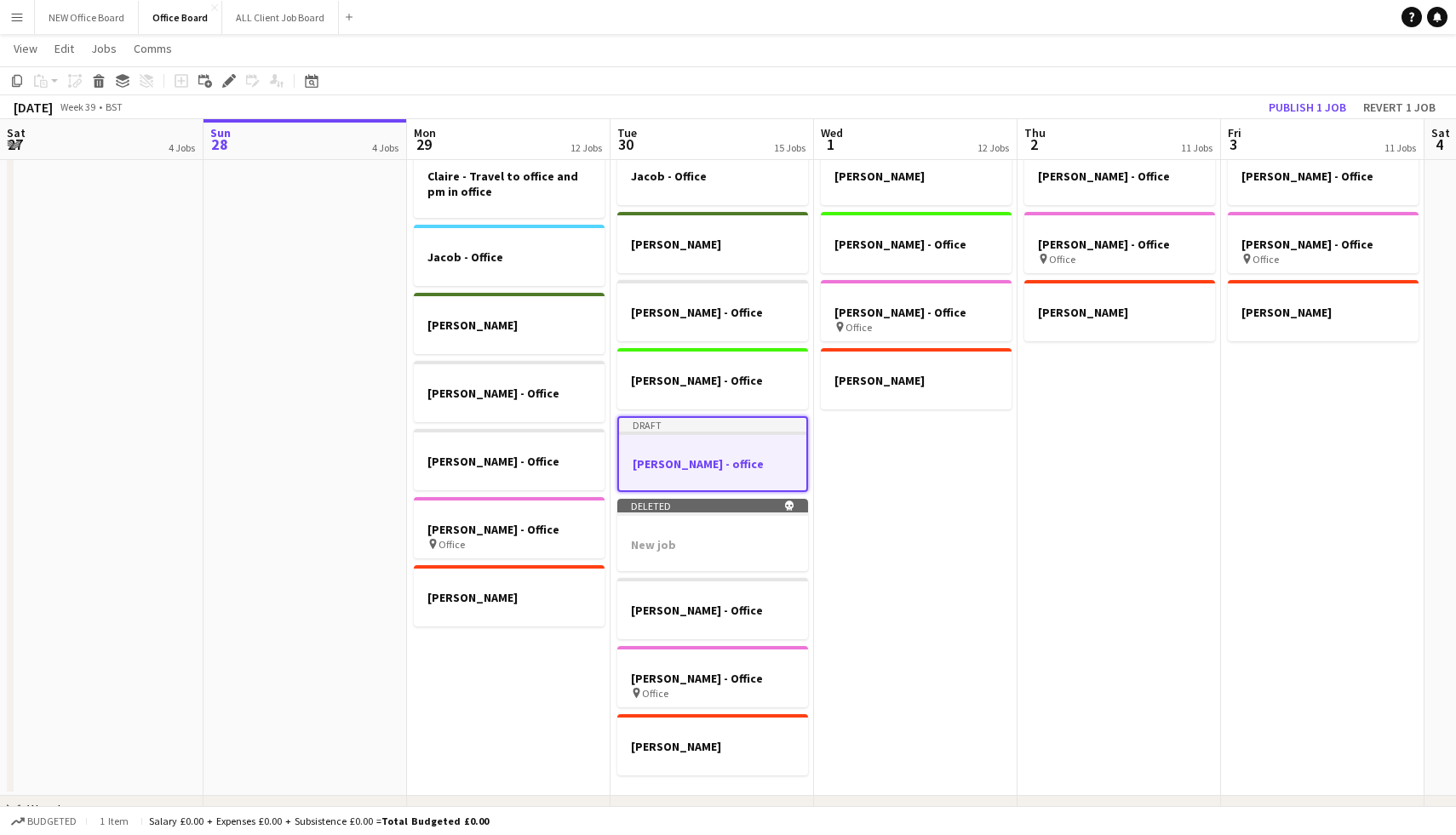
click at [902, 449] on app-date-cell "Jacob - Office [PERSON_NAME] [PERSON_NAME] - Office [PERSON_NAME] - Office pin …" at bounding box center [916, 432] width 204 height 727
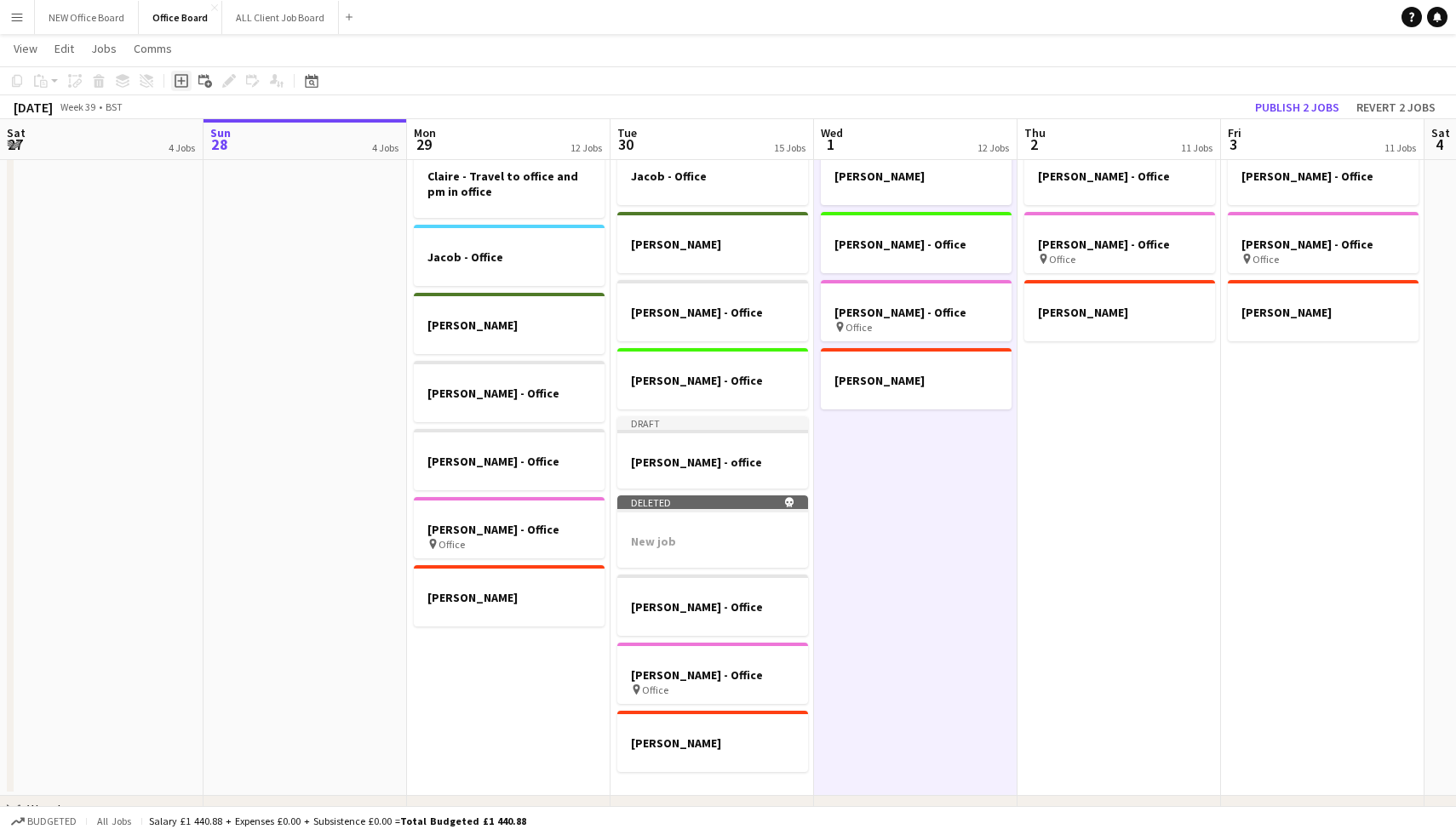
click at [174, 78] on icon at bounding box center [181, 81] width 14 height 14
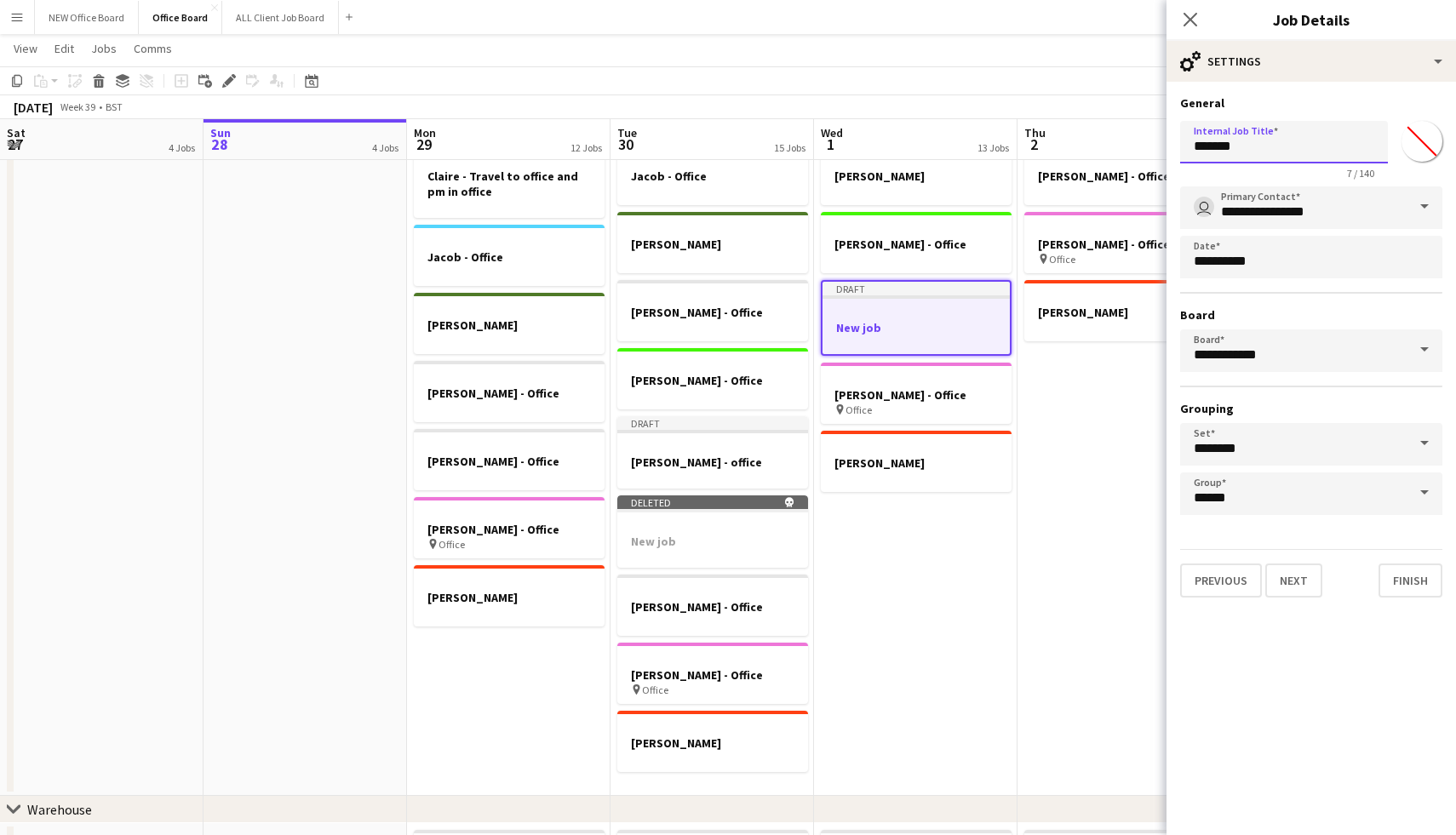
drag, startPoint x: 1278, startPoint y: 158, endPoint x: 1135, endPoint y: 128, distance: 146.1
type input "**********"
click at [1413, 590] on button "Finish" at bounding box center [1410, 580] width 64 height 34
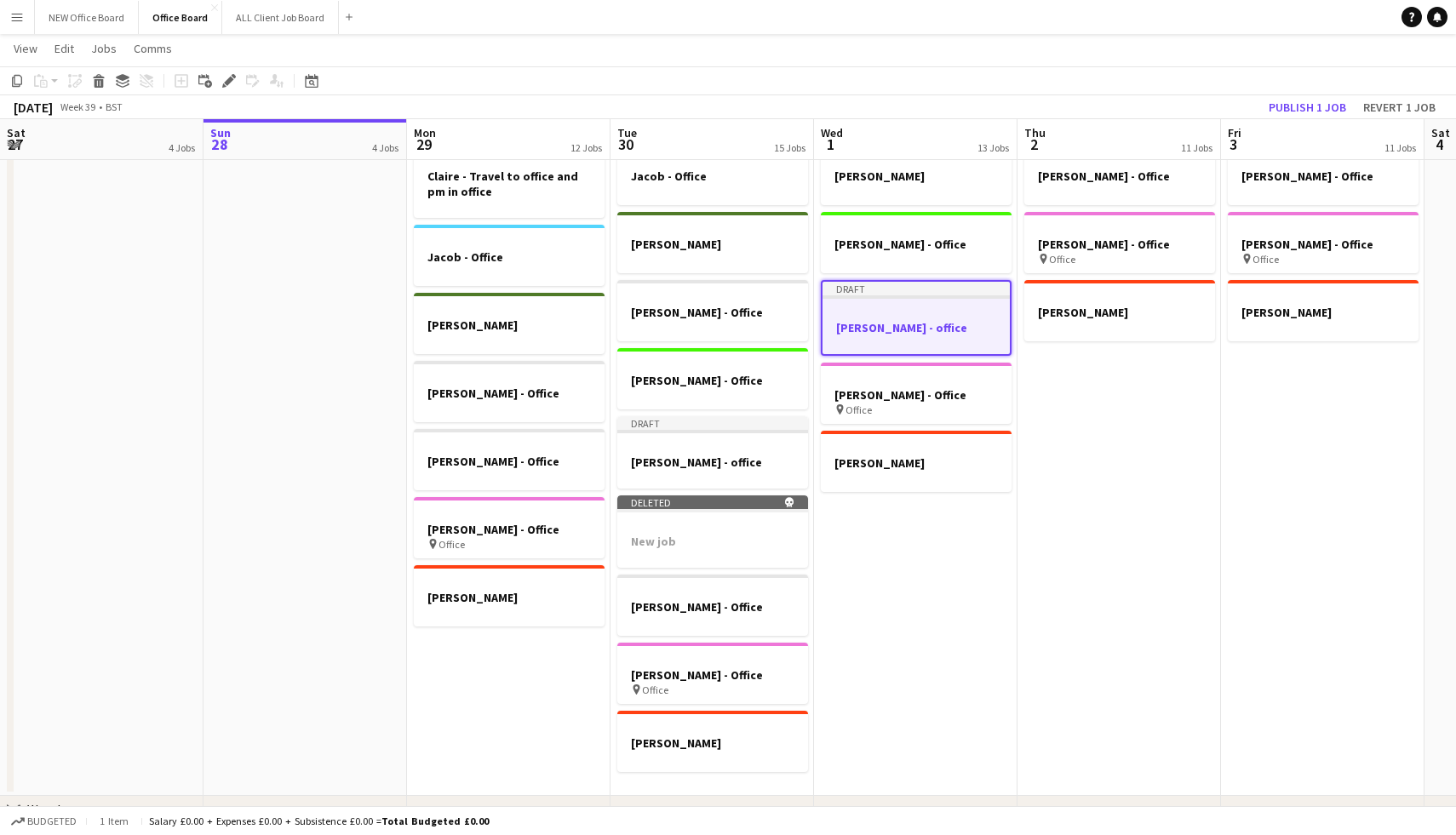
click at [1137, 394] on app-date-cell "[PERSON_NAME] - Office [PERSON_NAME] - Office [PERSON_NAME] - Office pin Office…" at bounding box center [1118, 432] width 204 height 727
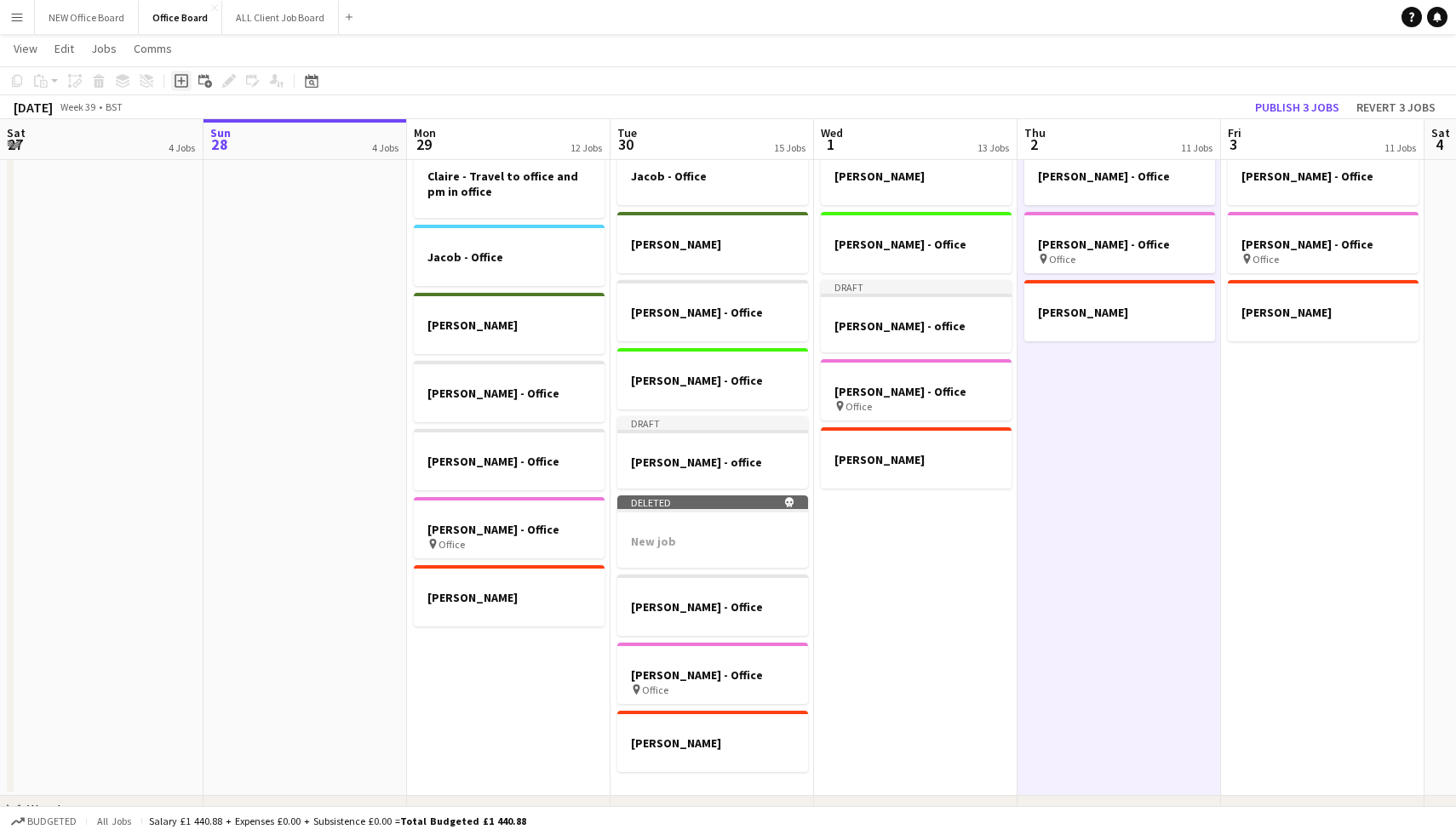
click at [179, 83] on icon "Add job" at bounding box center [181, 81] width 14 height 14
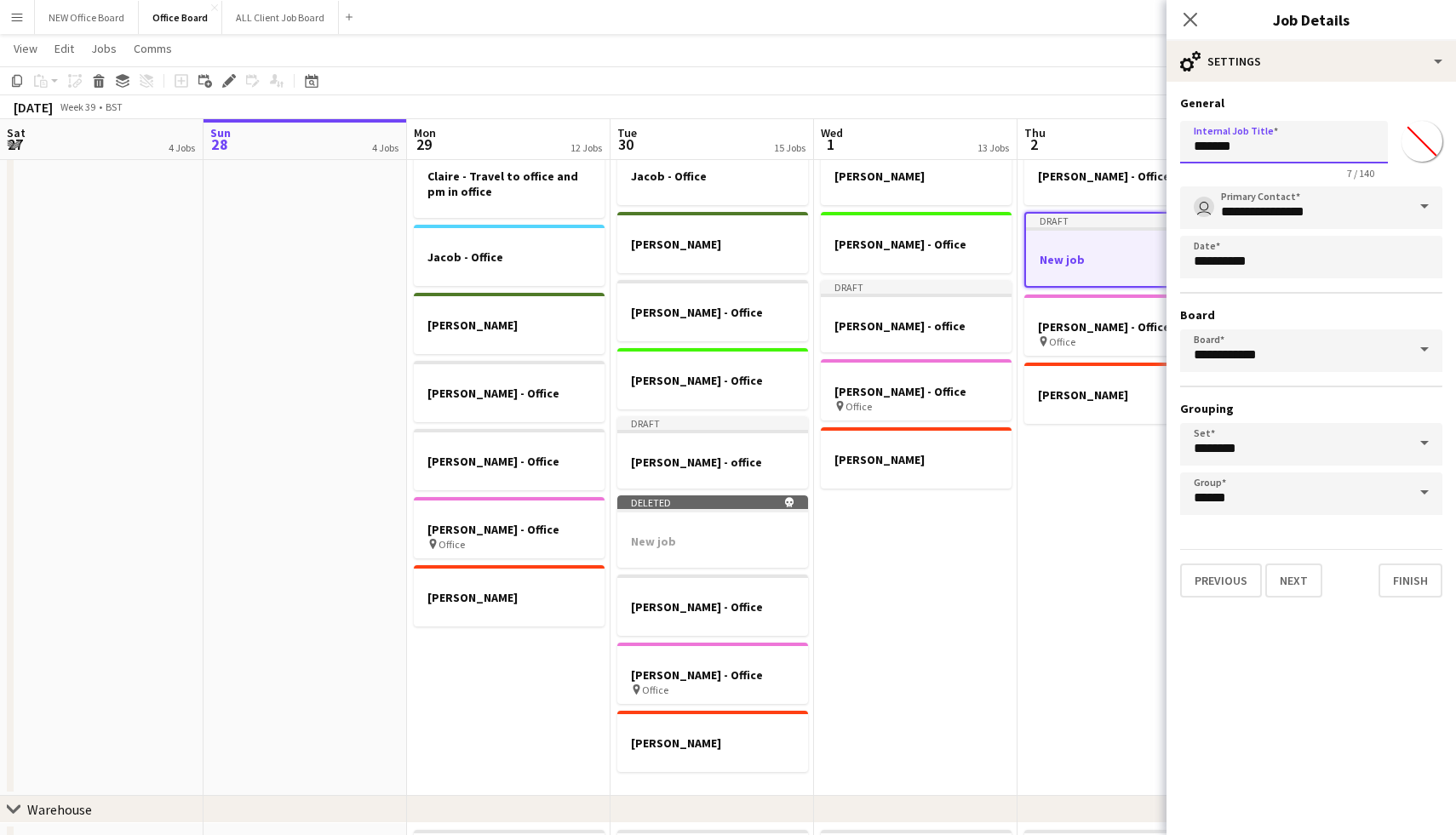
drag, startPoint x: 1242, startPoint y: 148, endPoint x: 1097, endPoint y: 160, distance: 145.5
drag, startPoint x: 1267, startPoint y: 143, endPoint x: 1151, endPoint y: 142, distance: 116.0
type input "**********"
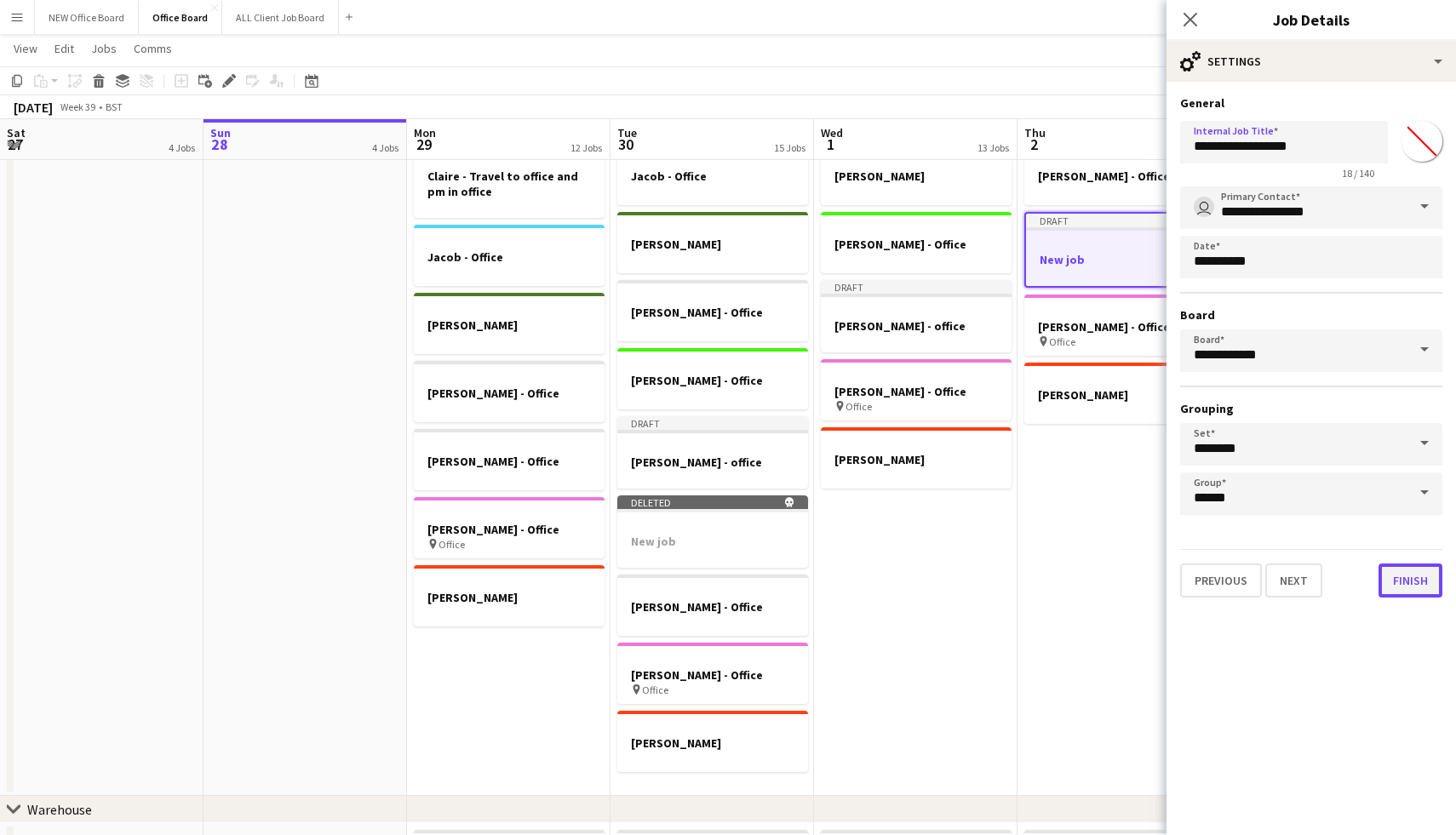
click at [1408, 587] on button "Finish" at bounding box center [1410, 580] width 64 height 34
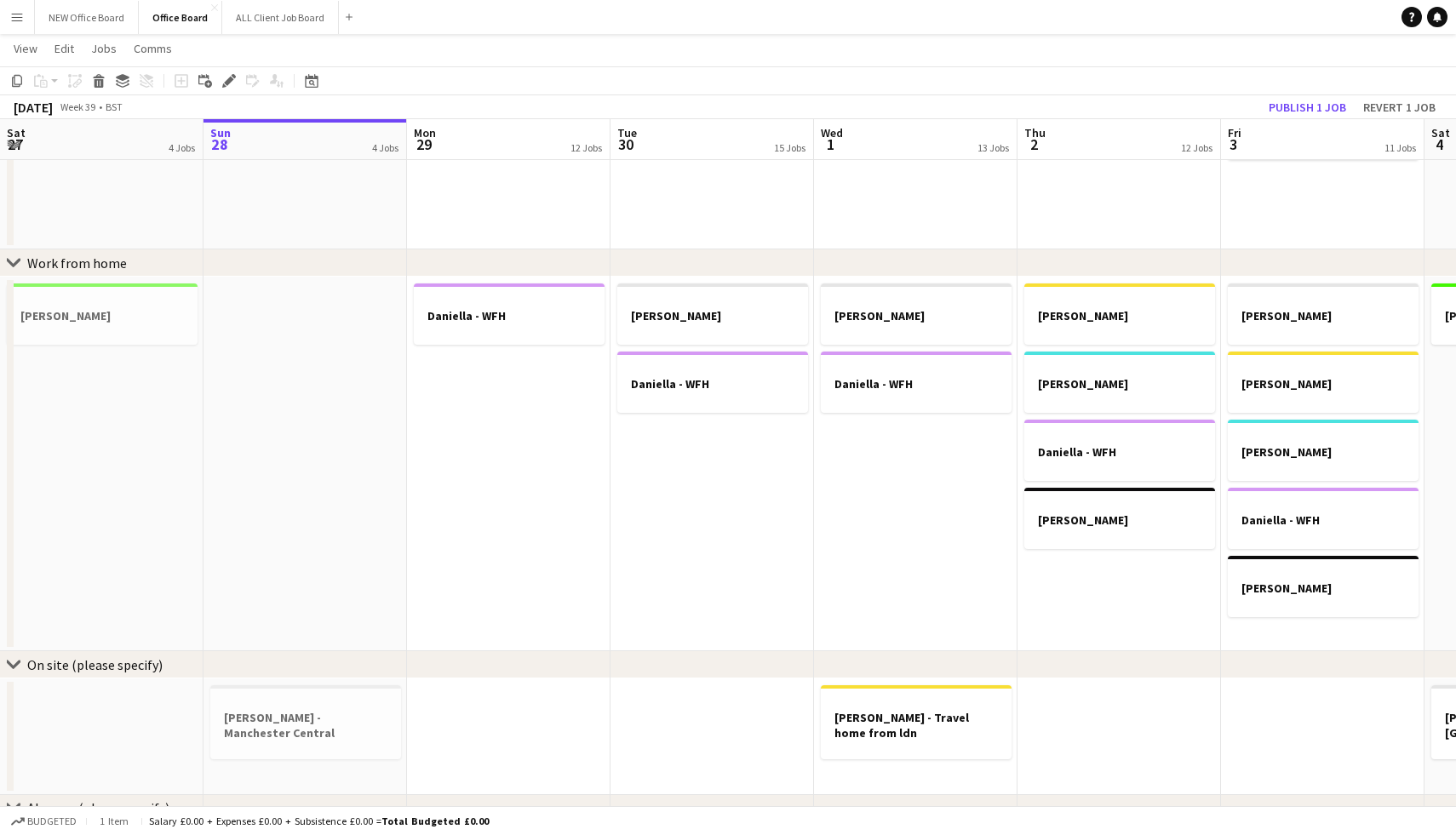
scroll to position [959, 0]
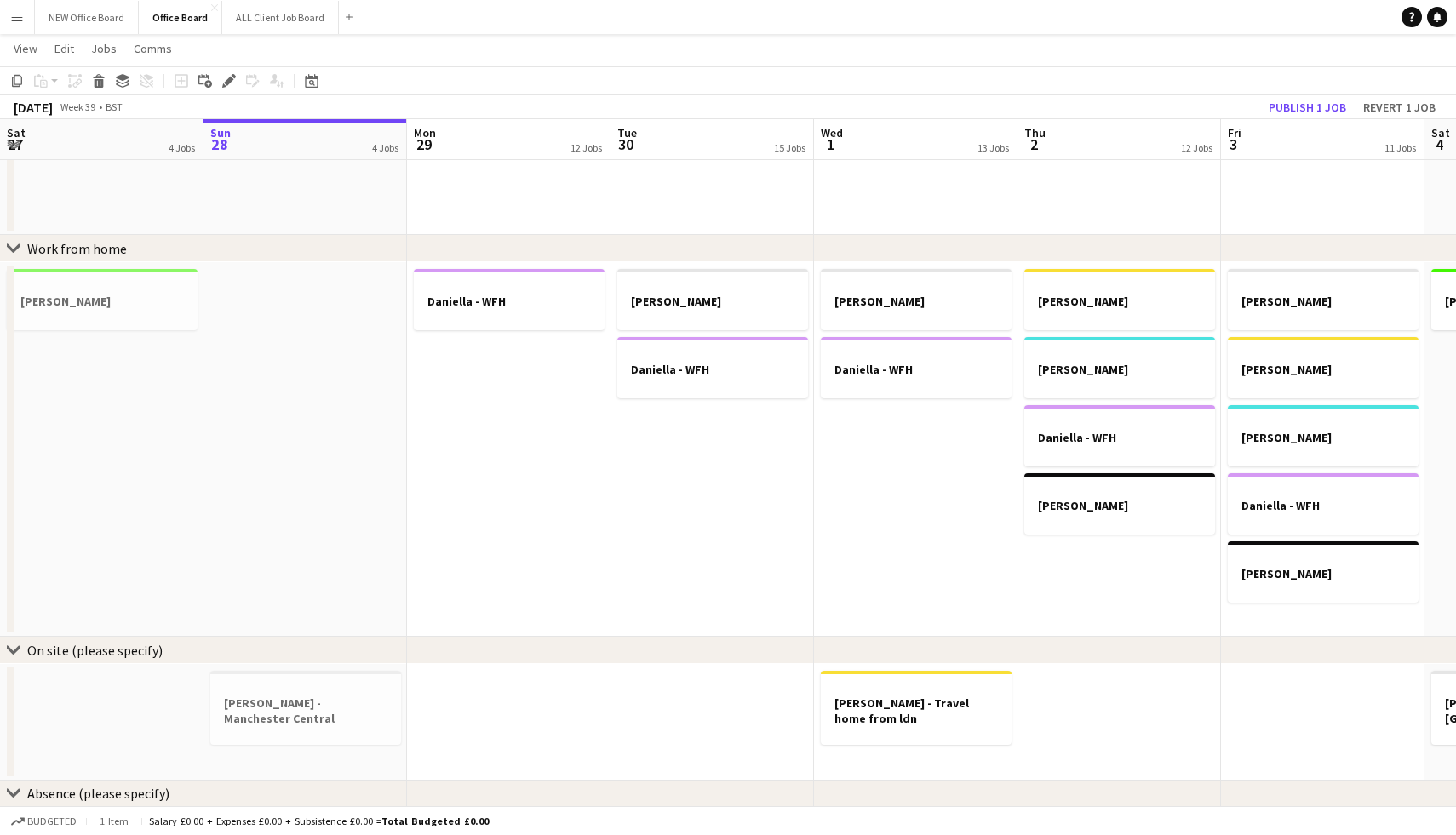
click at [1269, 618] on app-date-cell "[PERSON_NAME] [PERSON_NAME] [PERSON_NAME] [PERSON_NAME] - WFH [PERSON_NAME]" at bounding box center [1322, 449] width 204 height 374
click at [182, 79] on icon "Add job" at bounding box center [181, 81] width 14 height 14
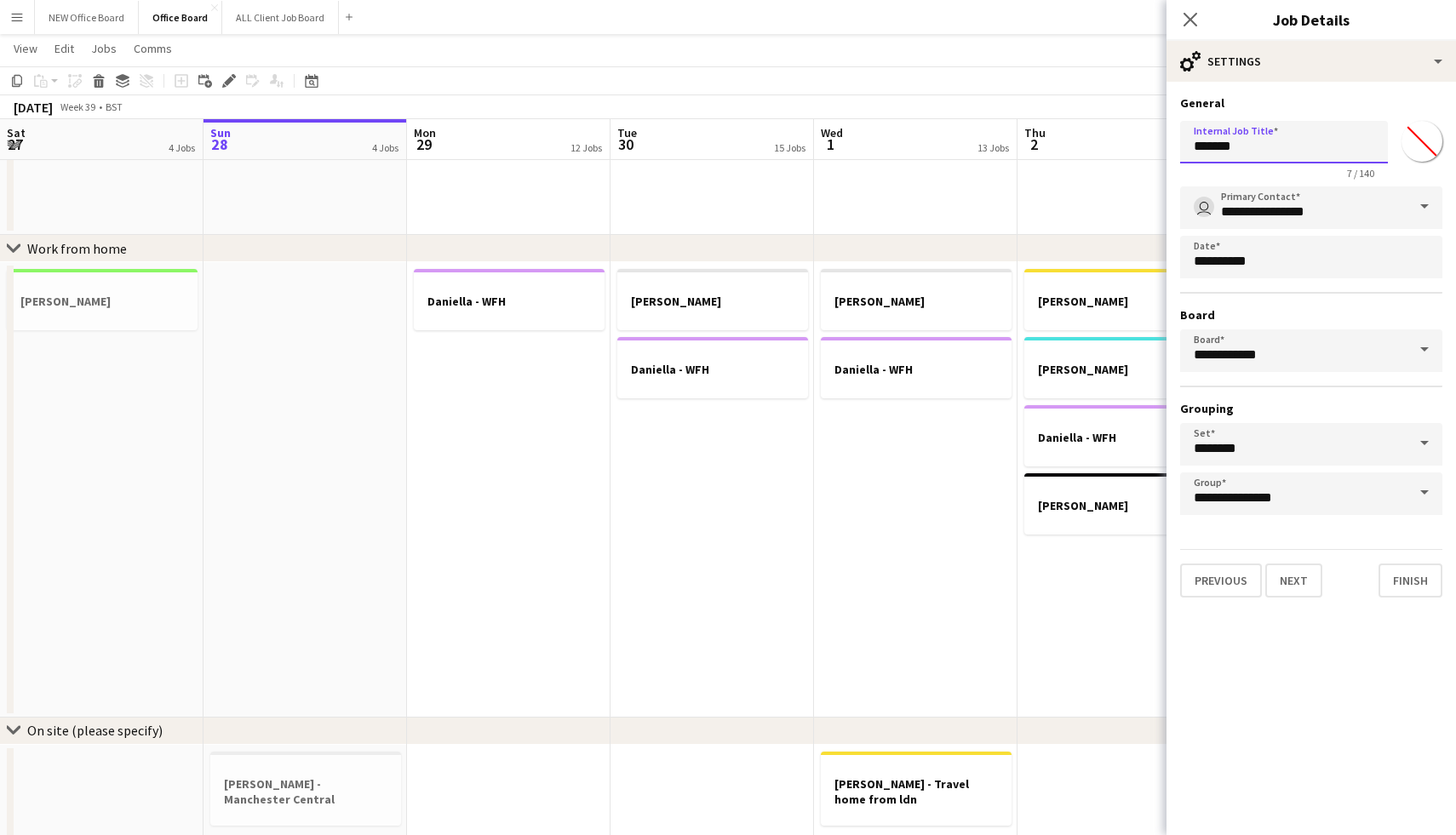
drag, startPoint x: 1250, startPoint y: 149, endPoint x: 1088, endPoint y: 116, distance: 165.3
type input "**********"
click at [1421, 583] on button "Finish" at bounding box center [1410, 580] width 64 height 34
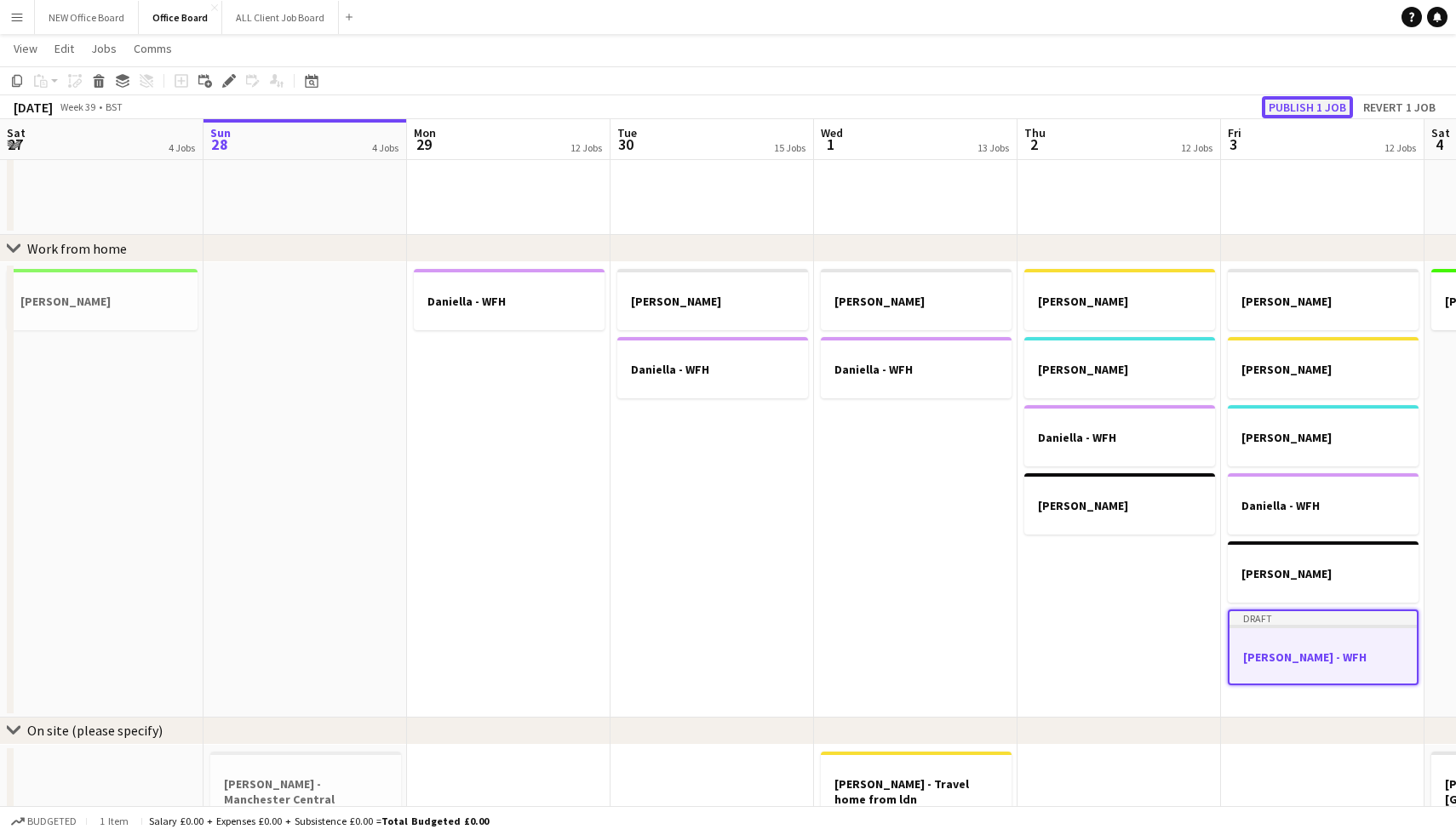
click at [1290, 101] on button "Publish 1 job" at bounding box center [1306, 107] width 92 height 22
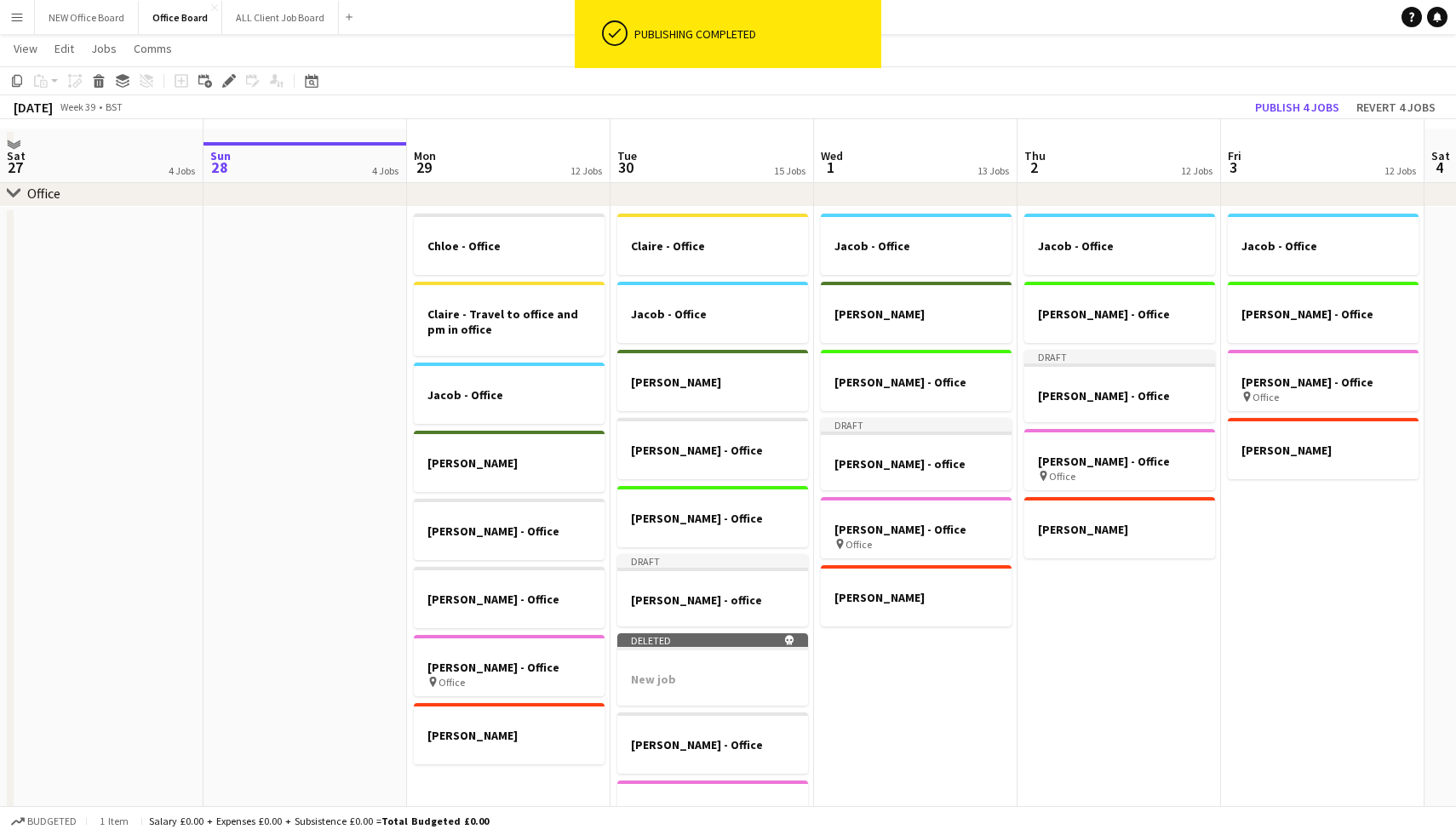
scroll to position [58, 0]
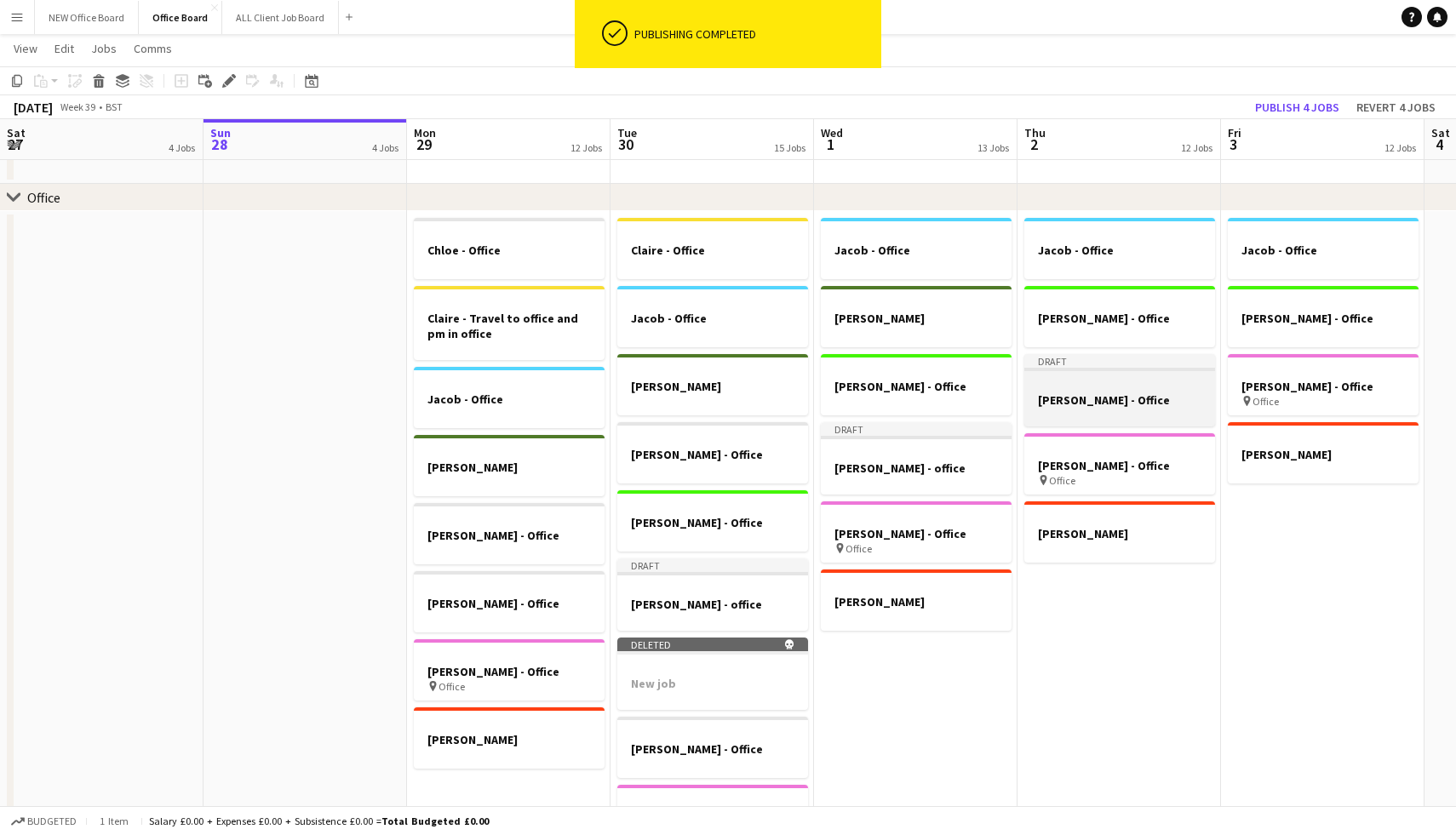
click at [1114, 400] on h3 "[PERSON_NAME] - Office" at bounding box center [1119, 401] width 191 height 16
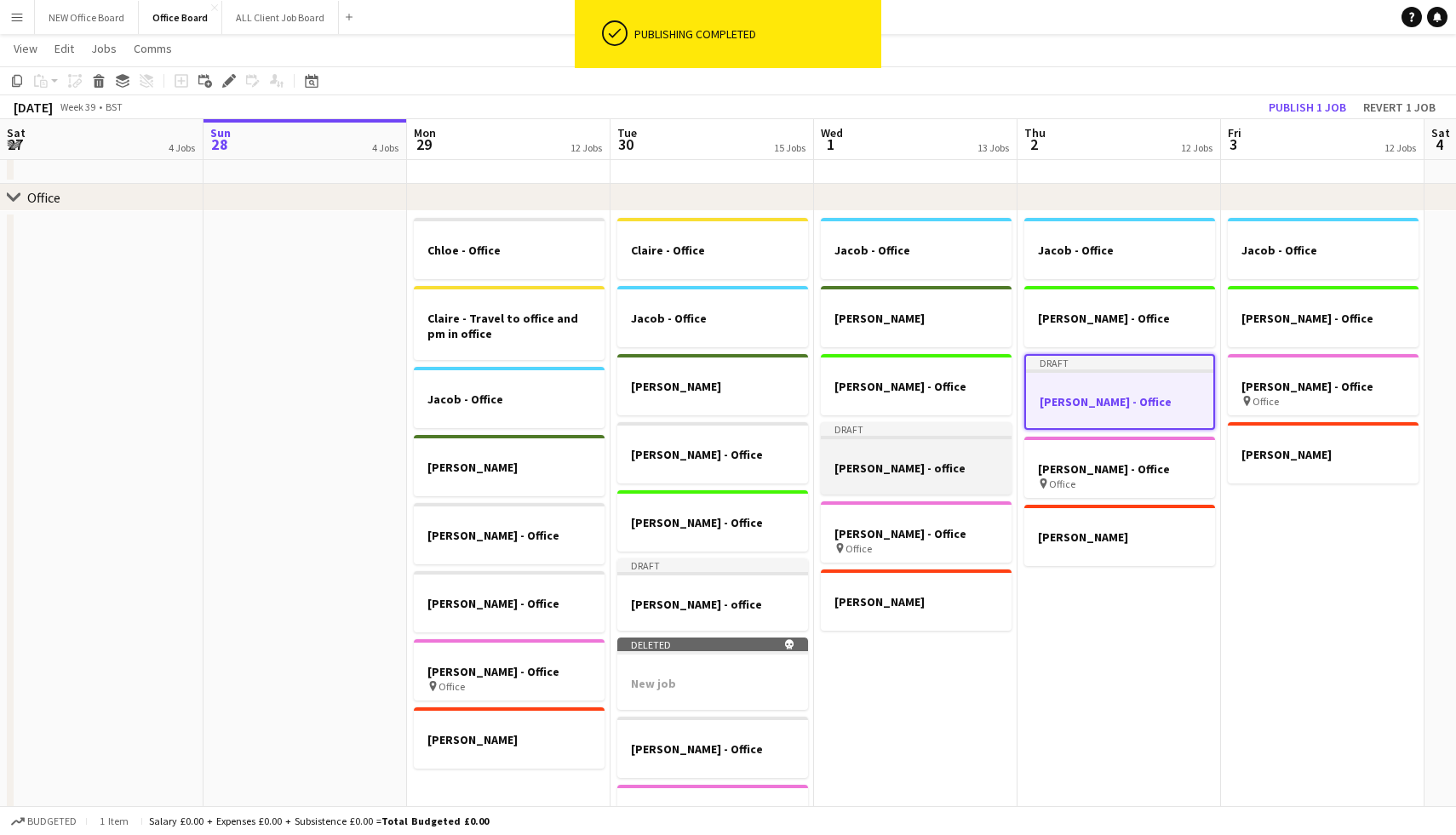
click at [943, 450] on div at bounding box center [917, 452] width 191 height 13
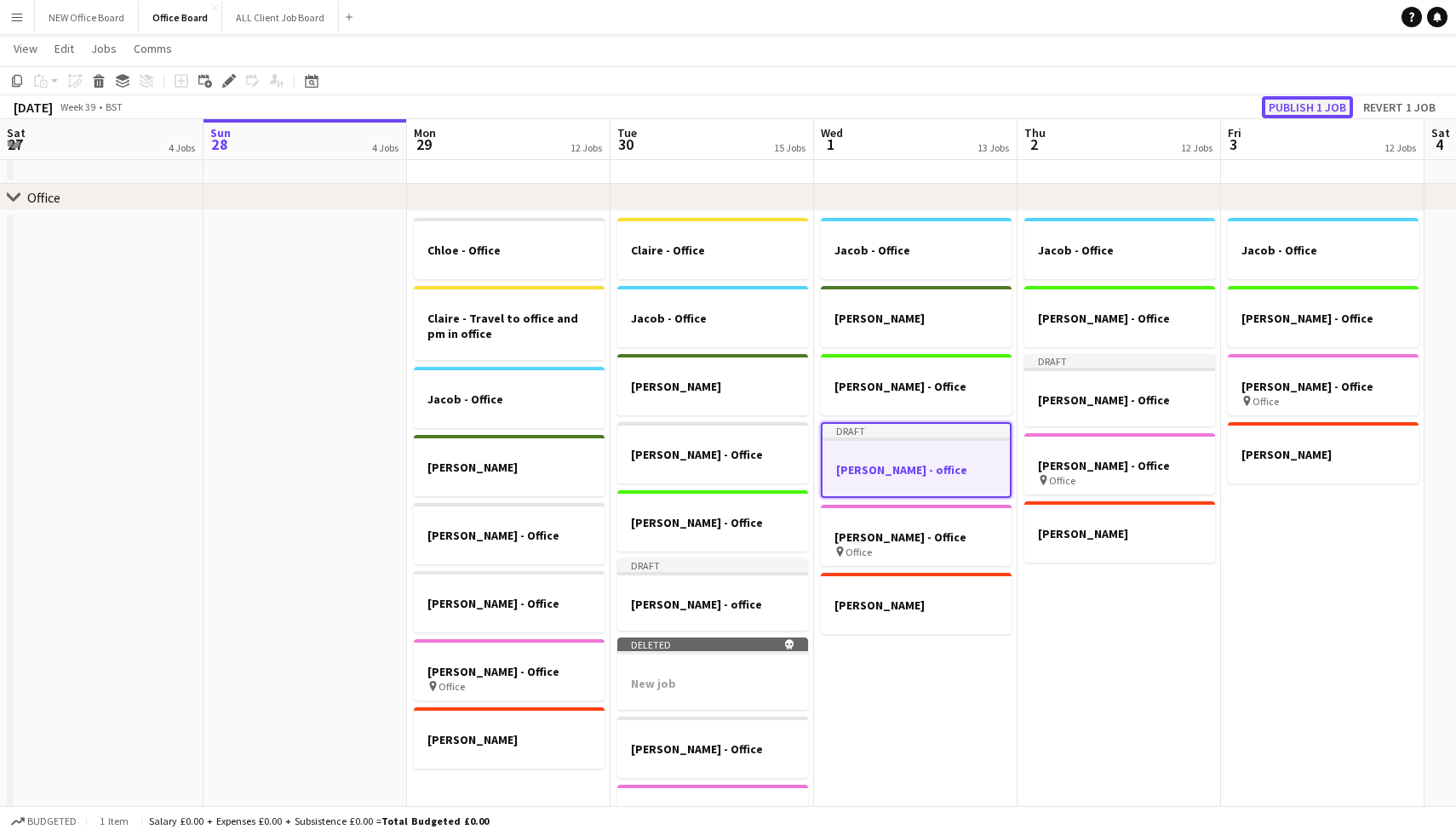
click at [1334, 97] on button "Publish 1 job" at bounding box center [1306, 107] width 92 height 22
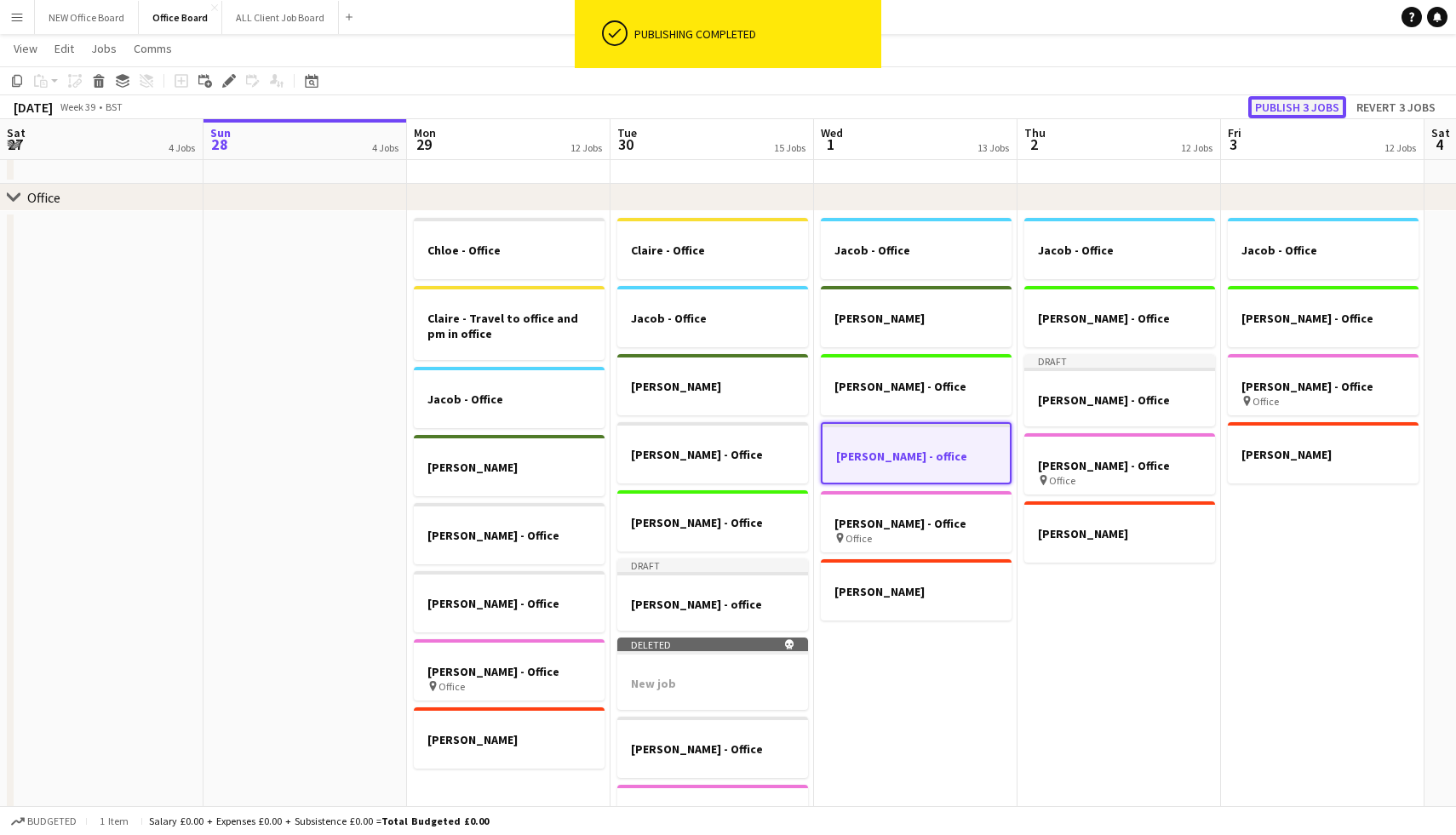
click at [1273, 100] on button "Publish 3 jobs" at bounding box center [1297, 107] width 97 height 22
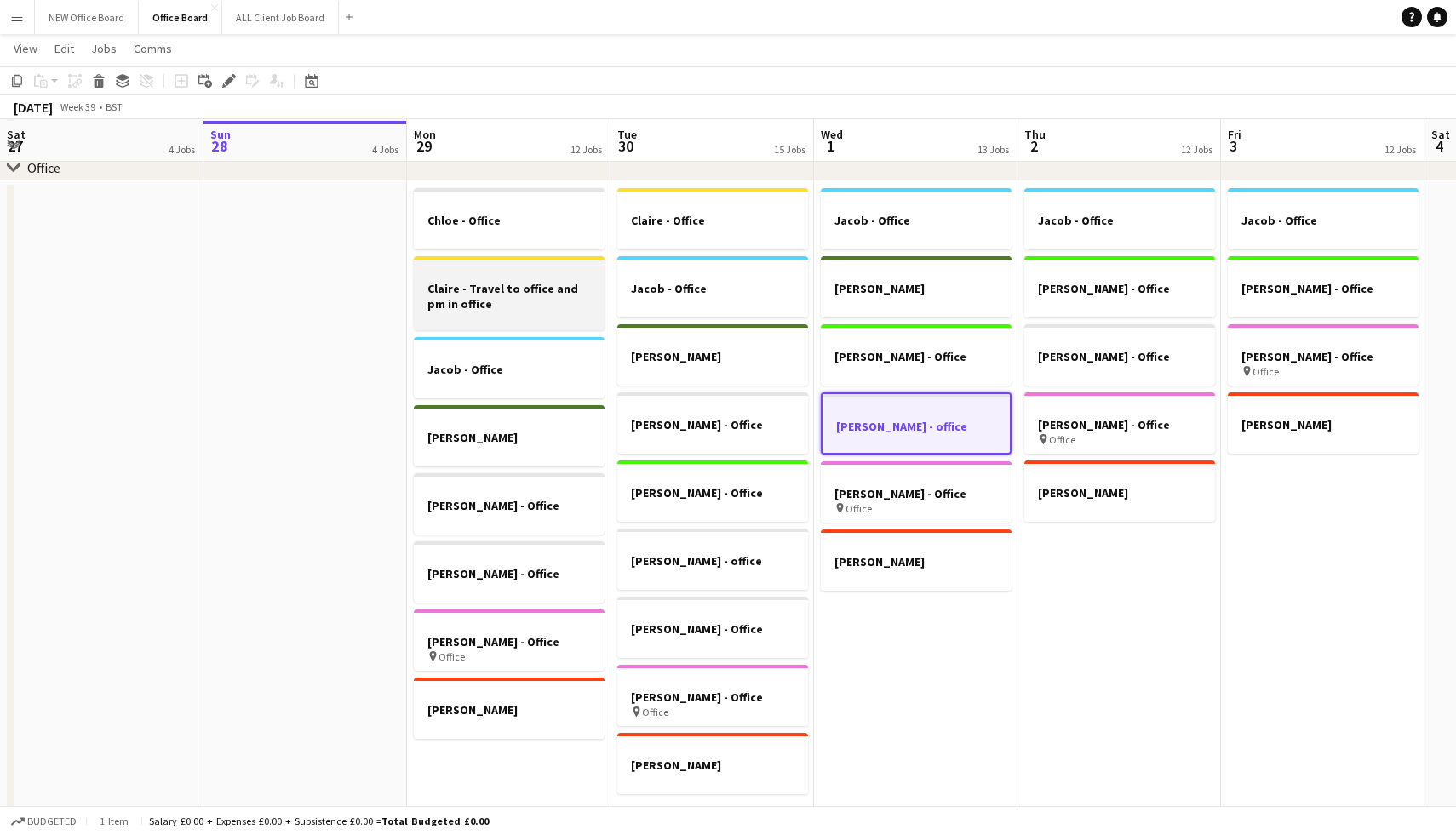
scroll to position [90, 0]
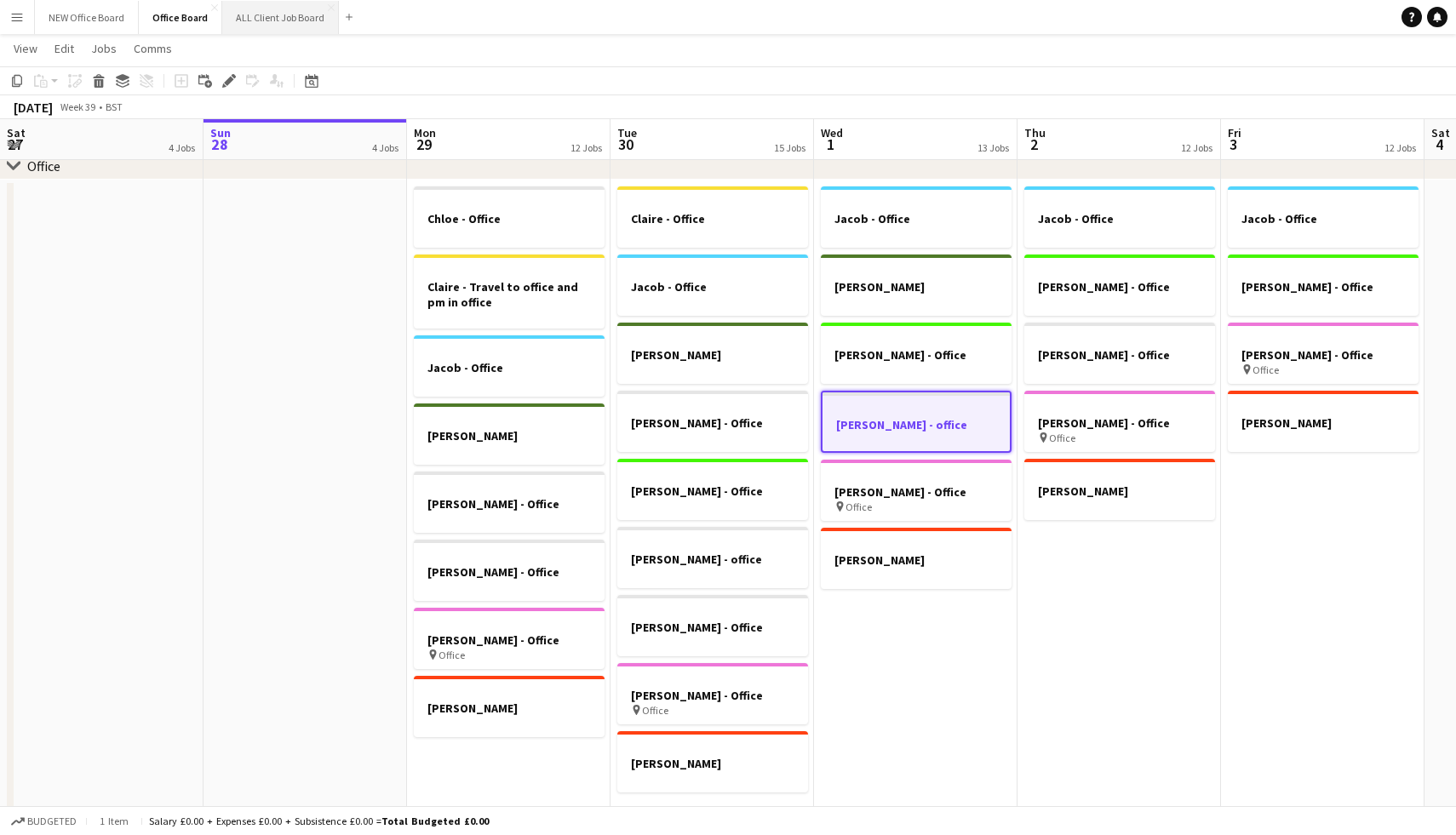
click at [272, 32] on button "ALL Client Job Board Close" at bounding box center [281, 18] width 116 height 33
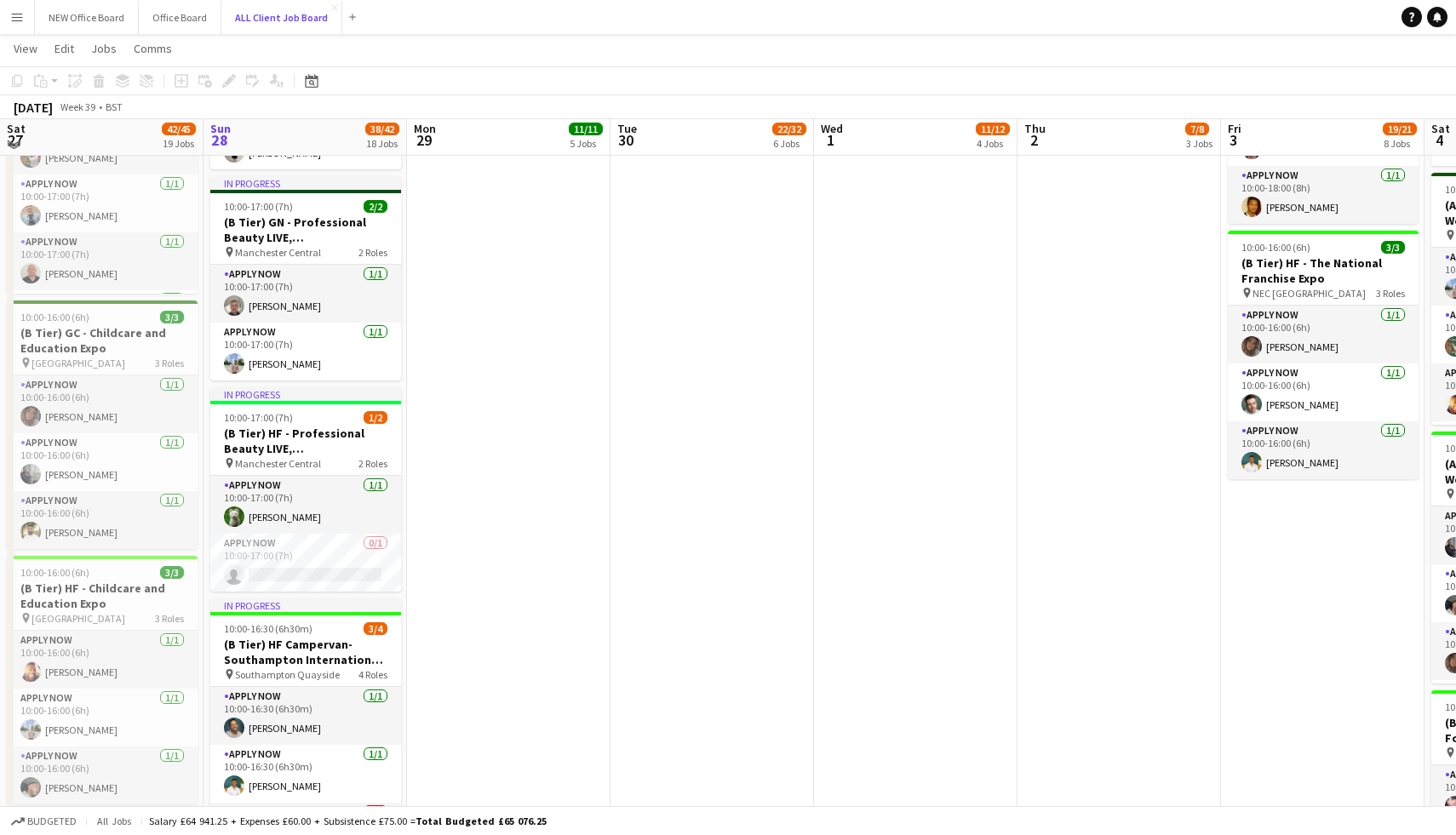
scroll to position [1469, 0]
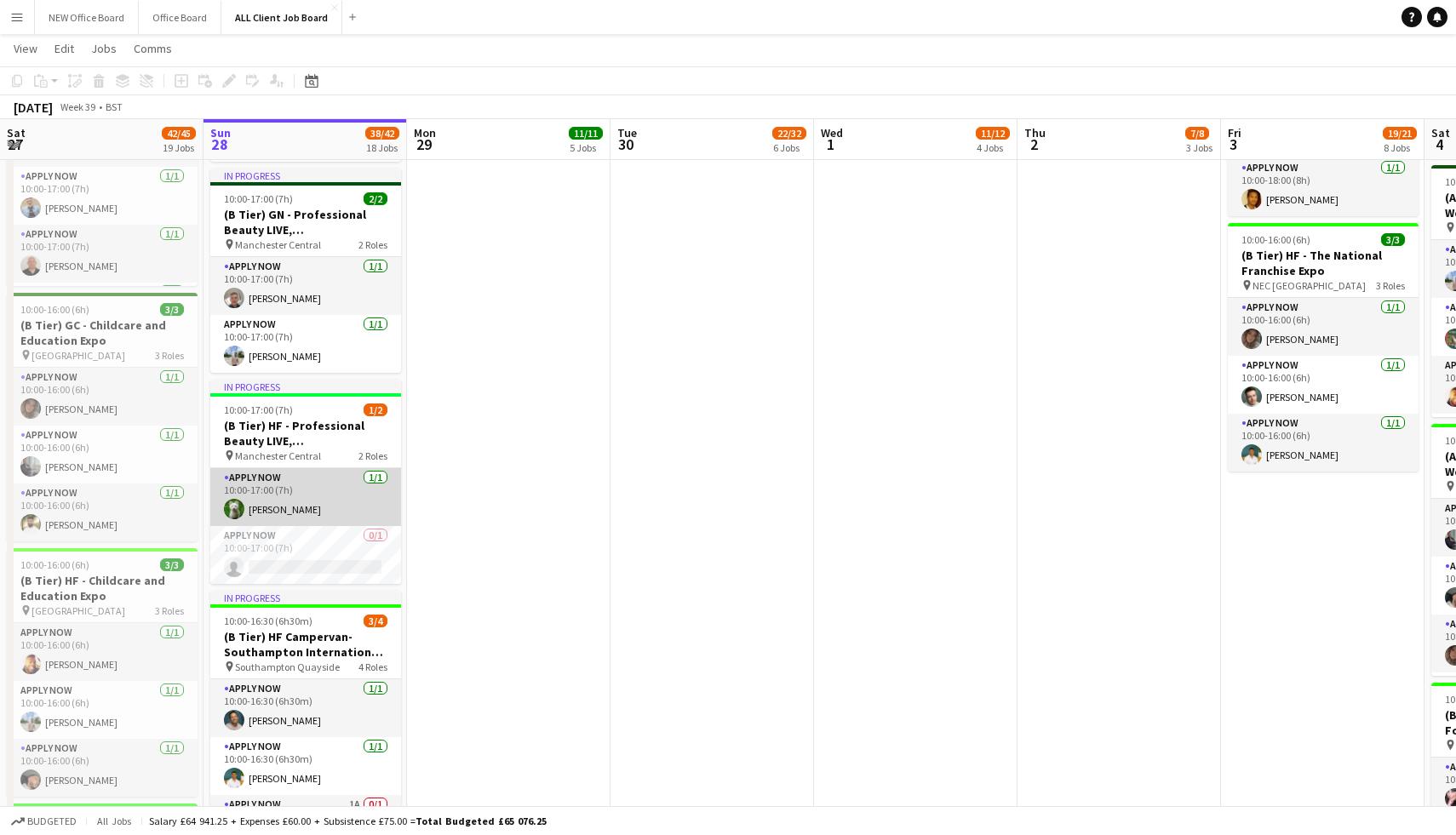
click at [311, 515] on app-card-role "APPLY NOW [DATE] 10:00-17:00 (7h) [PERSON_NAME]" at bounding box center [306, 497] width 191 height 58
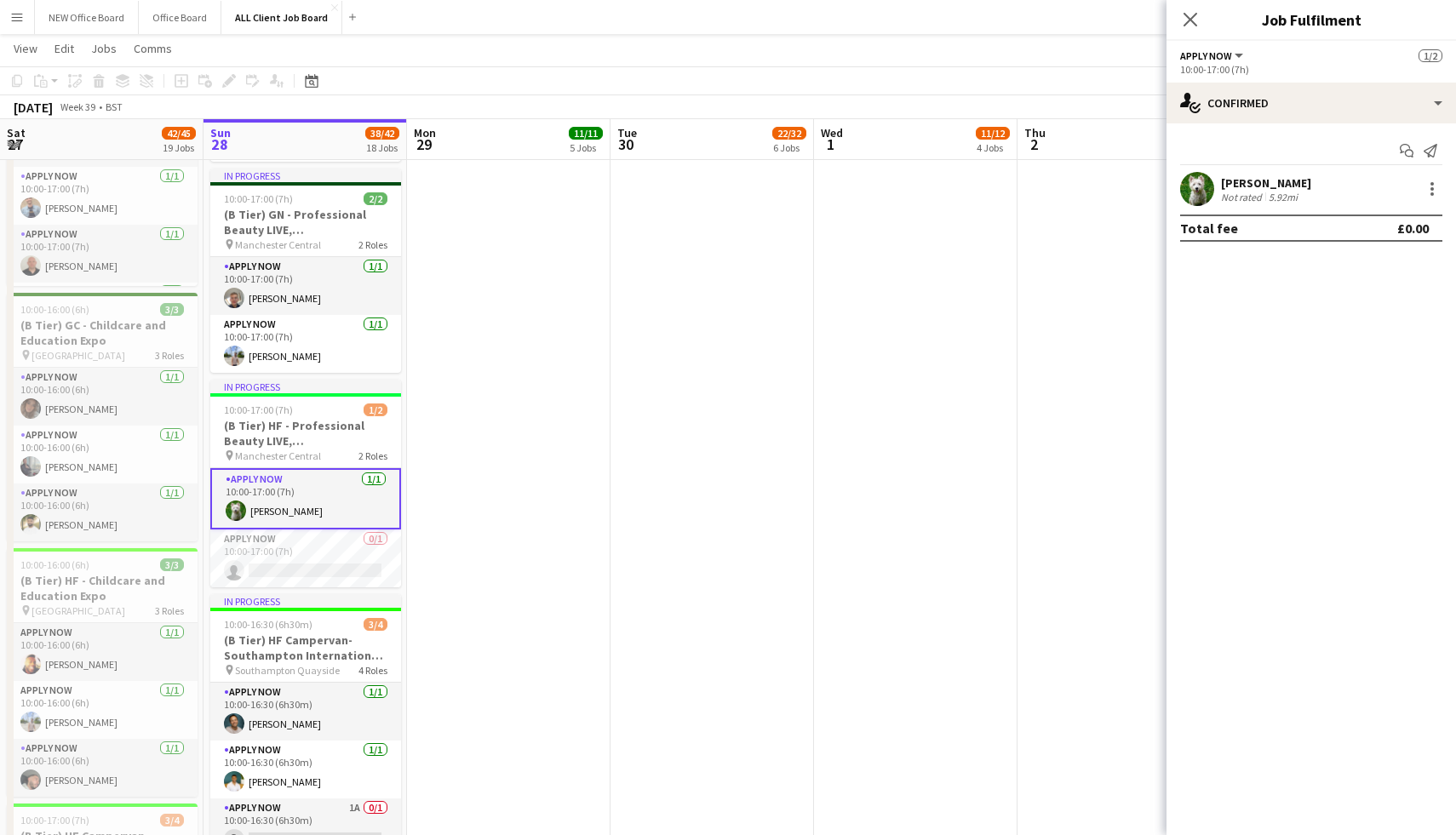
click at [1246, 186] on div "[PERSON_NAME]" at bounding box center [1266, 183] width 91 height 16
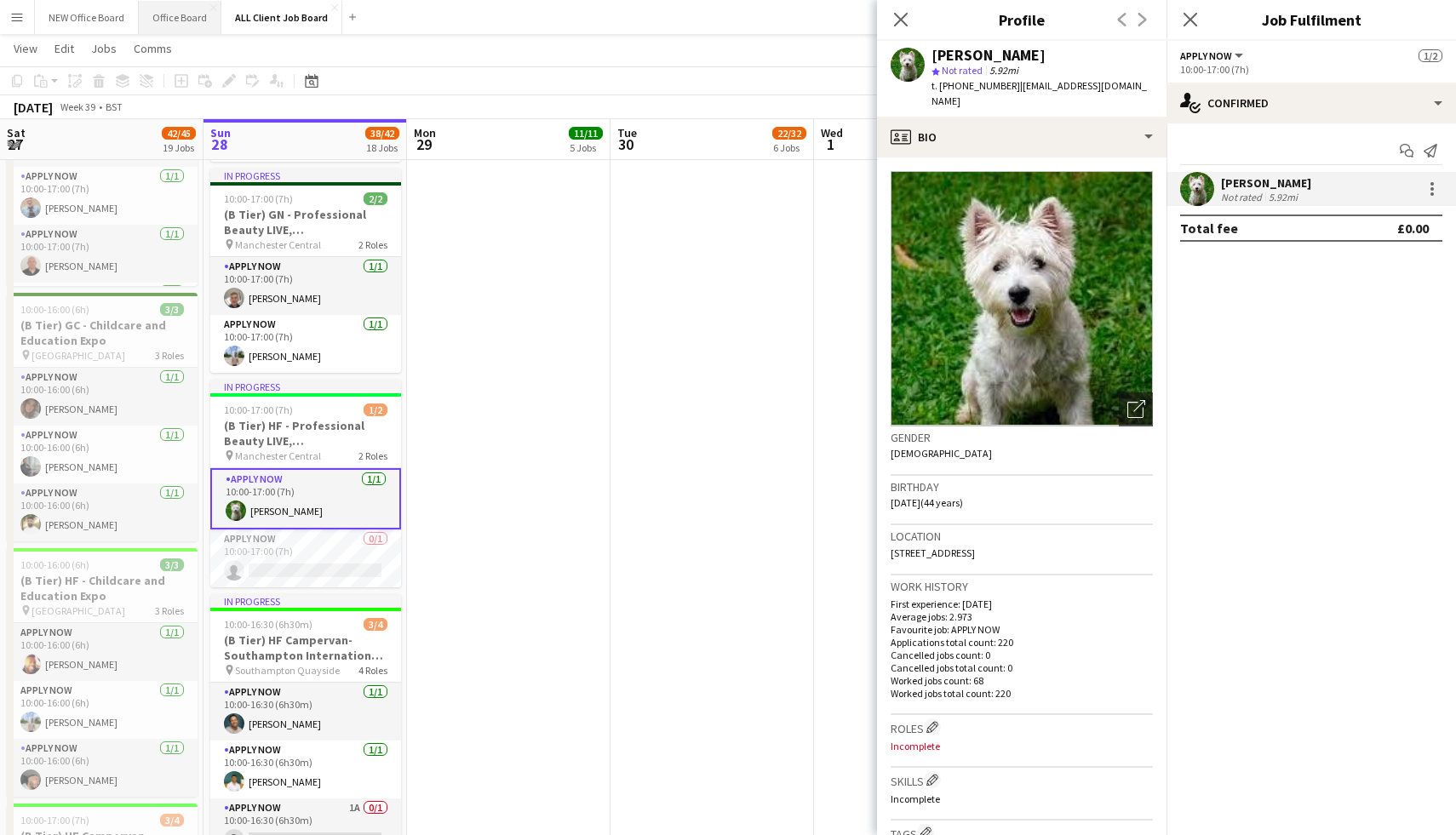
click at [184, 31] on button "Office Board Close" at bounding box center [180, 18] width 83 height 33
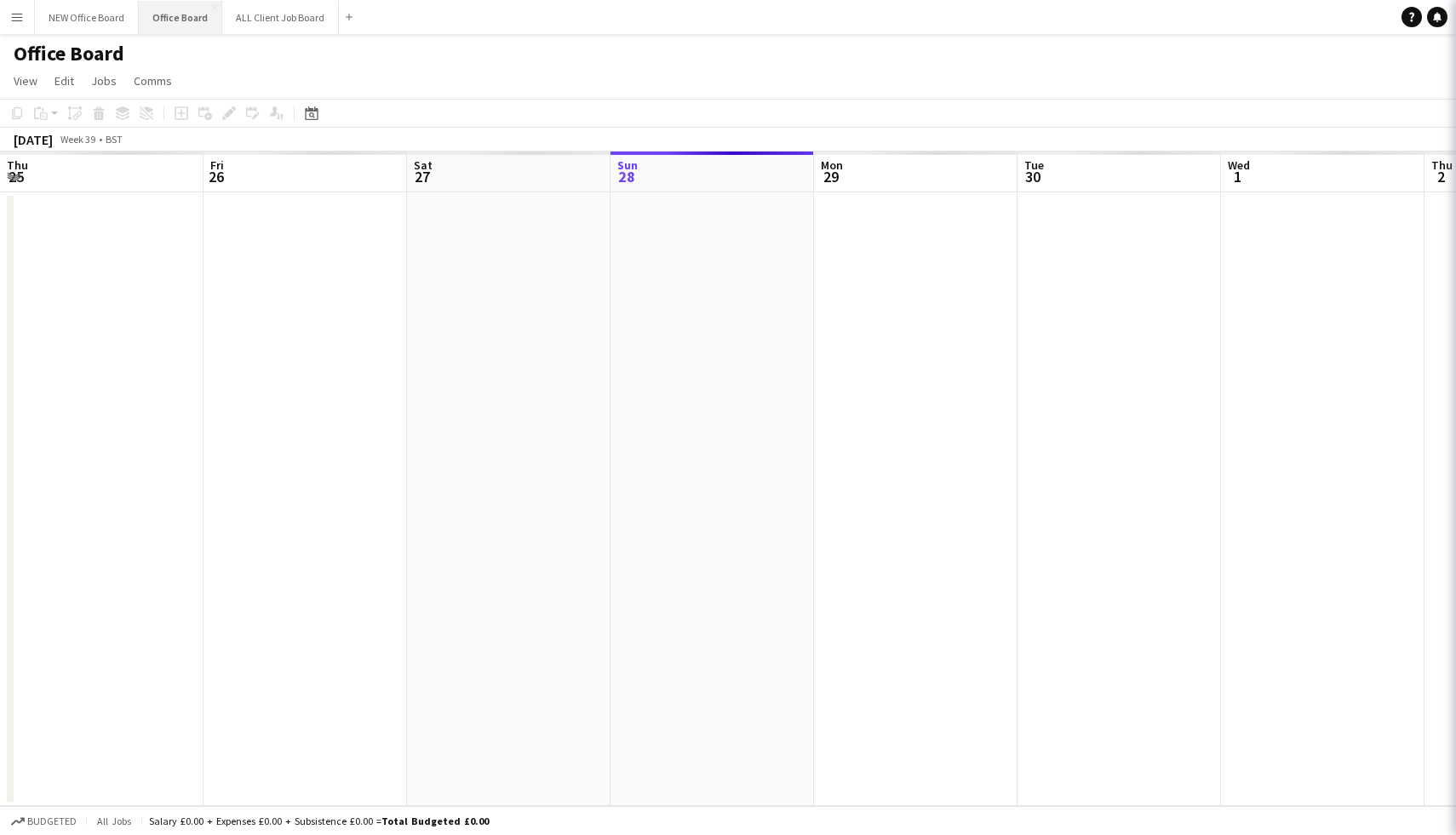
scroll to position [0, 407]
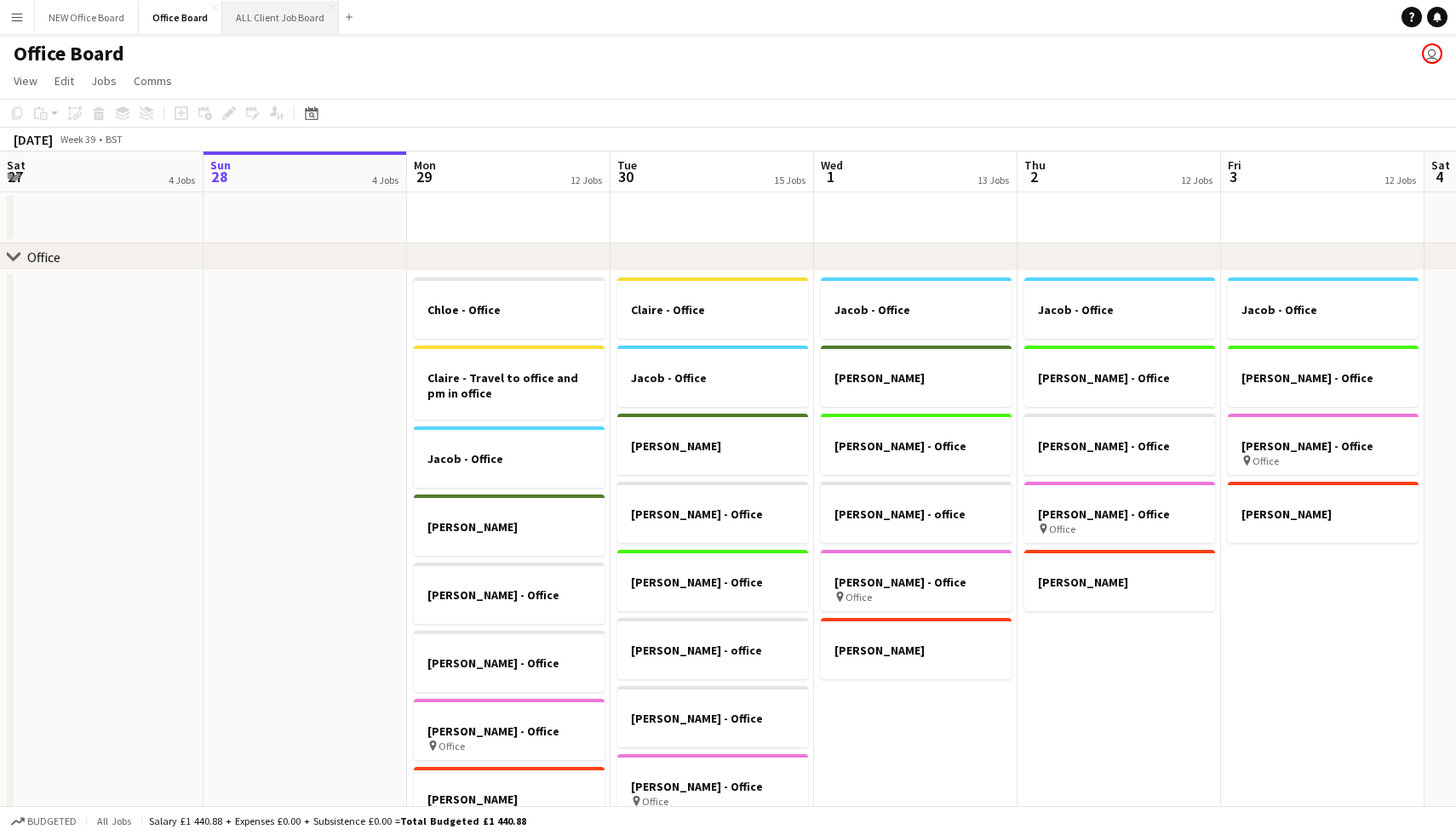
click at [286, 13] on button "ALL Client Job Board Close" at bounding box center [281, 18] width 116 height 33
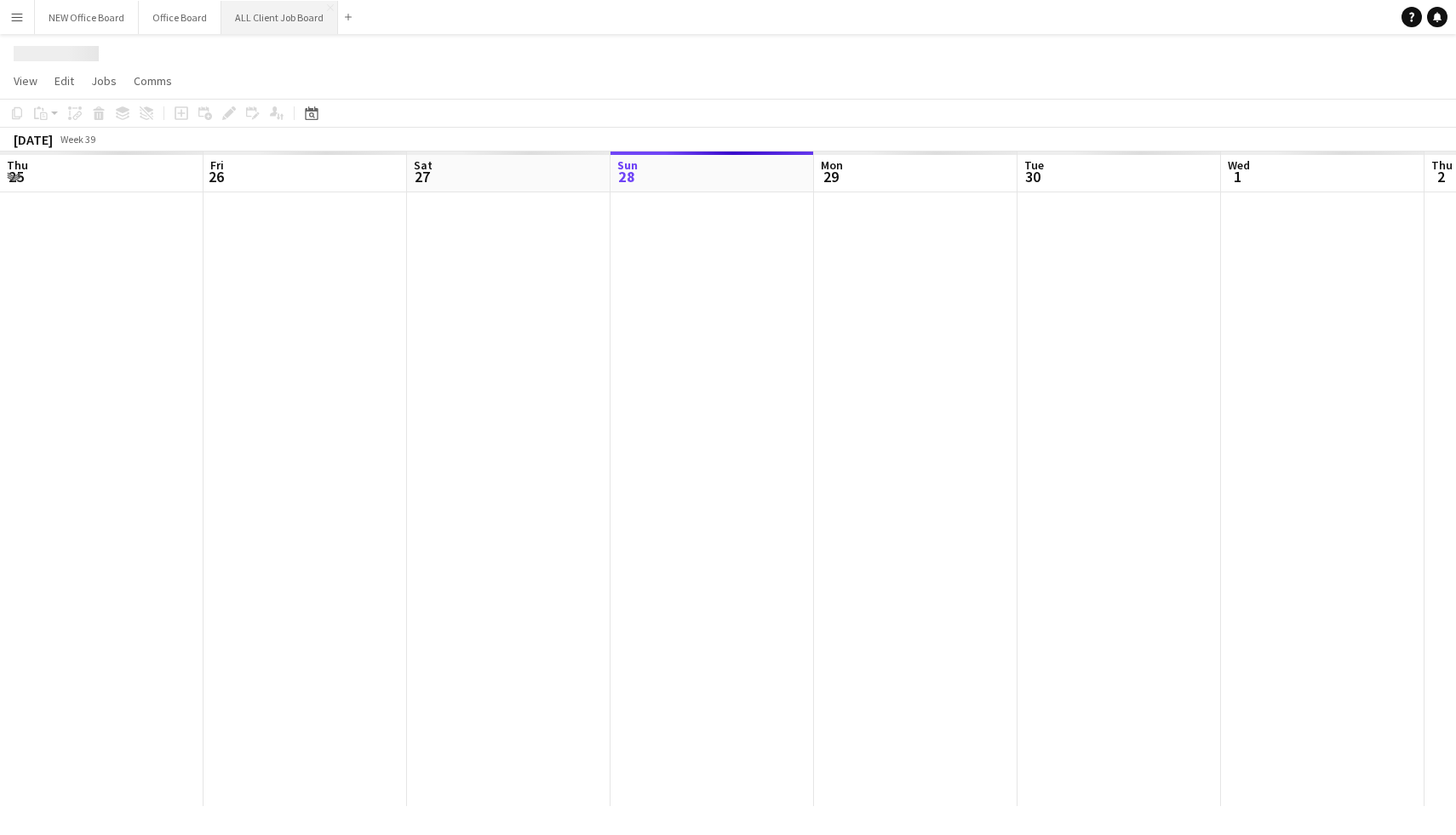
scroll to position [0, 407]
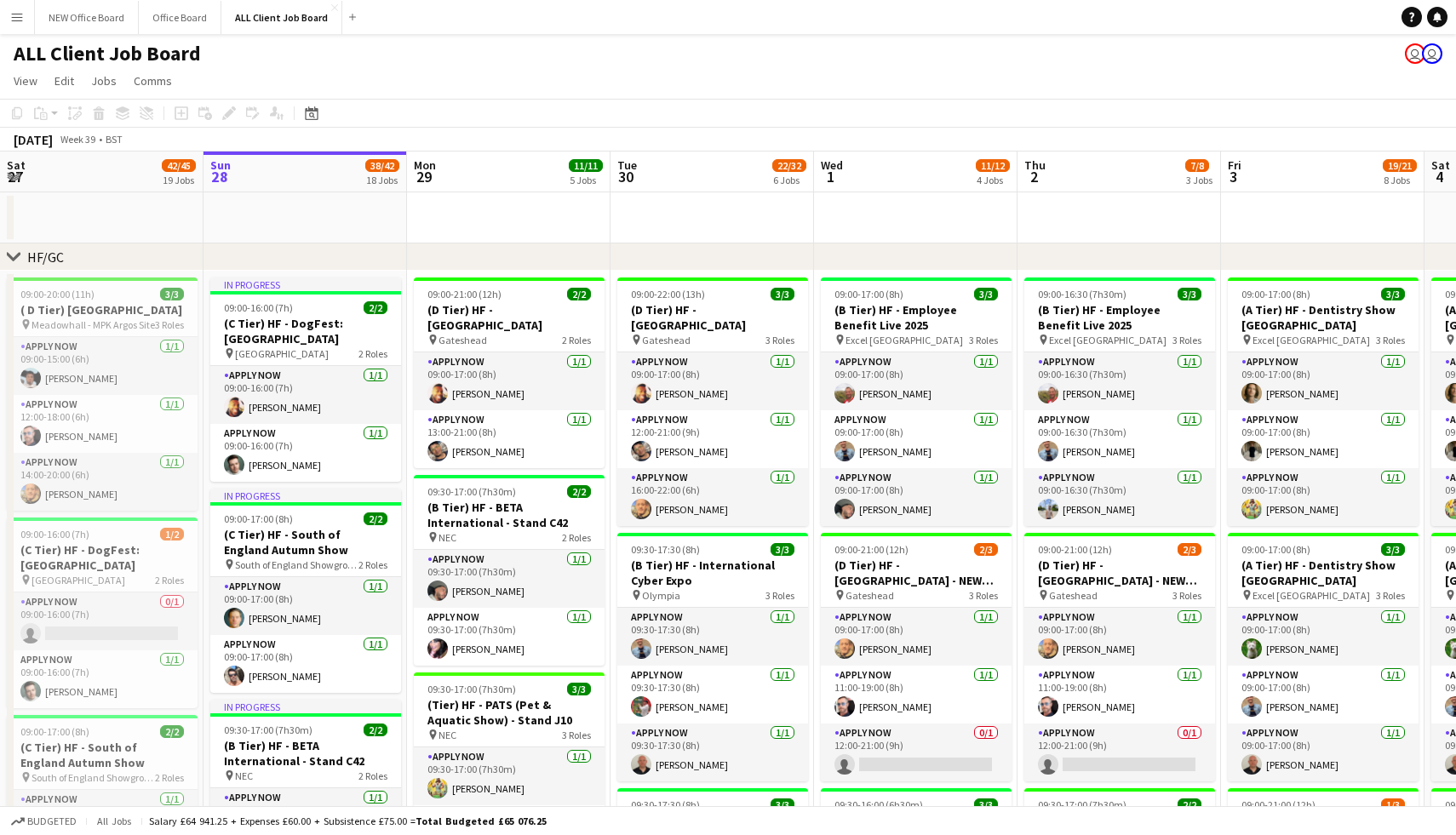
click at [4, 16] on button "Menu" at bounding box center [17, 17] width 34 height 34
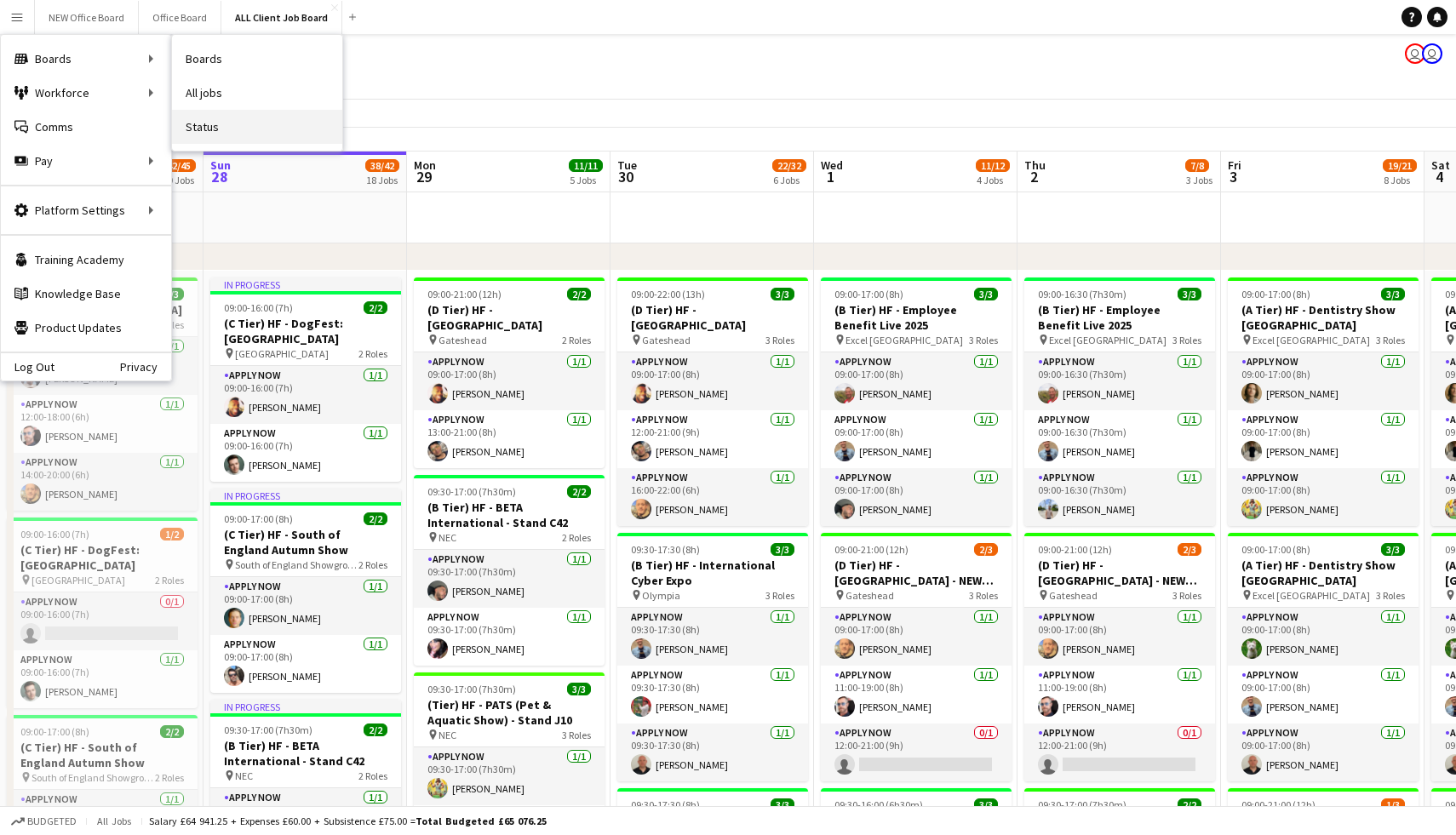
click at [194, 123] on link "Status" at bounding box center [257, 127] width 170 height 34
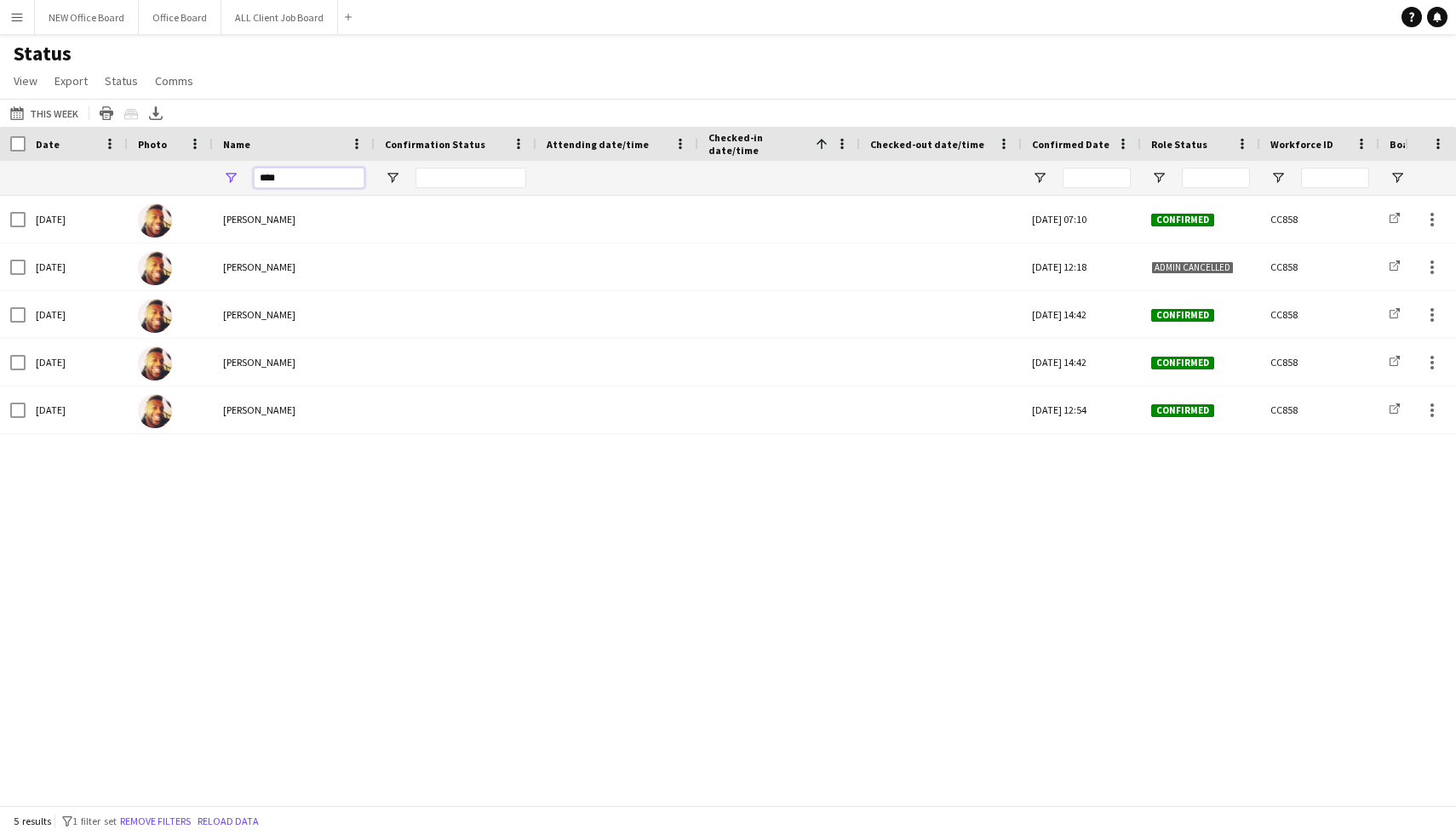
click at [309, 179] on input "****" at bounding box center [309, 177] width 110 height 21
type input "*"
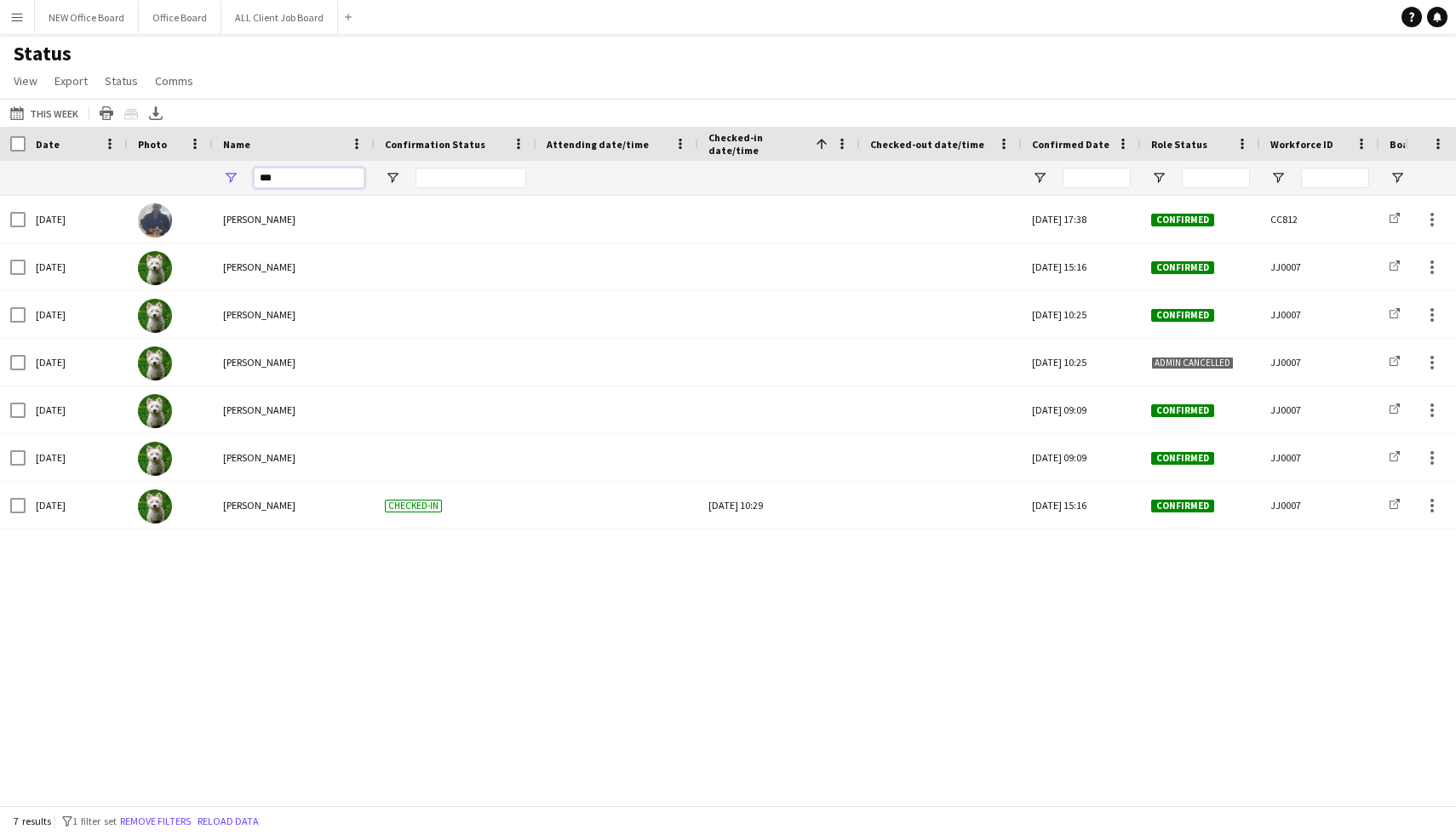
type input "***"
click at [249, 22] on button "ALL Client Job Board Close" at bounding box center [280, 18] width 116 height 33
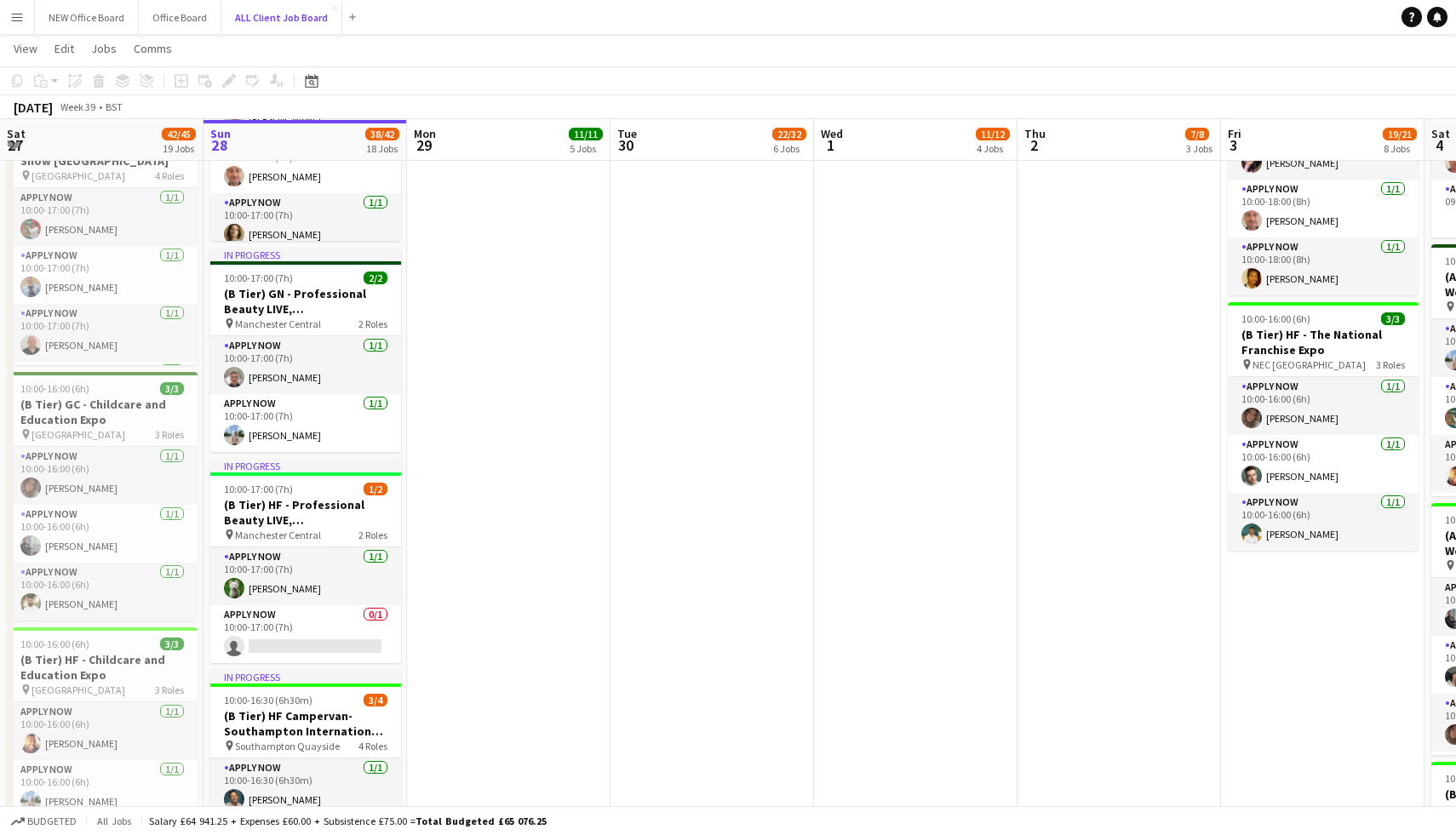
scroll to position [1386, 0]
